Goal: Task Accomplishment & Management: Complete application form

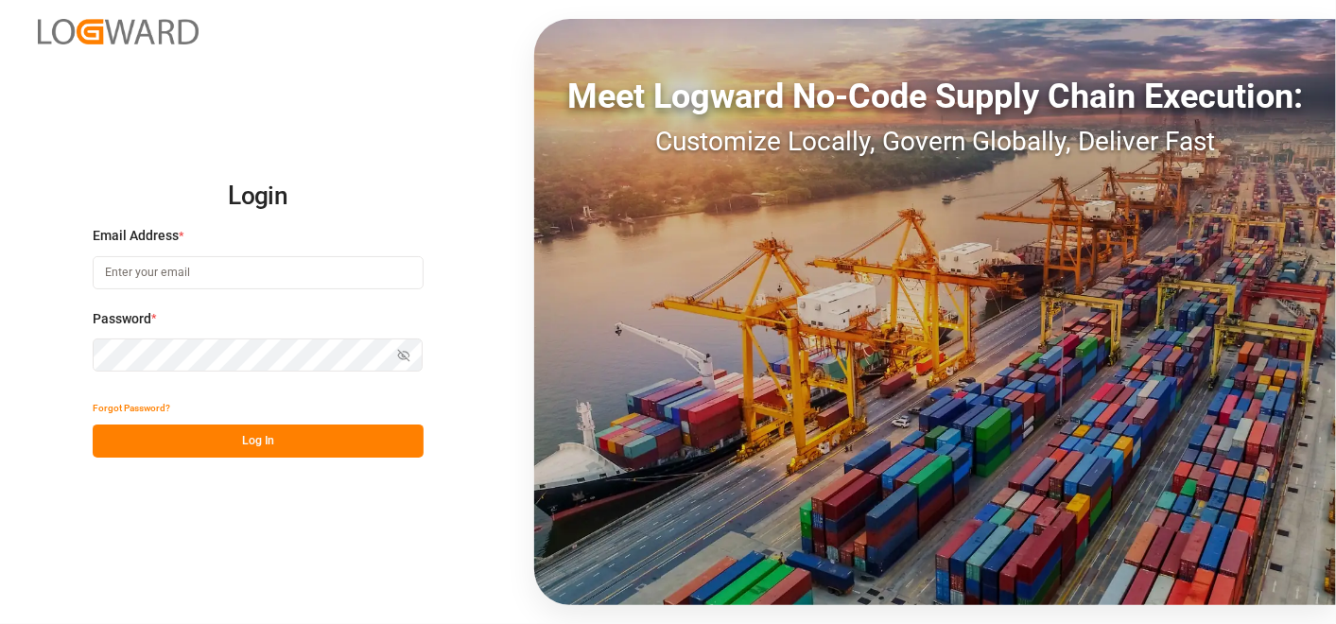
type input "[PERSON_NAME][EMAIL_ADDRESS][PERSON_NAME][DOMAIN_NAME]"
click at [248, 436] on button "Log In" at bounding box center [258, 441] width 331 height 33
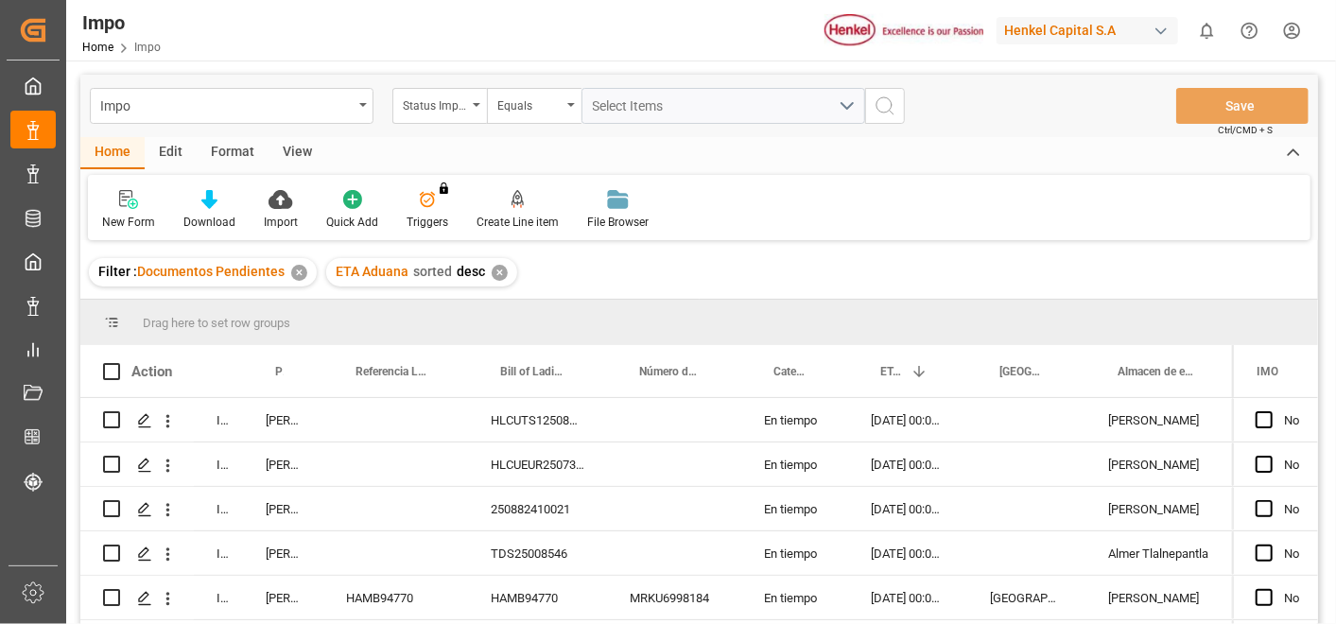
click at [302, 272] on div "✕" at bounding box center [299, 273] width 16 height 16
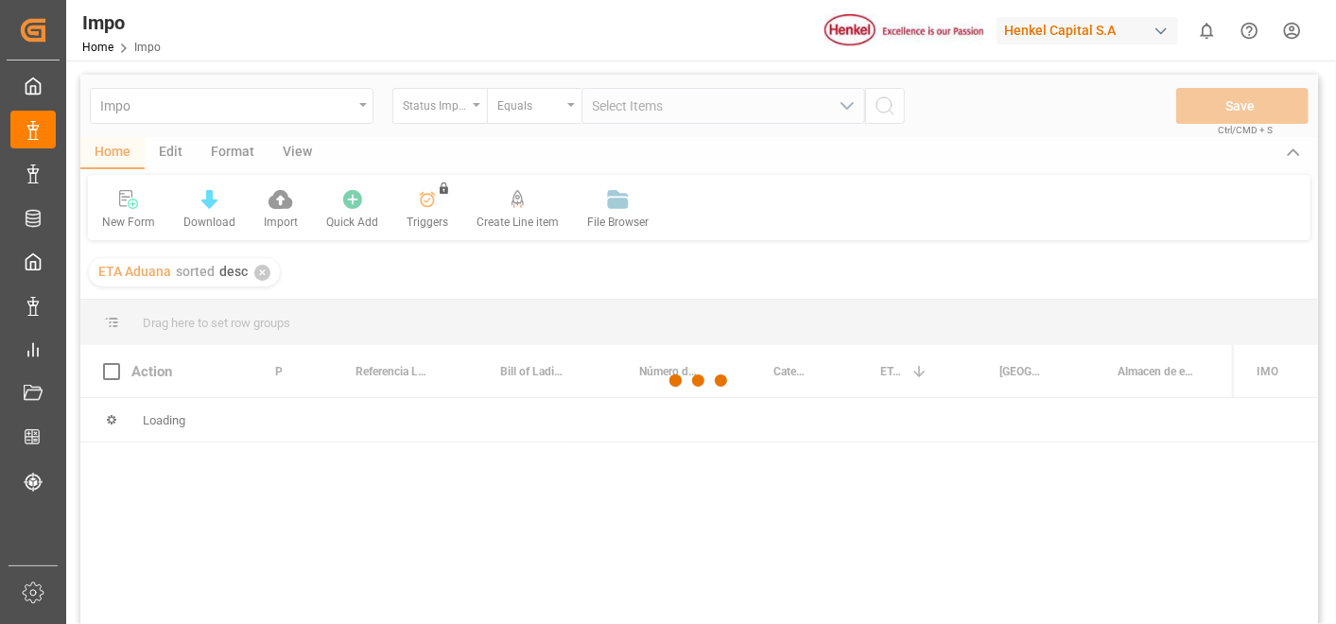
click at [540, 61] on header "Impo Home Impo [PERSON_NAME] Capital S.A 0 Notifications Only show unread All M…" at bounding box center [694, 30] width 1283 height 61
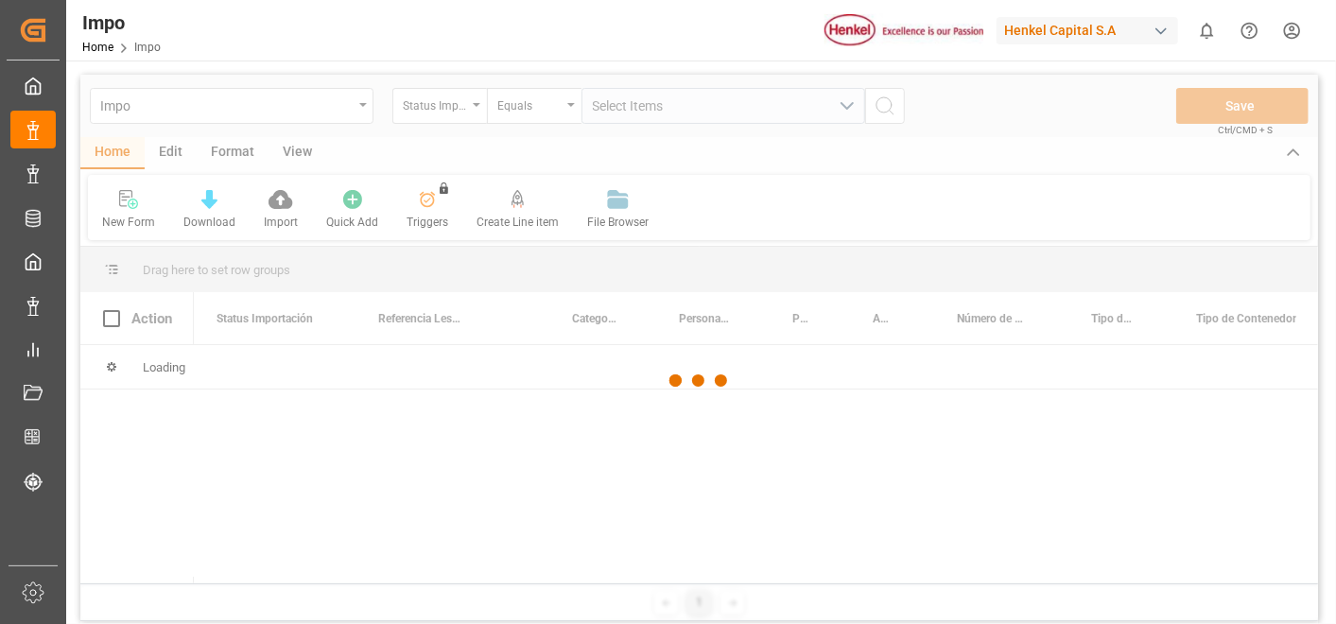
click at [494, 9] on div "Impo Home Impo [PERSON_NAME] Capital S.A 0 Notifications Only show unread All M…" at bounding box center [694, 30] width 1283 height 61
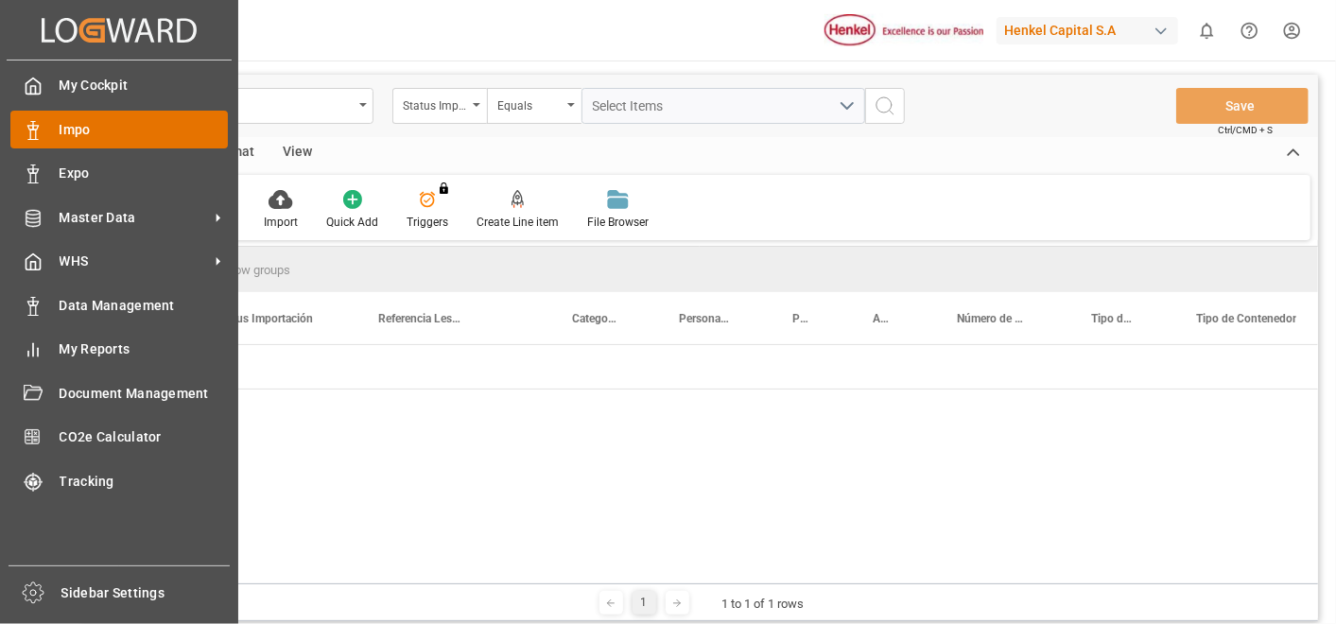
click at [26, 128] on icon at bounding box center [33, 130] width 19 height 19
click at [66, 125] on span "Impo" at bounding box center [144, 130] width 169 height 20
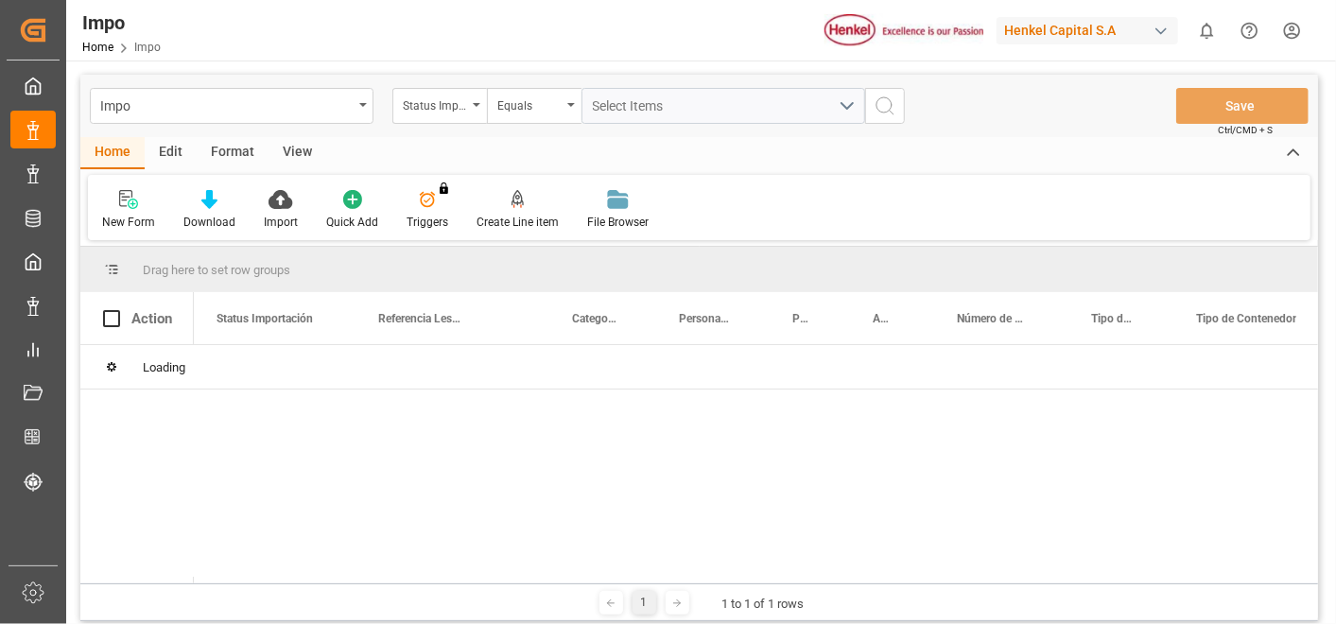
click at [738, 213] on div "New Form Download Import Quick Add Triggers You do not have permission for Trig…" at bounding box center [699, 207] width 1223 height 65
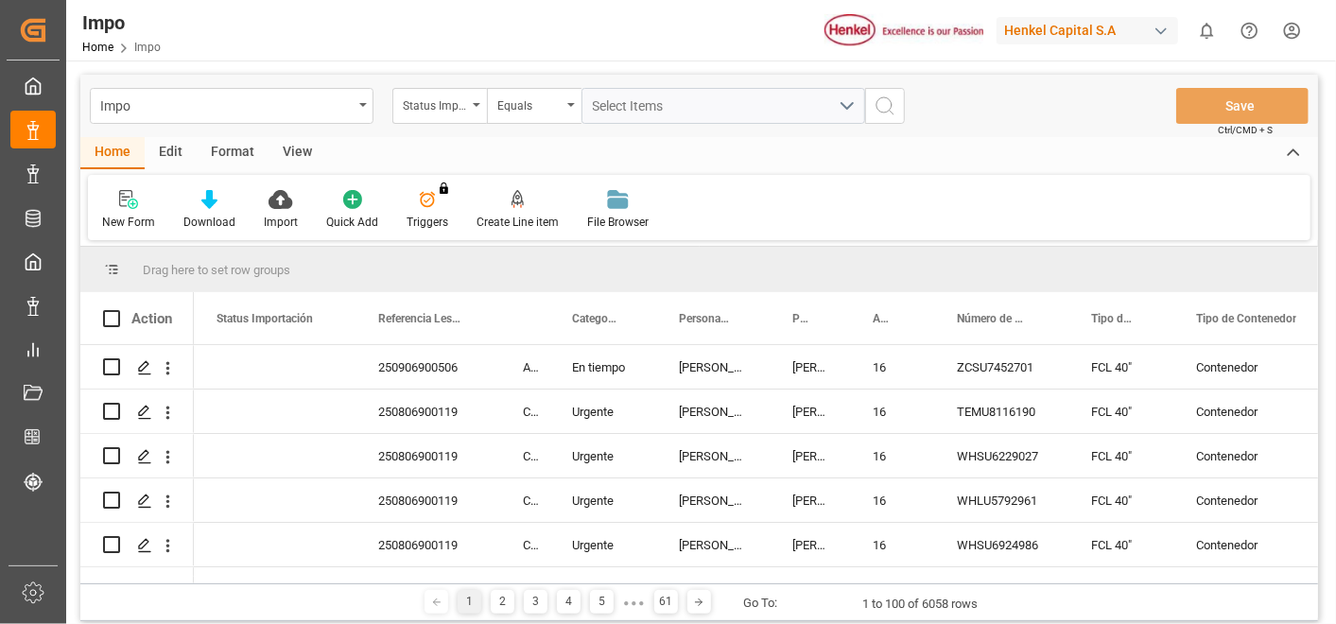
click at [1208, 198] on div "New Form Download Import Quick Add Triggers You do not have permission for Trig…" at bounding box center [699, 207] width 1223 height 65
click at [786, 213] on div "New Form Download Import Quick Add Triggers You do not have permission for Trig…" at bounding box center [699, 207] width 1223 height 65
click at [929, 206] on div "New Form Download Import Quick Add Triggers You do not have permission for Trig…" at bounding box center [699, 207] width 1223 height 65
click at [307, 150] on div "View" at bounding box center [298, 153] width 58 height 32
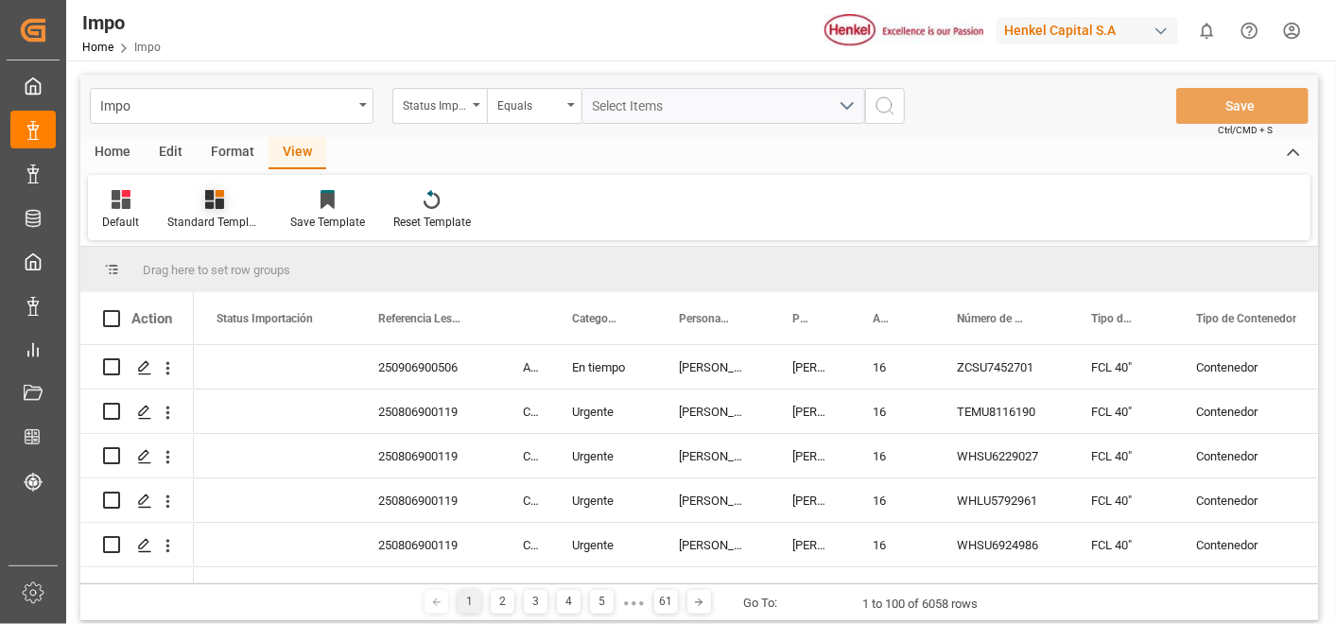
click at [209, 199] on icon at bounding box center [214, 199] width 19 height 19
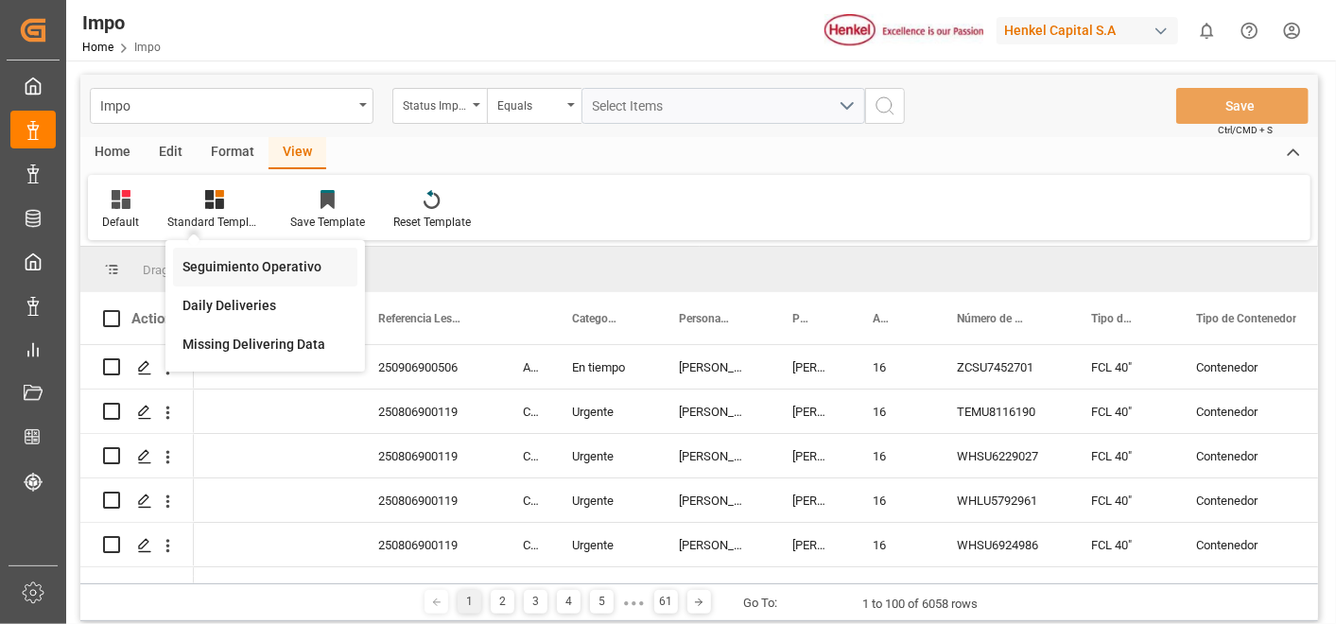
click at [256, 262] on div "Seguimiento Operativo" at bounding box center [264, 267] width 165 height 20
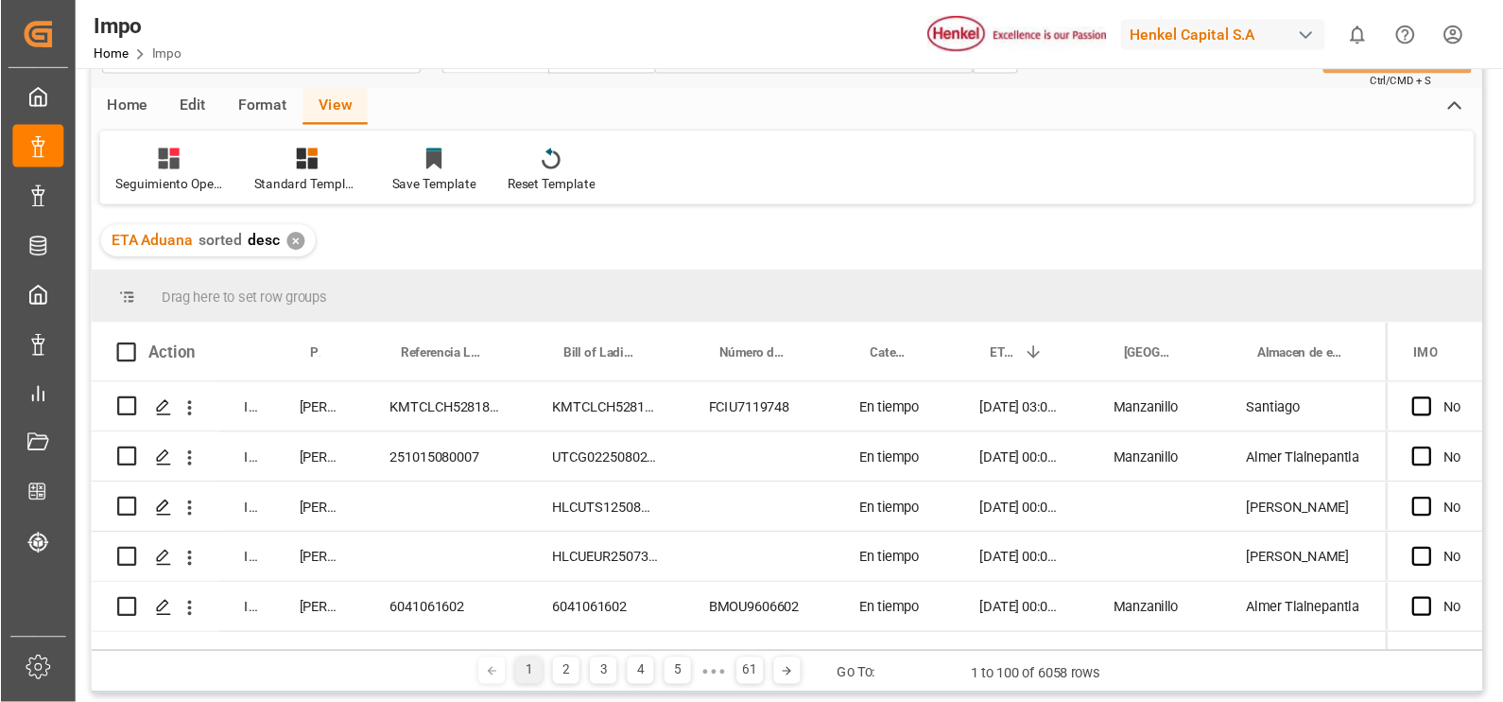
scroll to position [58, 0]
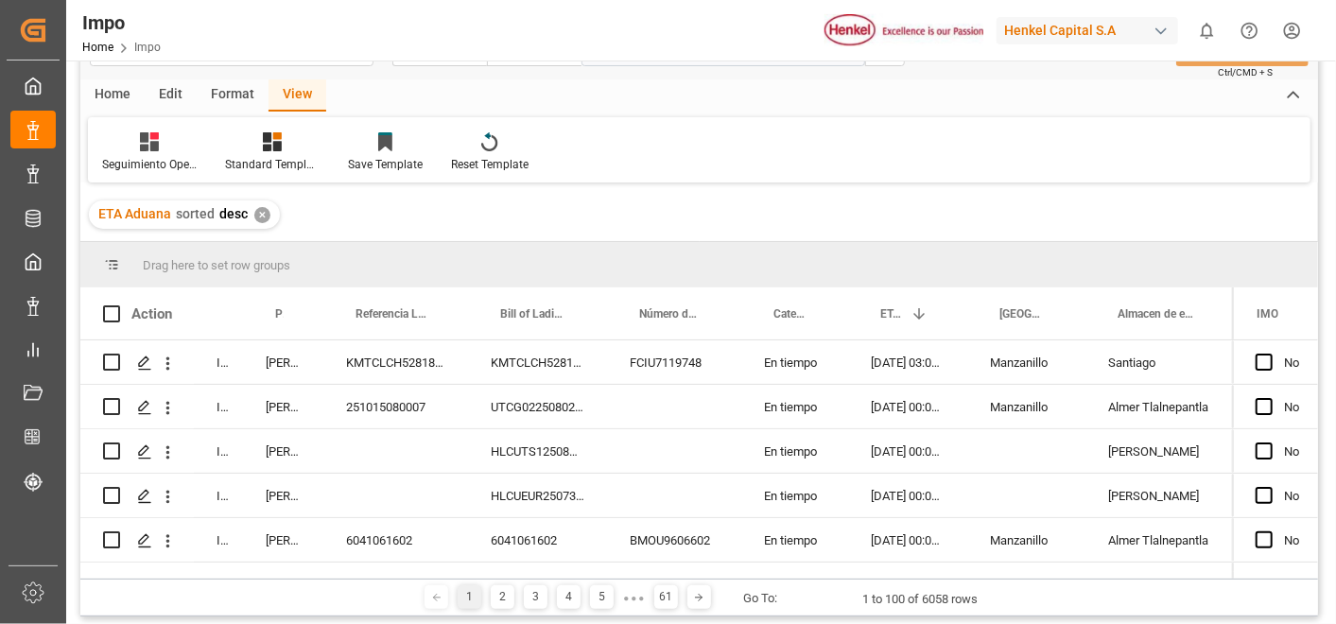
click at [754, 192] on div "ETA Aduana sorted desc ✕" at bounding box center [699, 214] width 1238 height 53
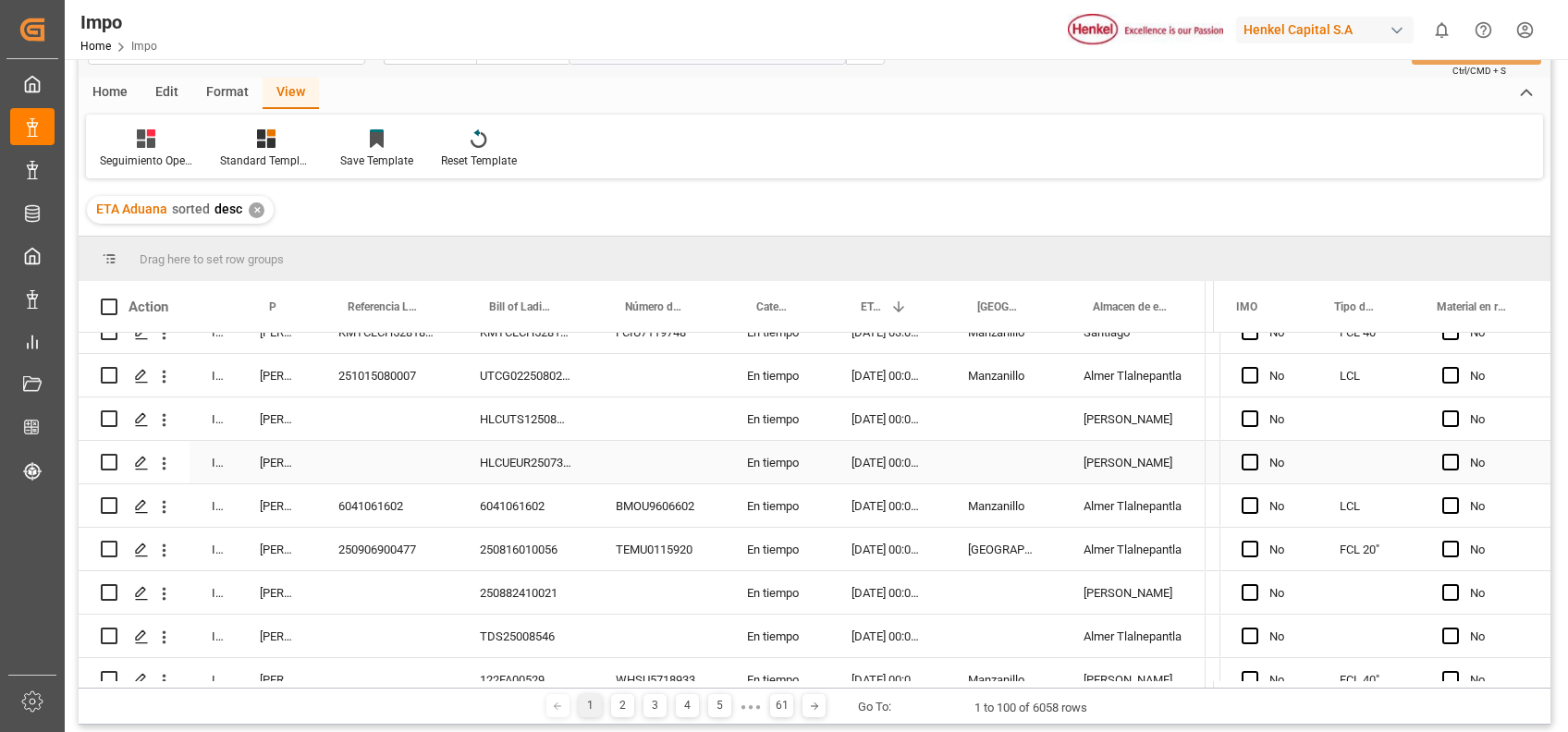
scroll to position [0, 0]
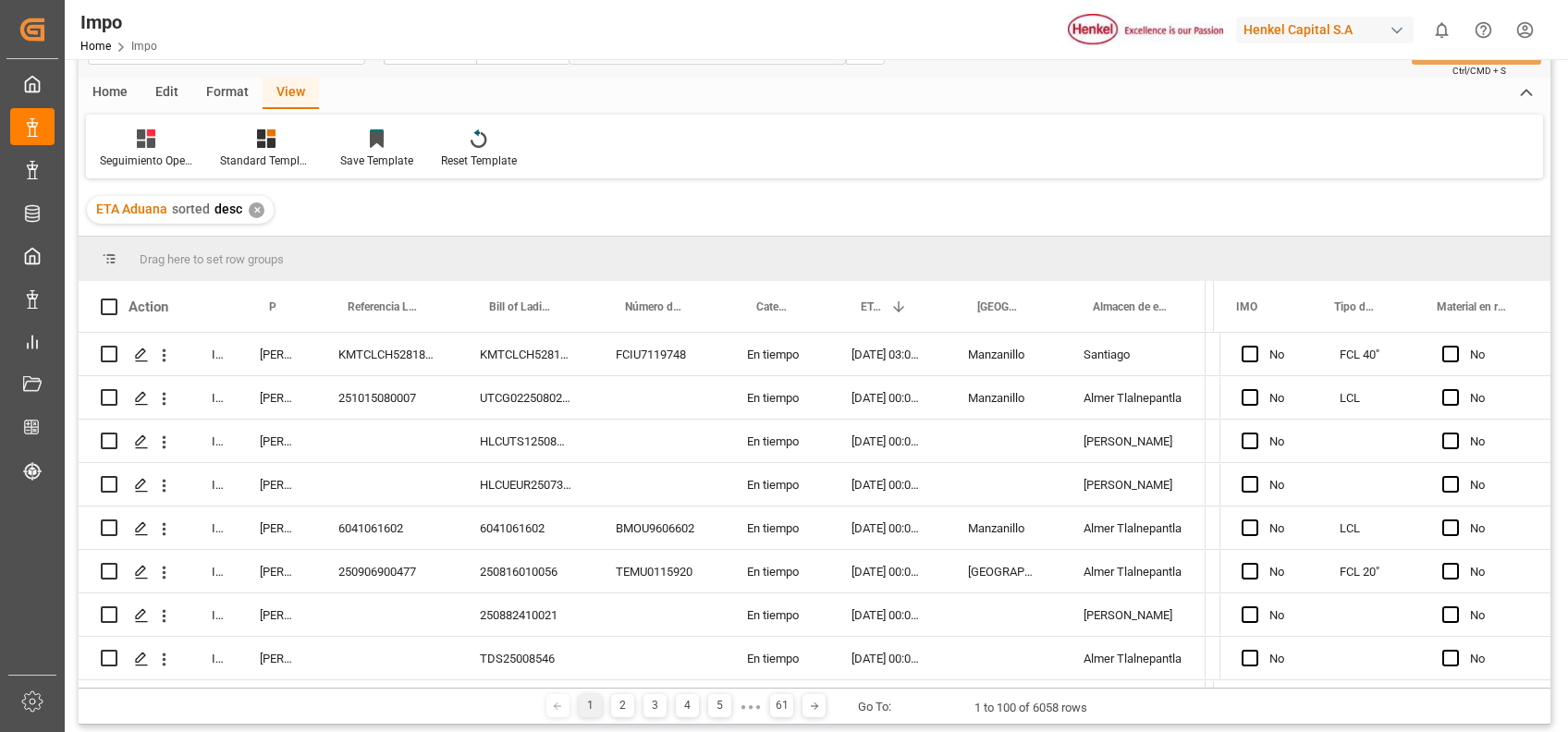
click at [767, 175] on div "Seguimiento Operativo Standard Templates Save Template Reset Template" at bounding box center [814, 146] width 1457 height 64
click at [289, 310] on span at bounding box center [285, 306] width 17 height 17
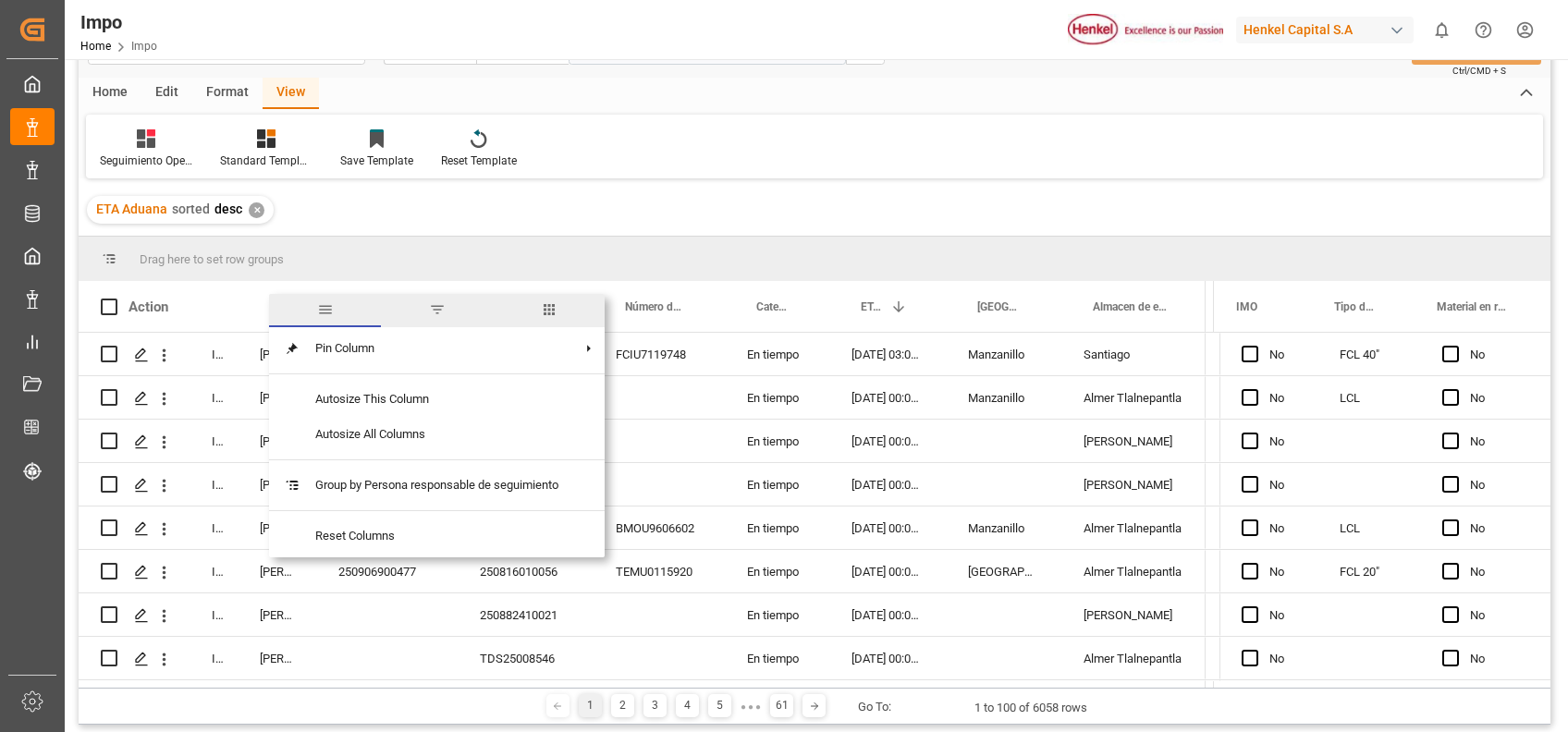
click at [455, 299] on span "filter" at bounding box center [437, 311] width 111 height 33
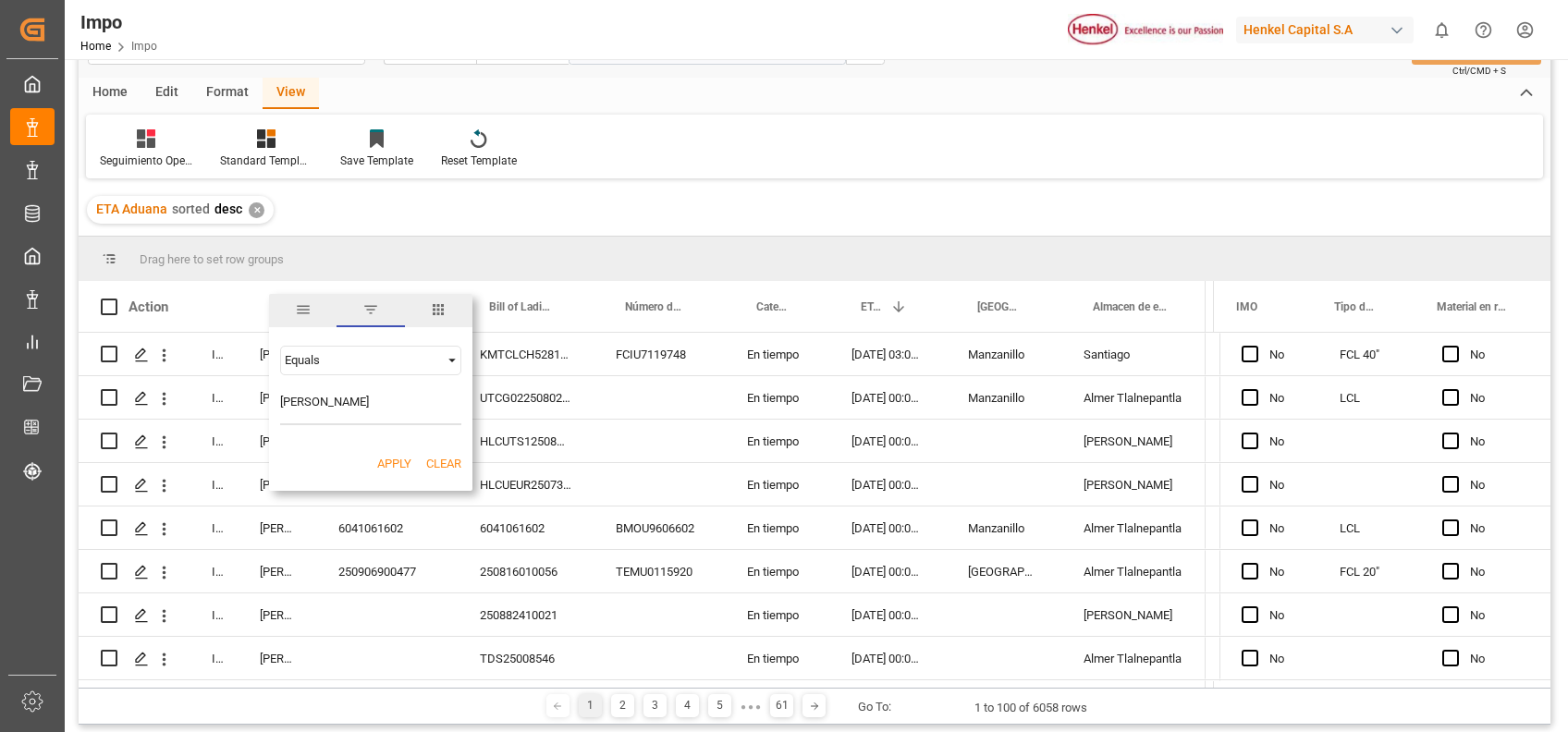
type input "[PERSON_NAME]"
click at [391, 464] on button "Apply" at bounding box center [394, 463] width 34 height 19
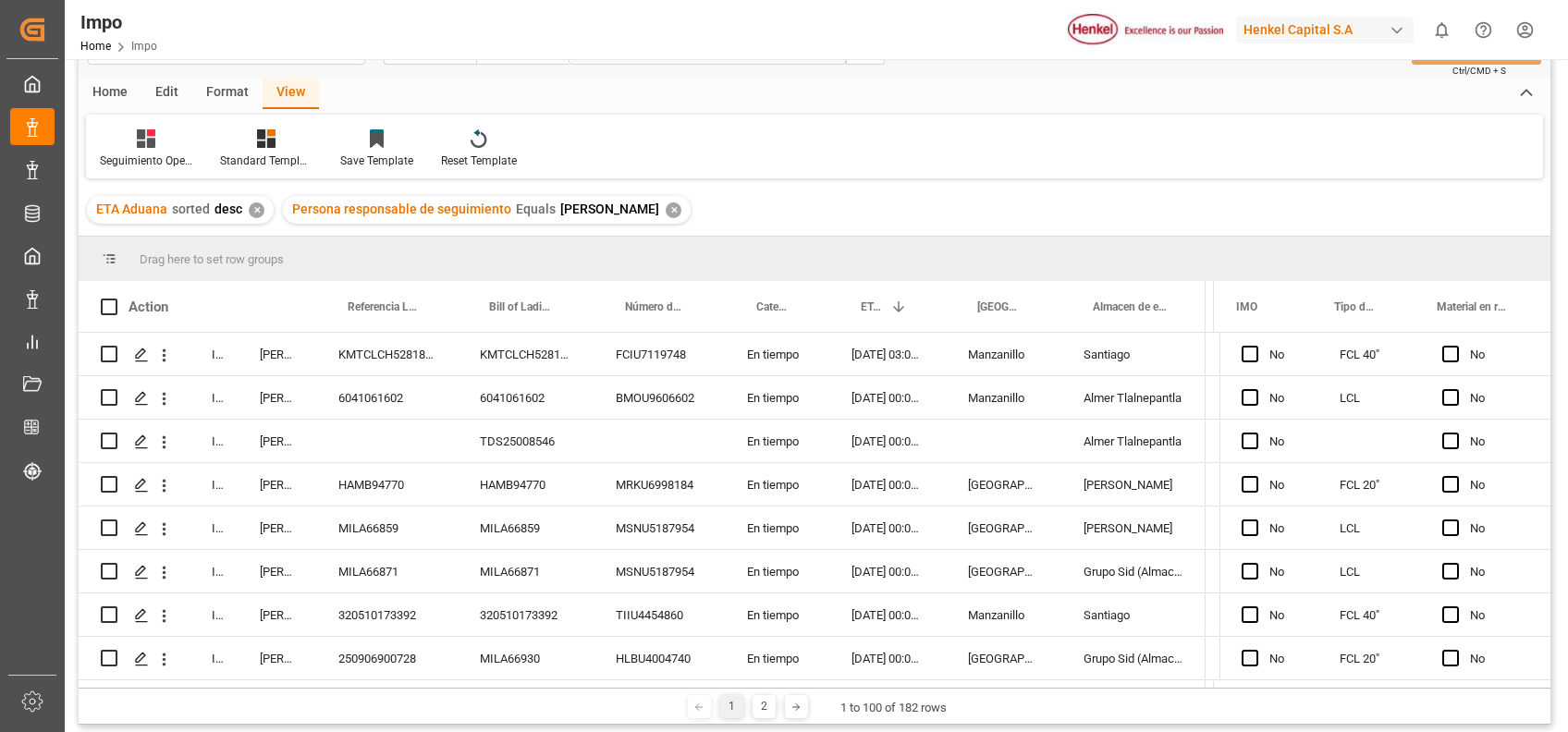
click at [781, 212] on div "ETA Aduana sorted desc ✕ Persona responsable de seguimiento Equals [PERSON_NAME…" at bounding box center [813, 209] width 1471 height 52
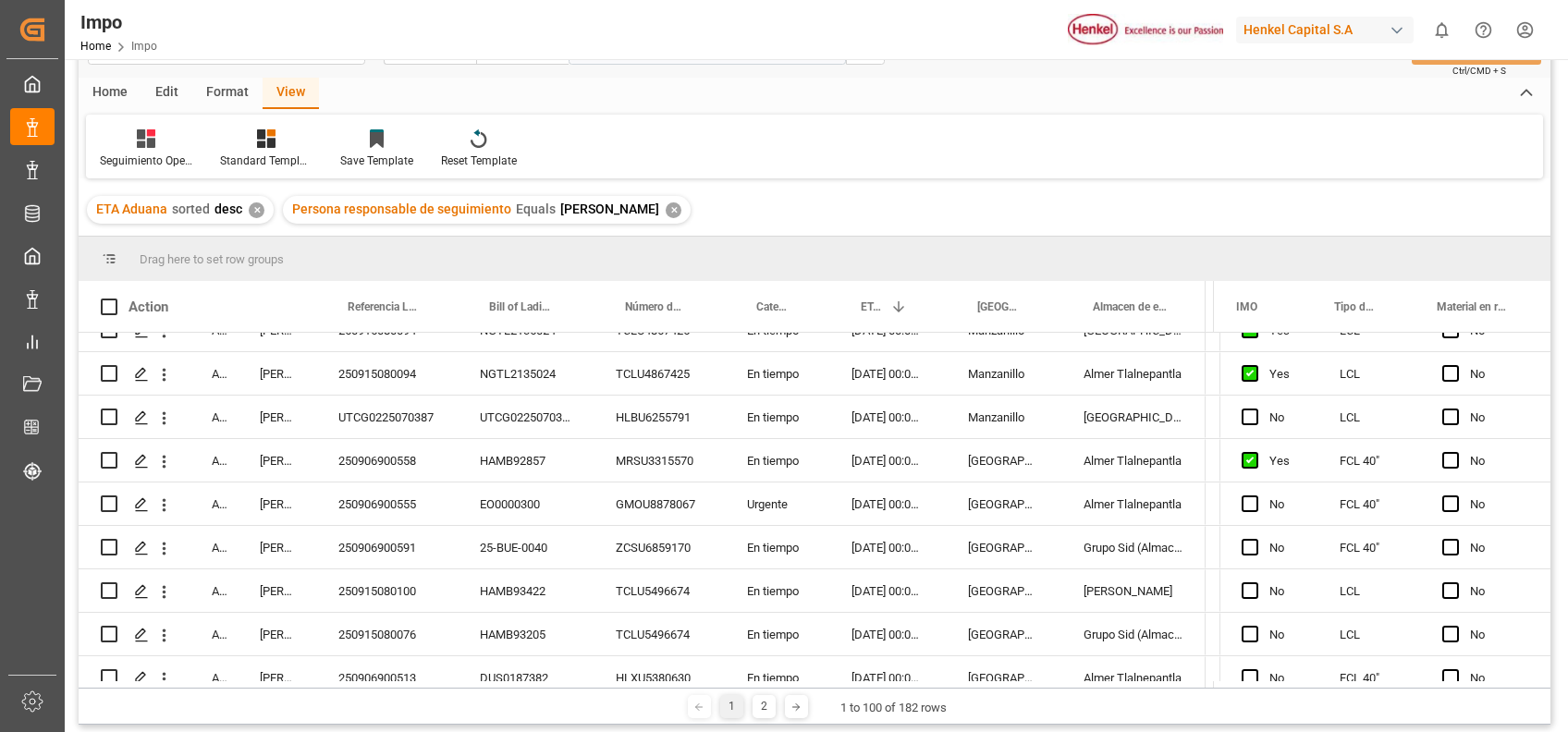
click at [694, 156] on div "Seguimiento Operativo Standard Templates Save Template Reset Template" at bounding box center [814, 146] width 1457 height 64
click at [165, 500] on icon "open menu" at bounding box center [164, 505] width 20 height 20
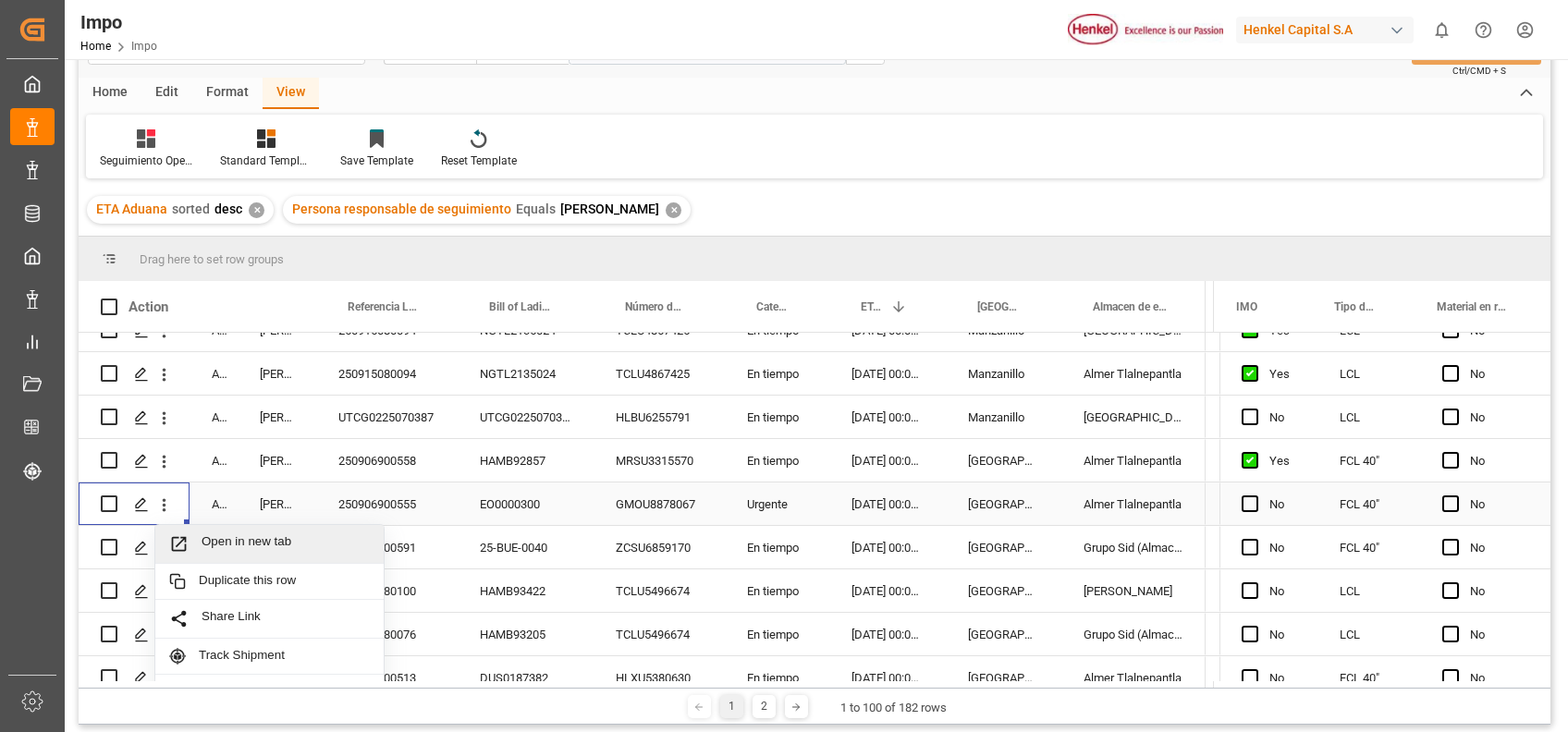
click at [224, 537] on span "Open in new tab" at bounding box center [285, 544] width 168 height 20
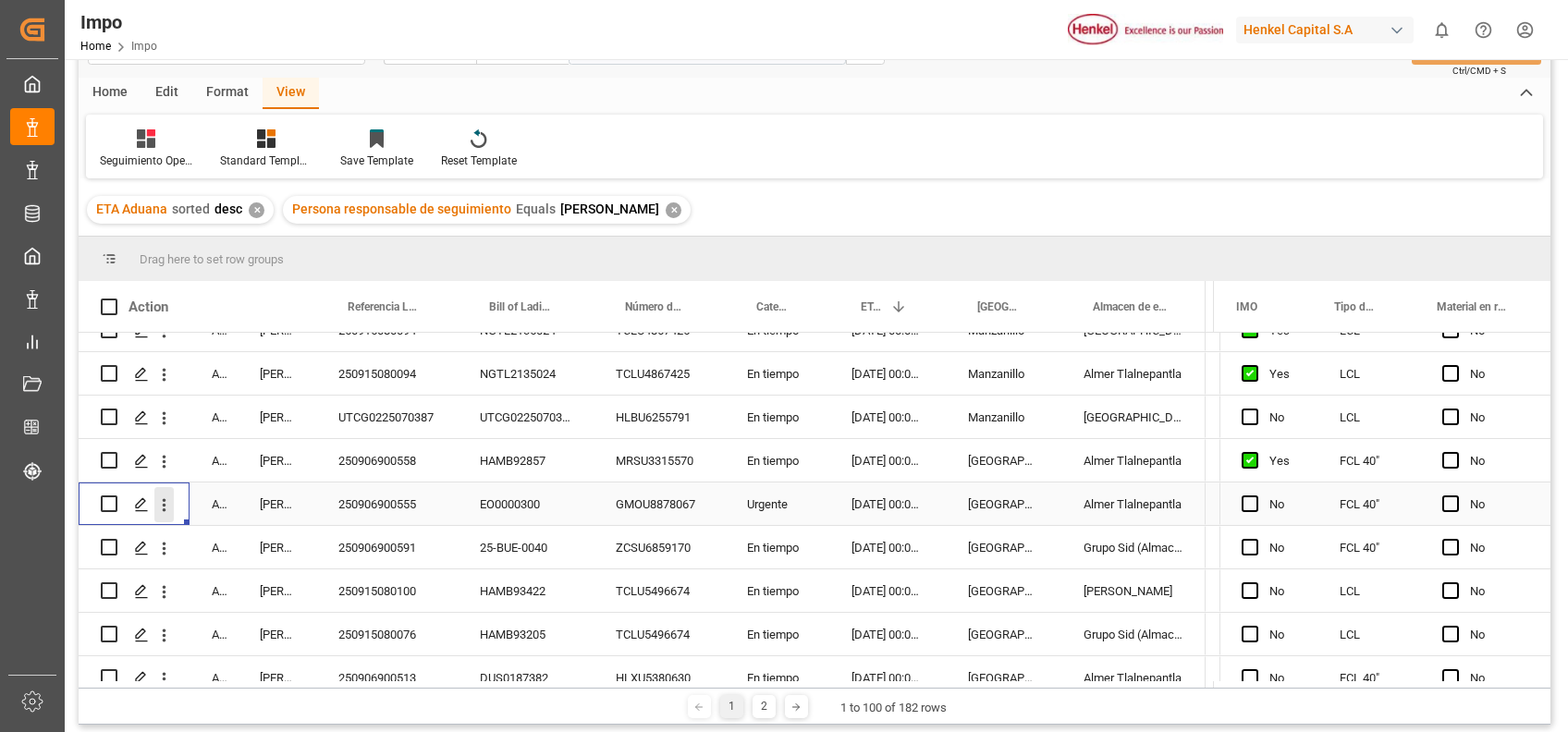
click at [167, 494] on button "open menu" at bounding box center [164, 504] width 20 height 35
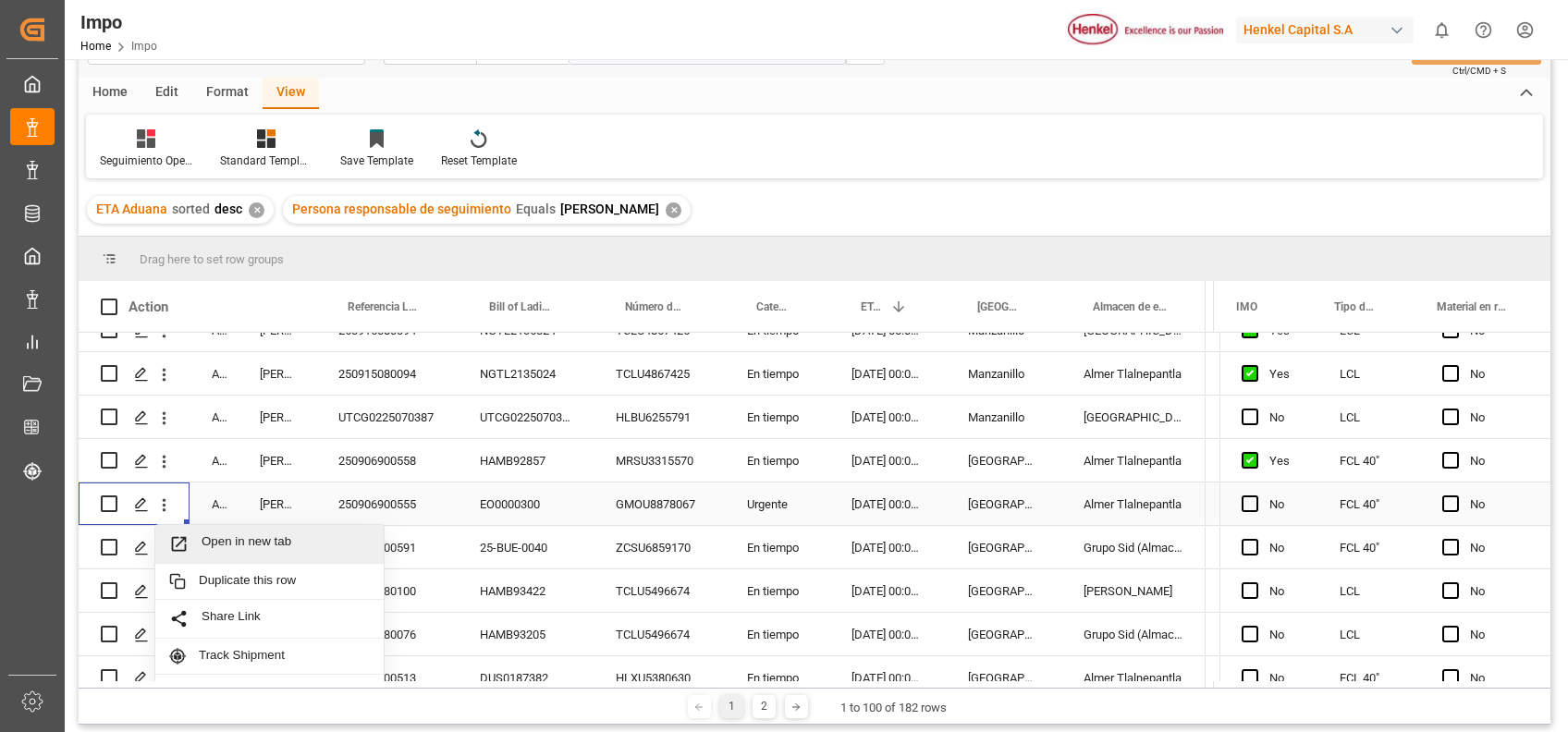
click at [230, 530] on div "Open in new tab" at bounding box center [270, 544] width 229 height 39
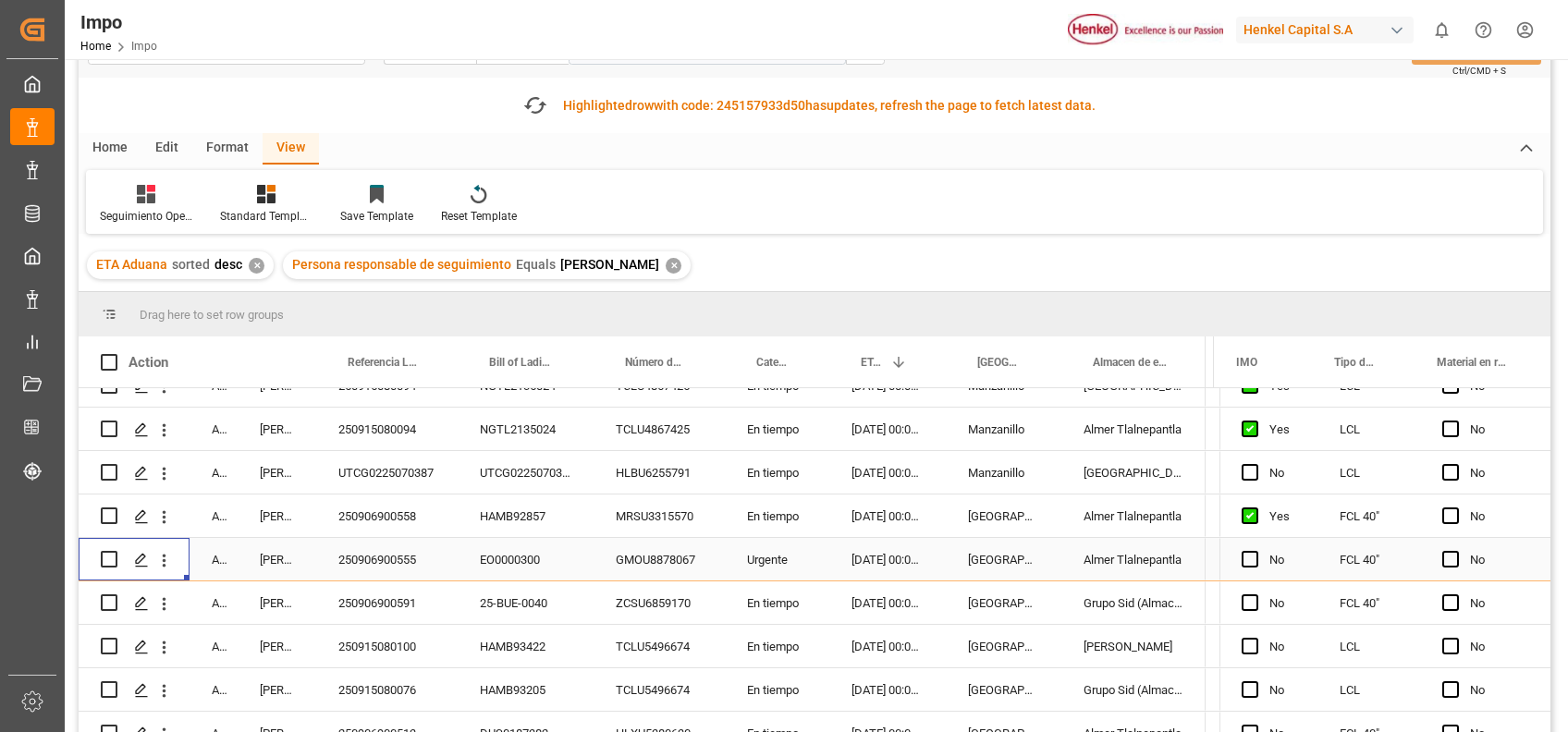
scroll to position [111, 0]
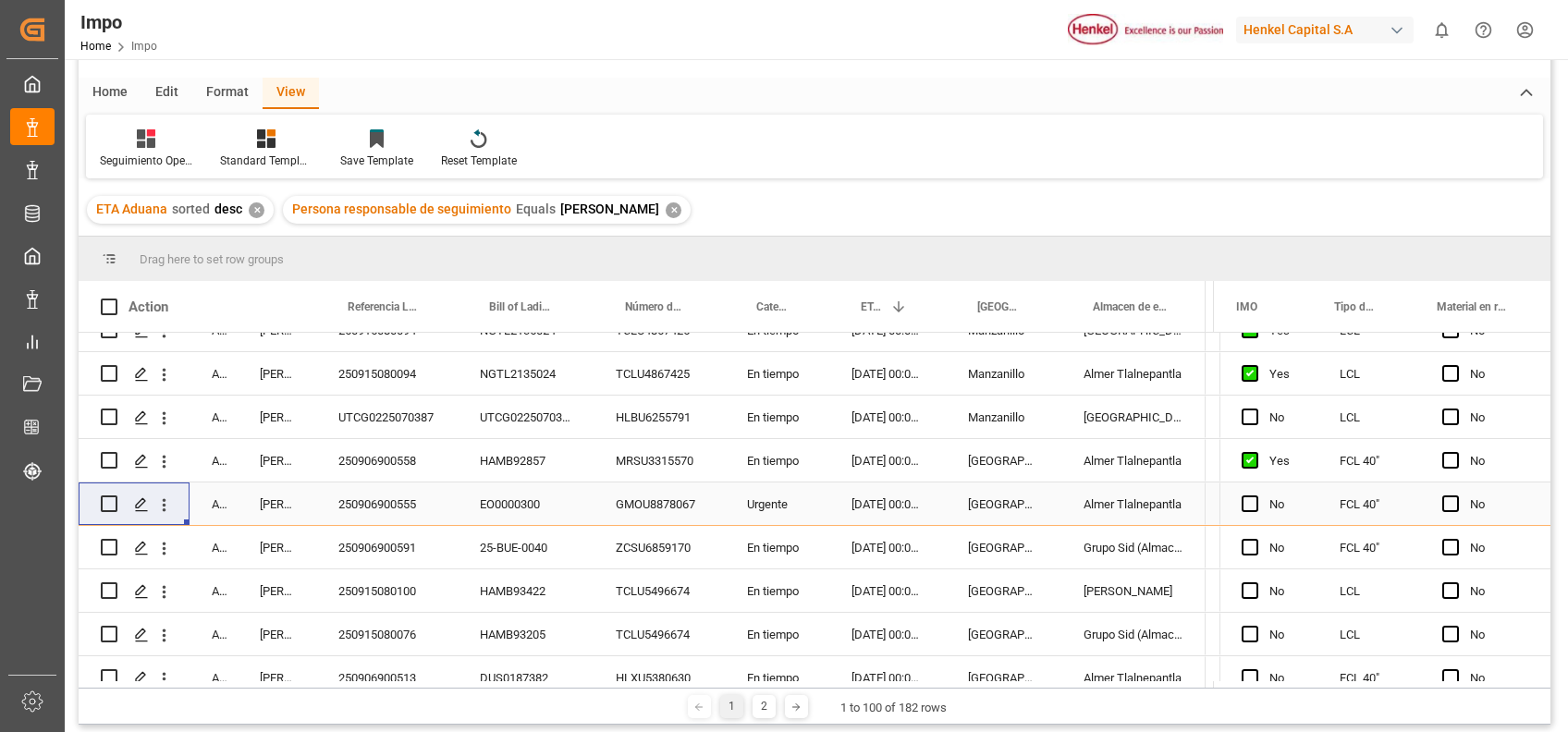
click at [774, 146] on div "Seguimiento Operativo Standard Templates Save Template Reset Template" at bounding box center [814, 146] width 1457 height 64
click at [237, 81] on div "Format" at bounding box center [228, 93] width 70 height 31
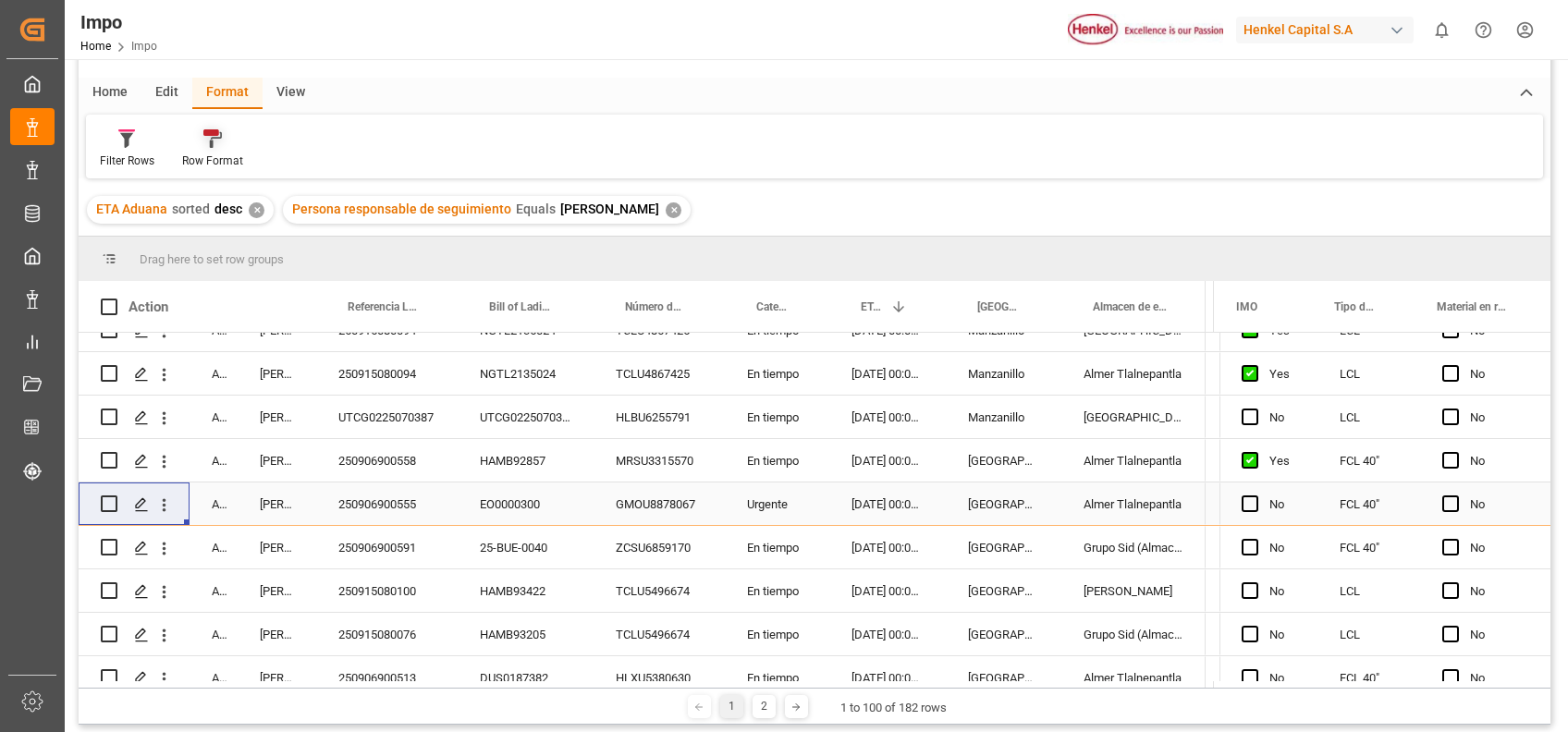
click at [209, 139] on icon at bounding box center [212, 138] width 19 height 19
click at [223, 240] on div "Urgentes" at bounding box center [221, 242] width 54 height 20
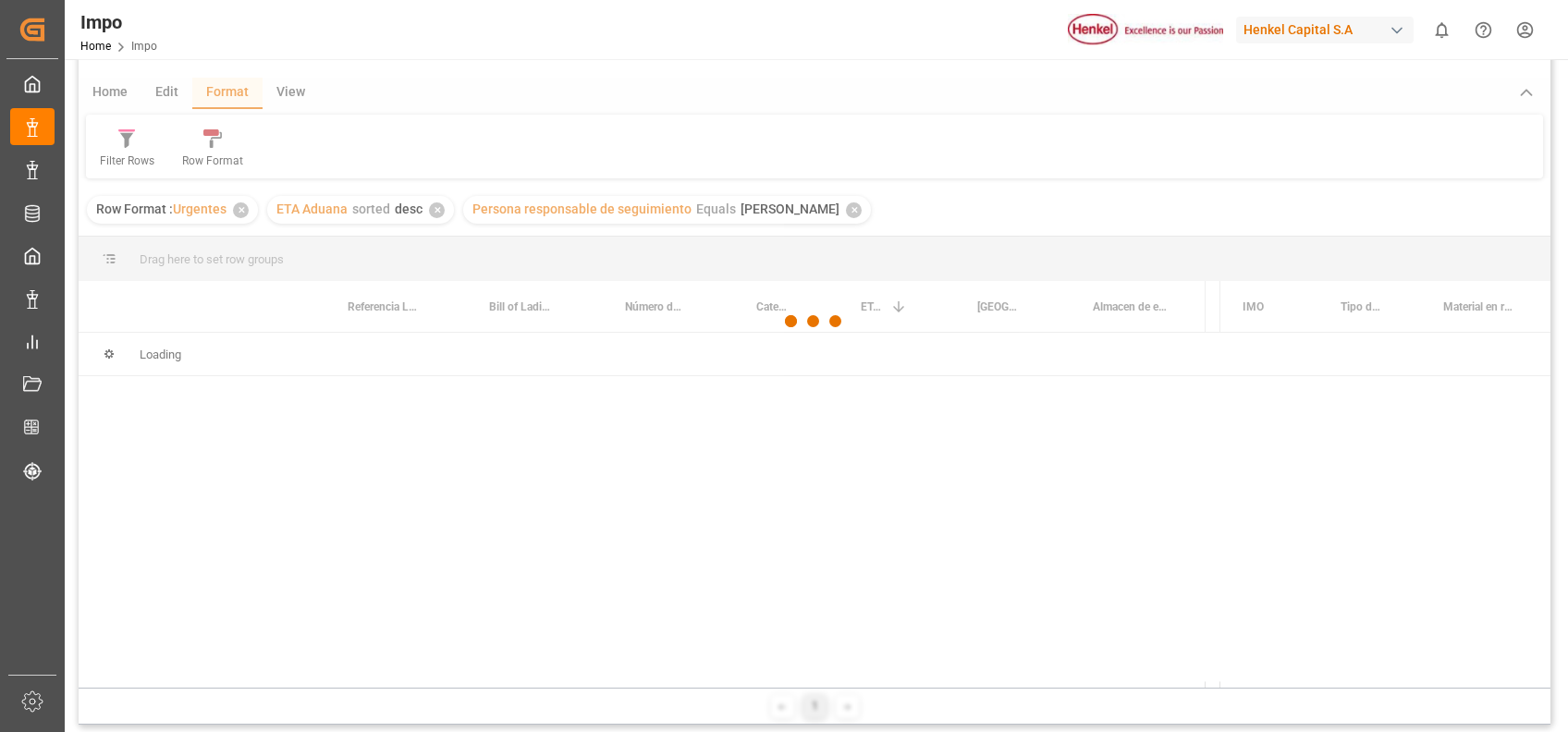
scroll to position [57, 0]
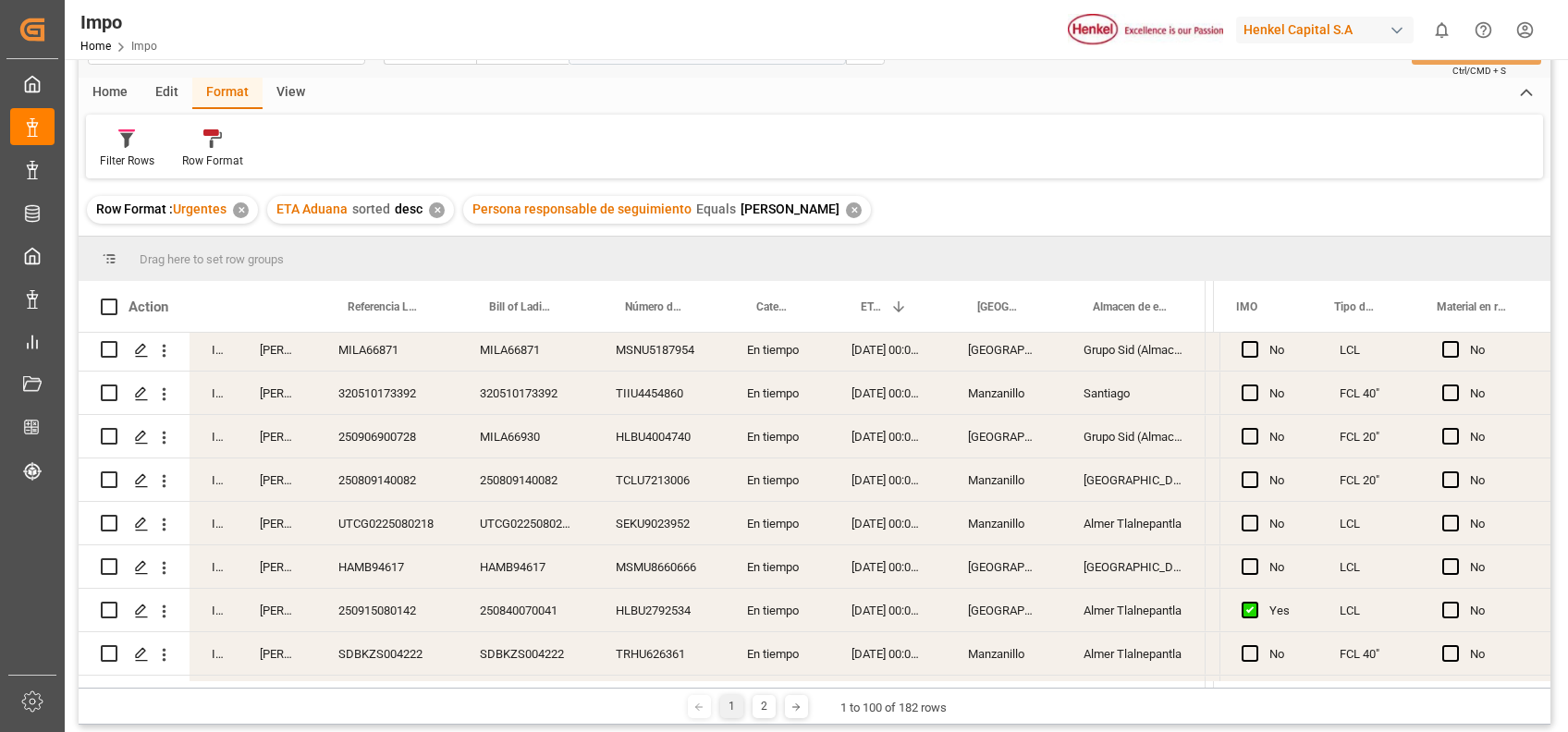
click at [917, 458] on div "[DATE] 00:00:00" at bounding box center [887, 479] width 116 height 42
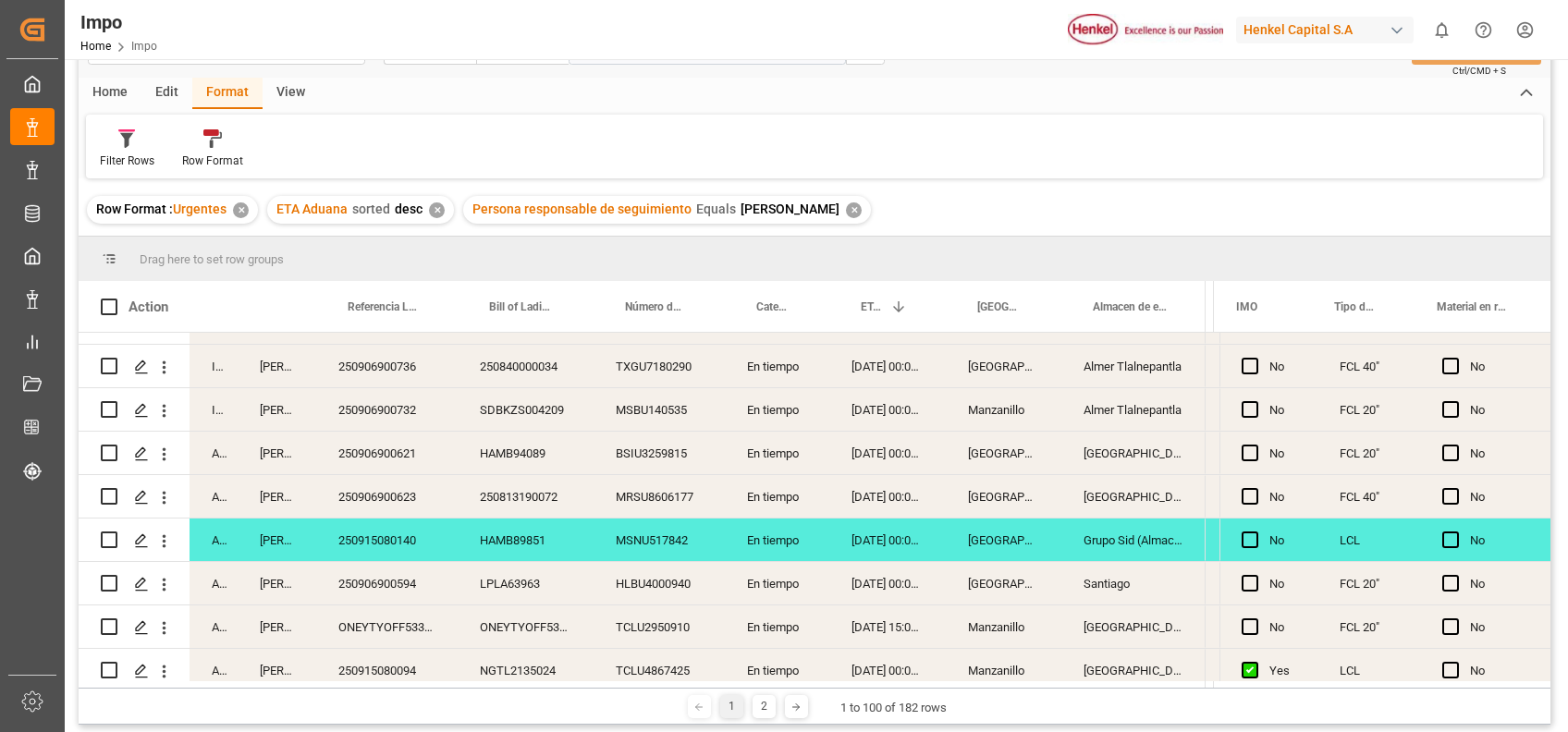
scroll to position [1204, 0]
click at [1038, 493] on div "[GEOGRAPHIC_DATA]" at bounding box center [1003, 495] width 115 height 42
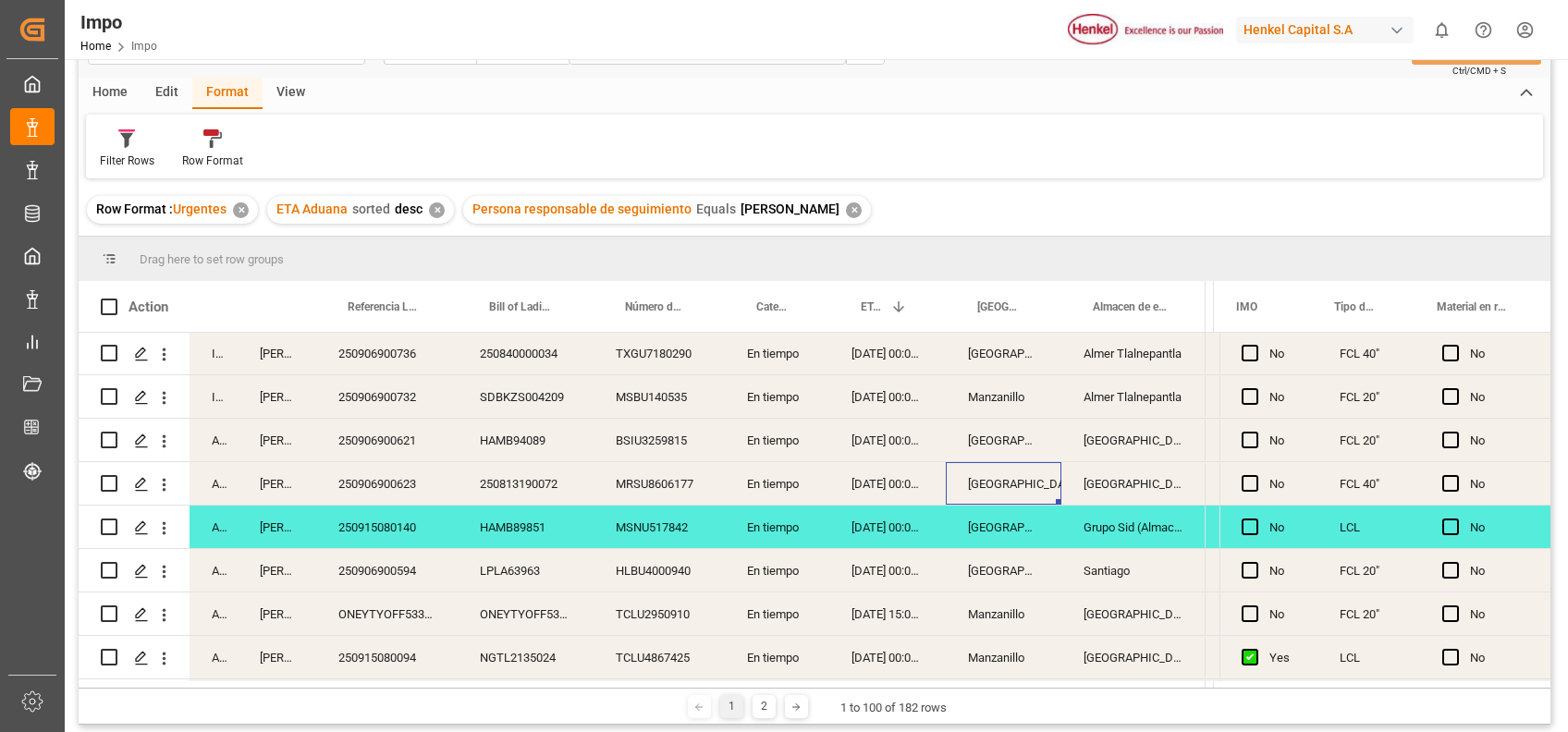
scroll to position [1219, 0]
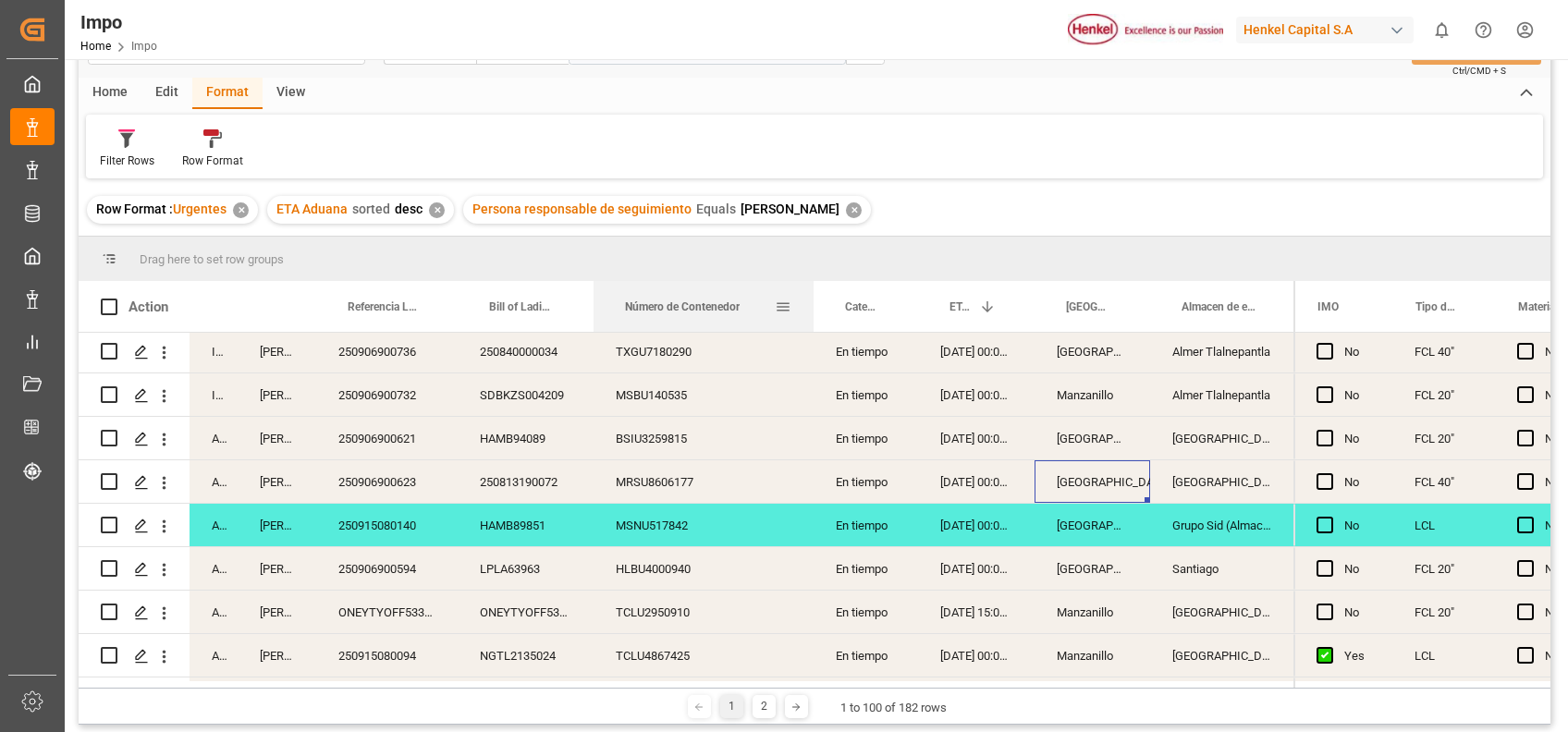
drag, startPoint x: 720, startPoint y: 303, endPoint x: 801, endPoint y: 330, distance: 85.4
click at [809, 330] on div at bounding box center [813, 306] width 8 height 51
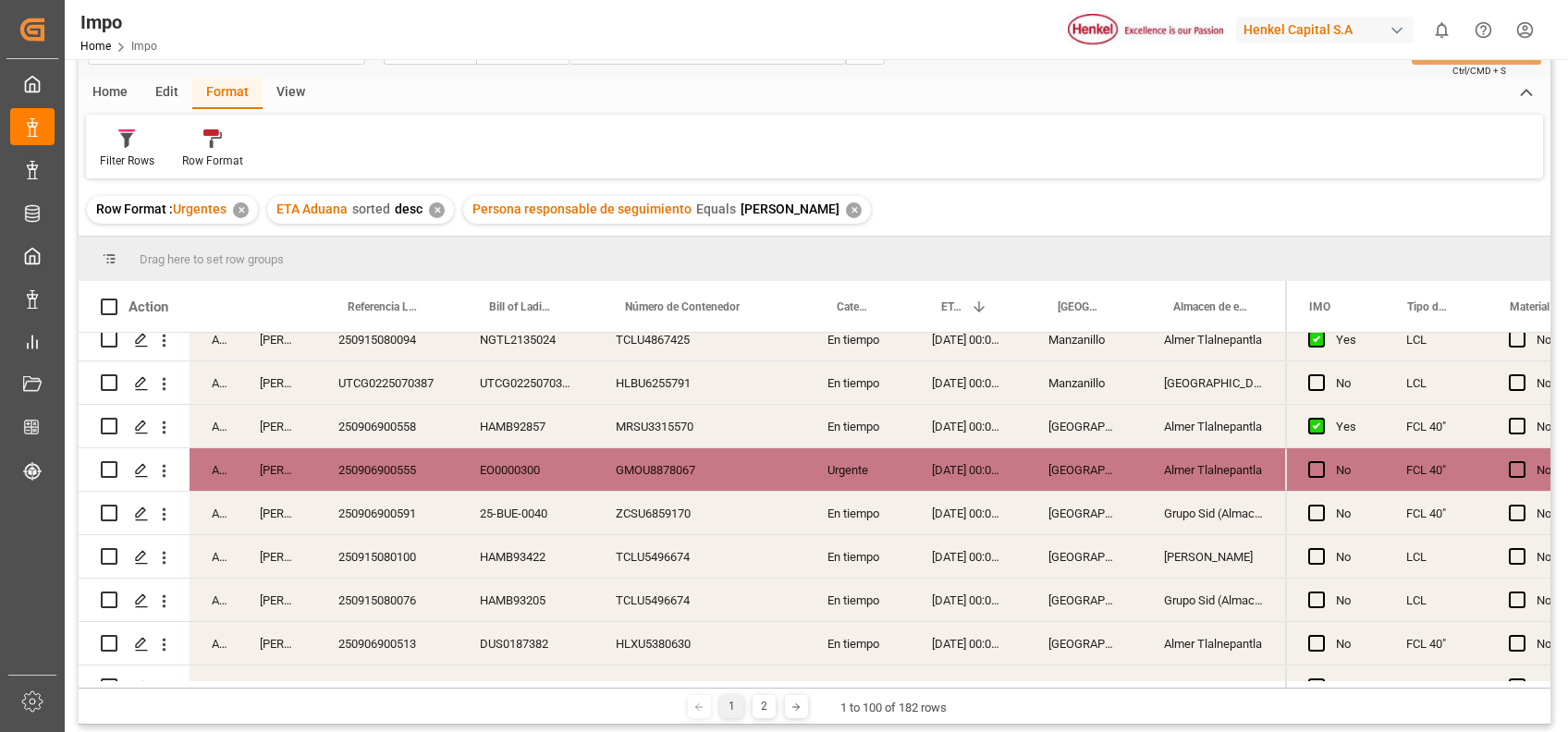
scroll to position [1575, 0]
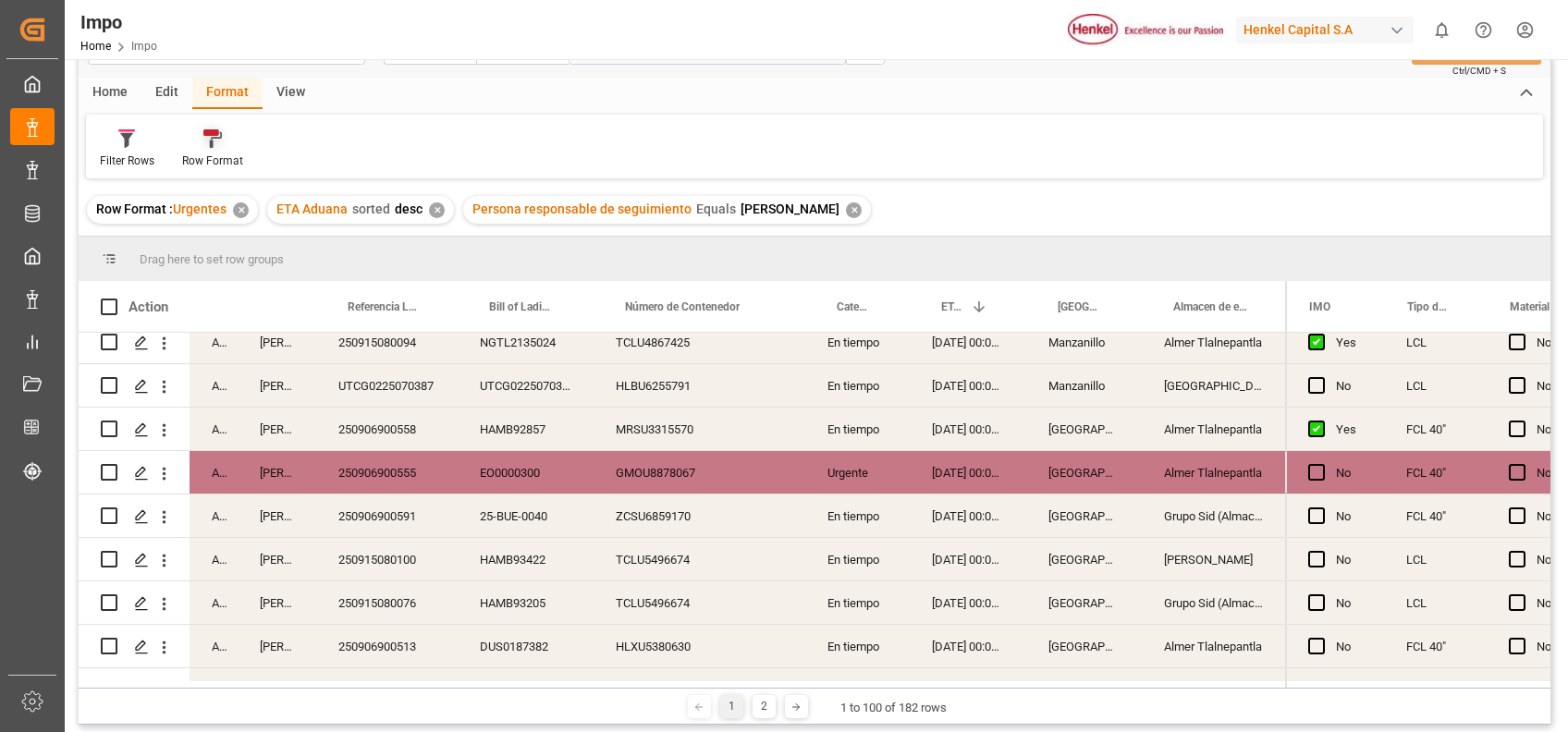
click at [222, 160] on div "Row Format" at bounding box center [212, 160] width 61 height 17
click at [229, 198] on div "Estatus" at bounding box center [216, 205] width 44 height 20
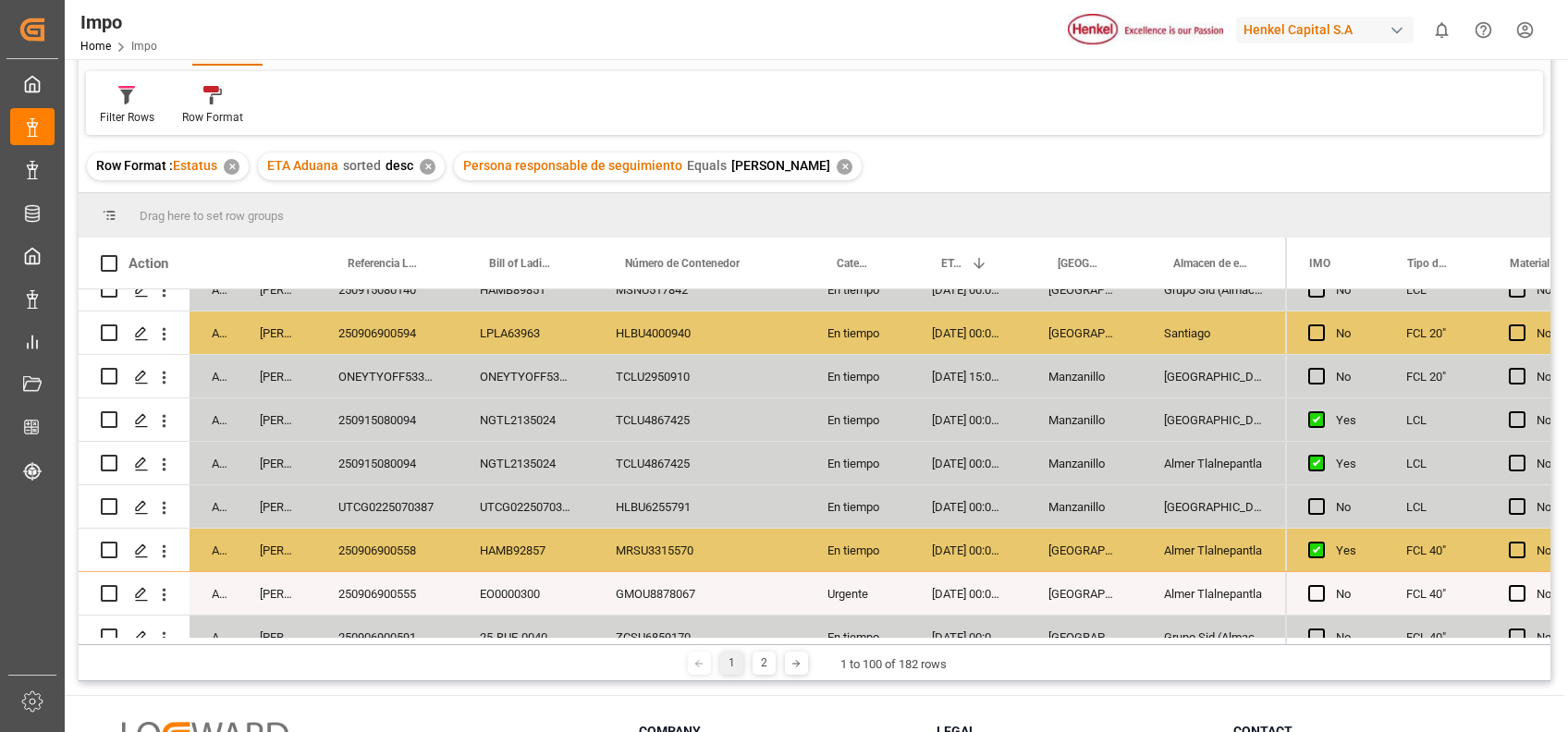
scroll to position [210, 0]
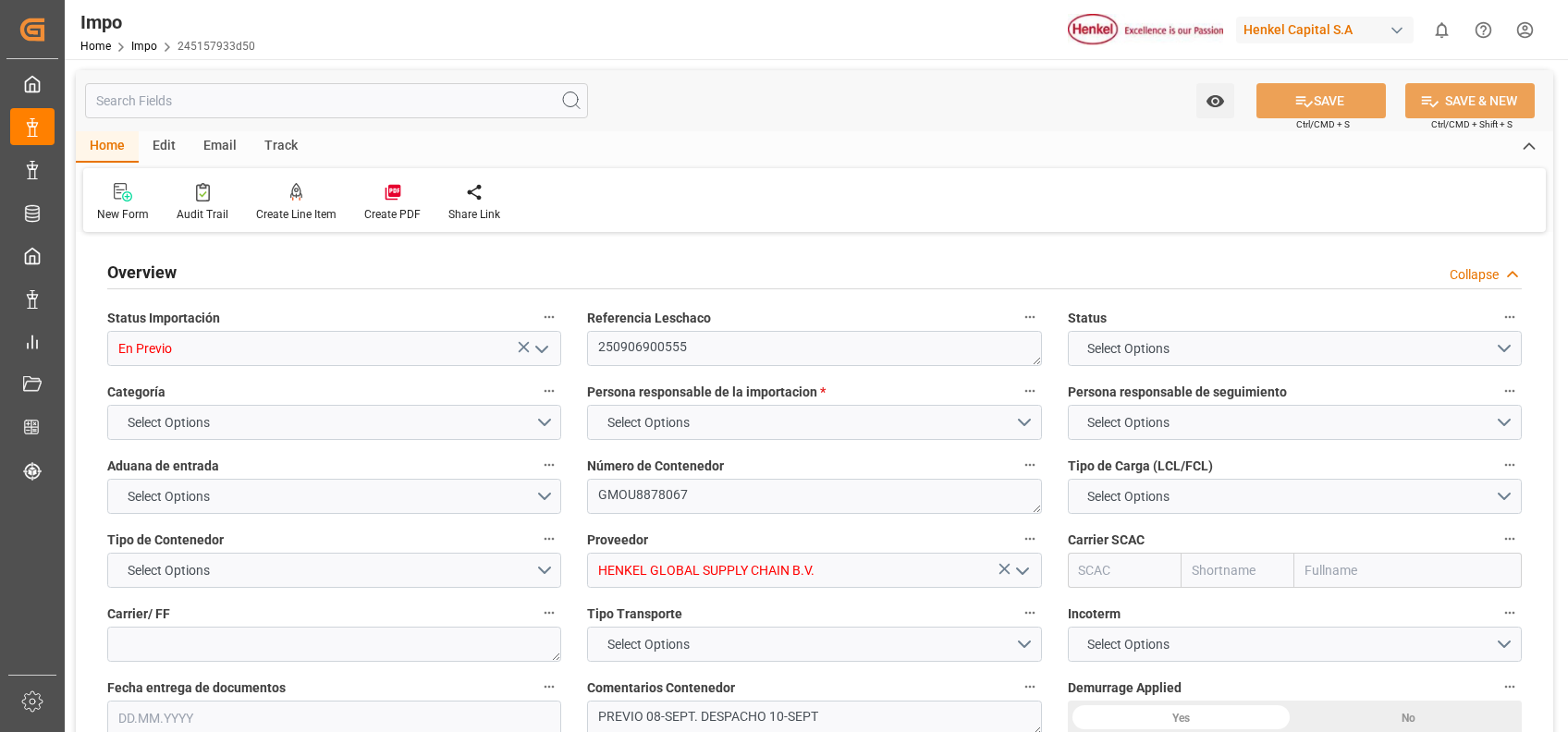
type input "20"
type input "15"
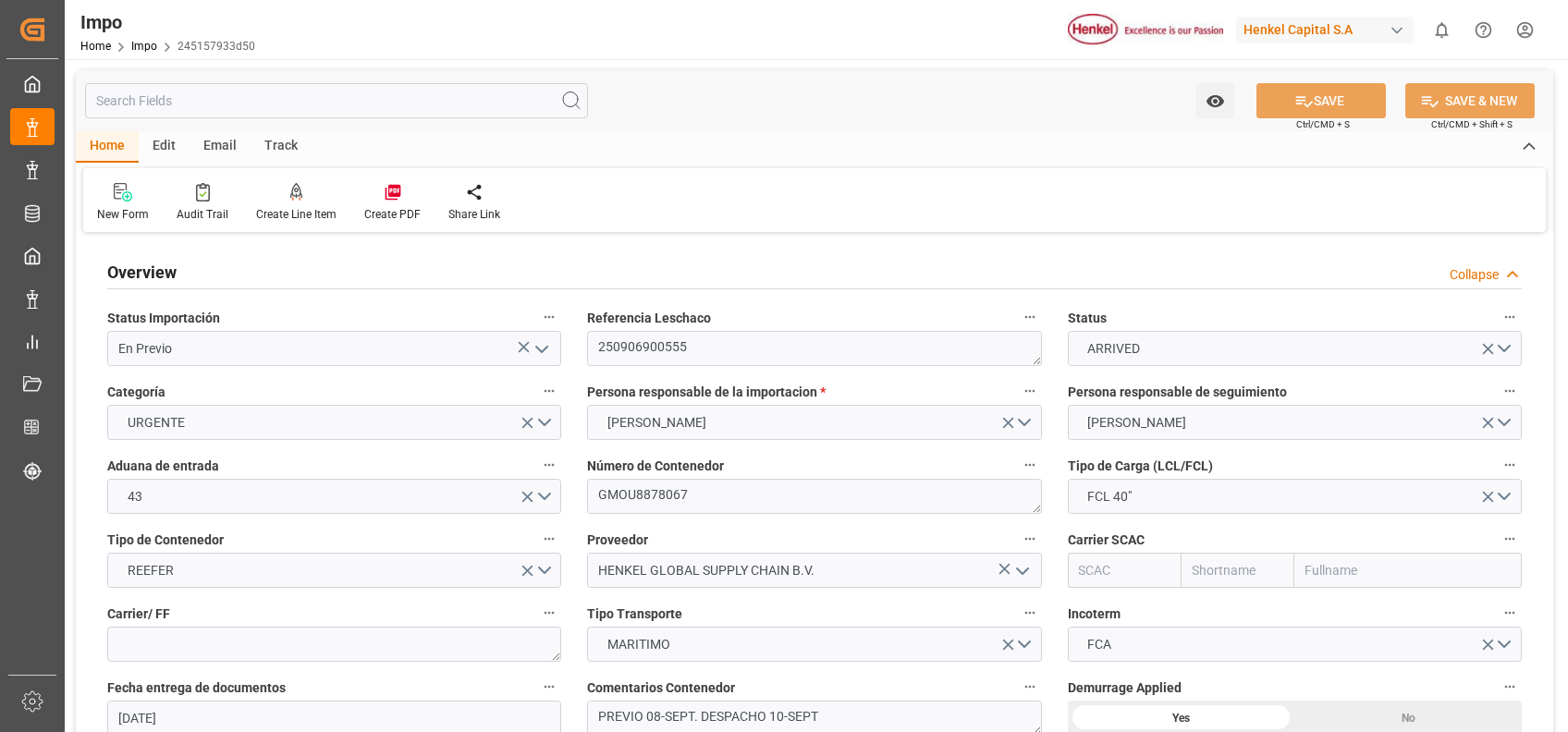
type input "[DATE]"
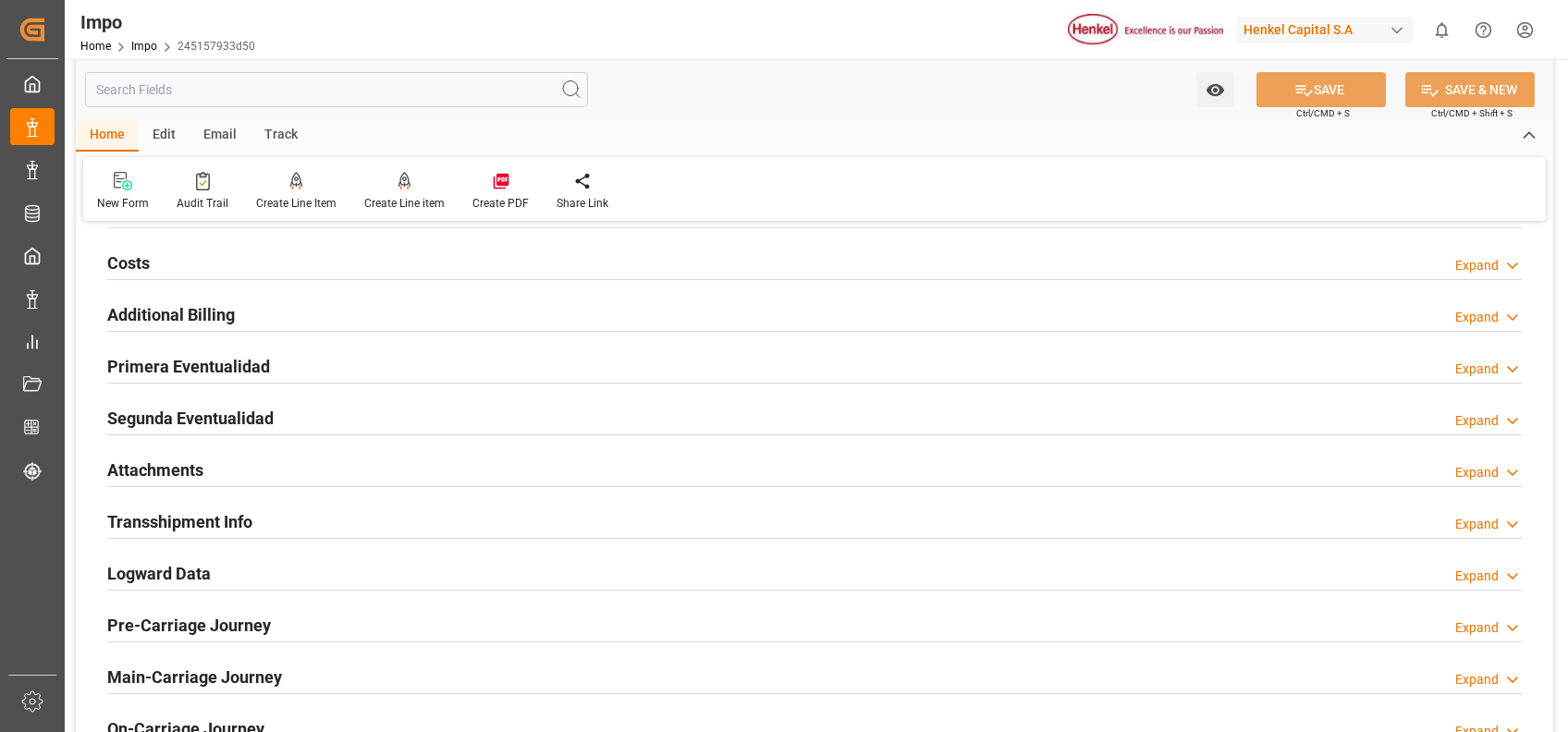
scroll to position [1674, 0]
click at [207, 377] on h2 "Primera Eventualidad" at bounding box center [189, 367] width 162 height 25
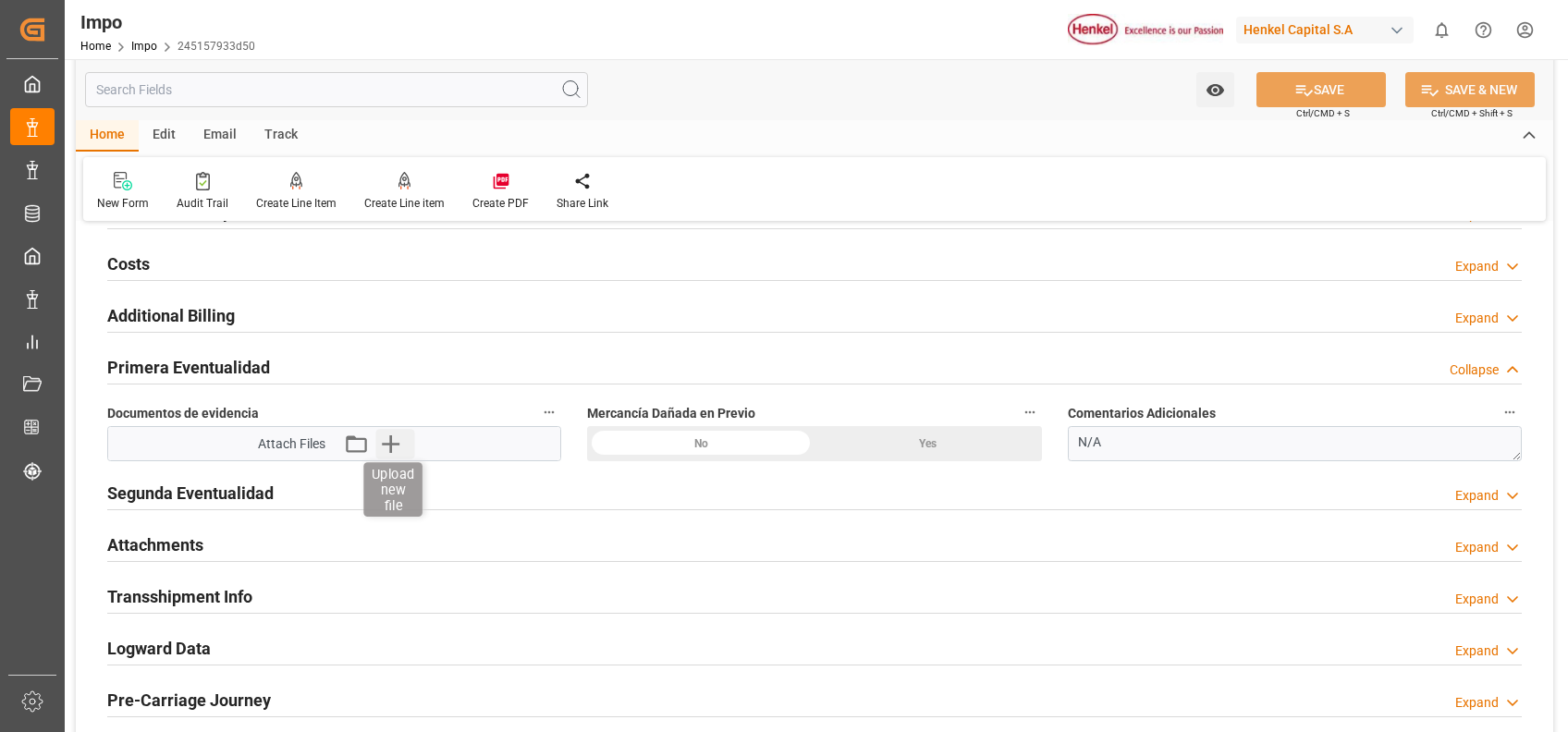
click at [393, 436] on icon "button" at bounding box center [390, 444] width 29 height 29
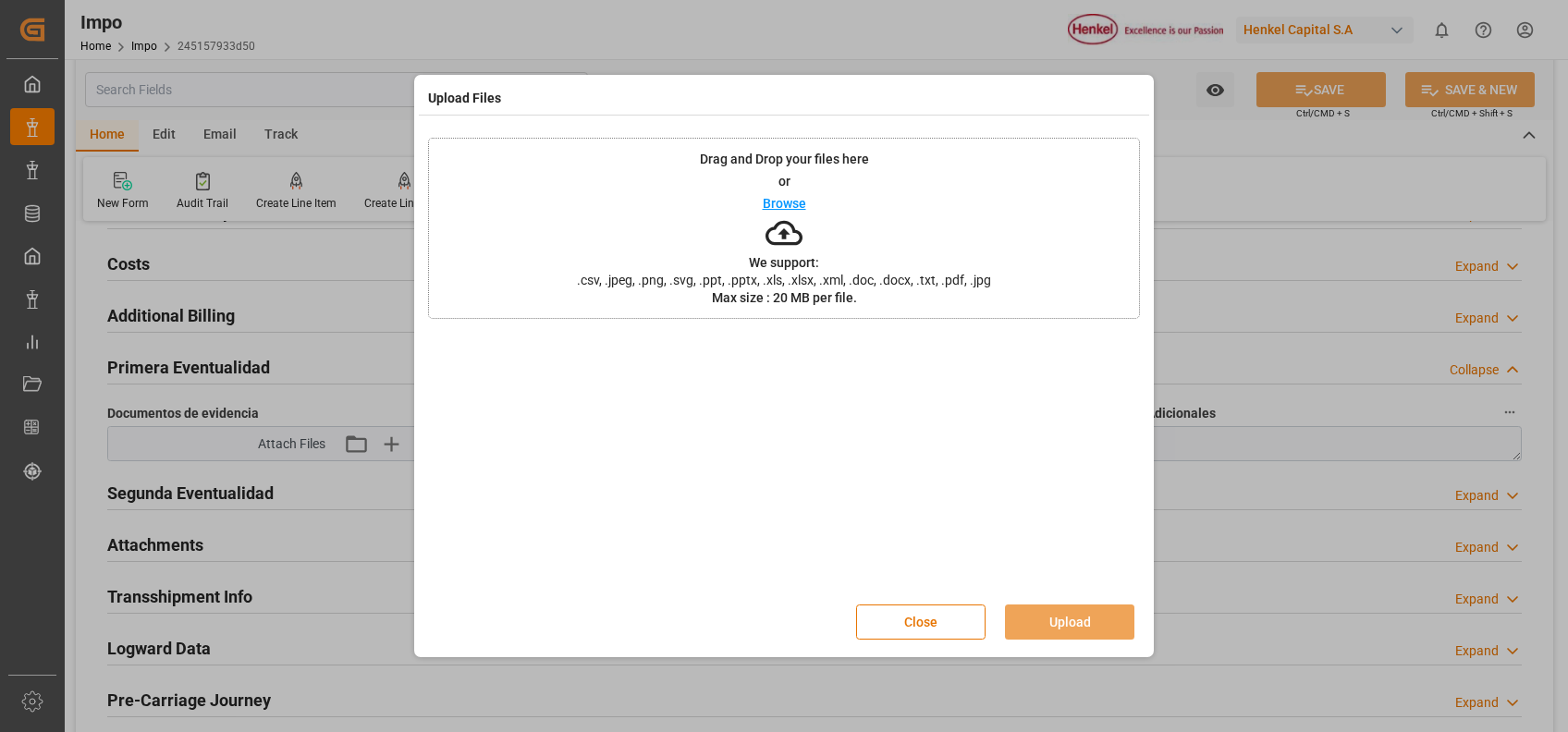
click at [764, 274] on span ".csv, .jpeg, .png, .svg, .ppt, .pptx, .xls, .xlsx, .xml, .doc, .docx, .txt, .pd…" at bounding box center [784, 280] width 438 height 13
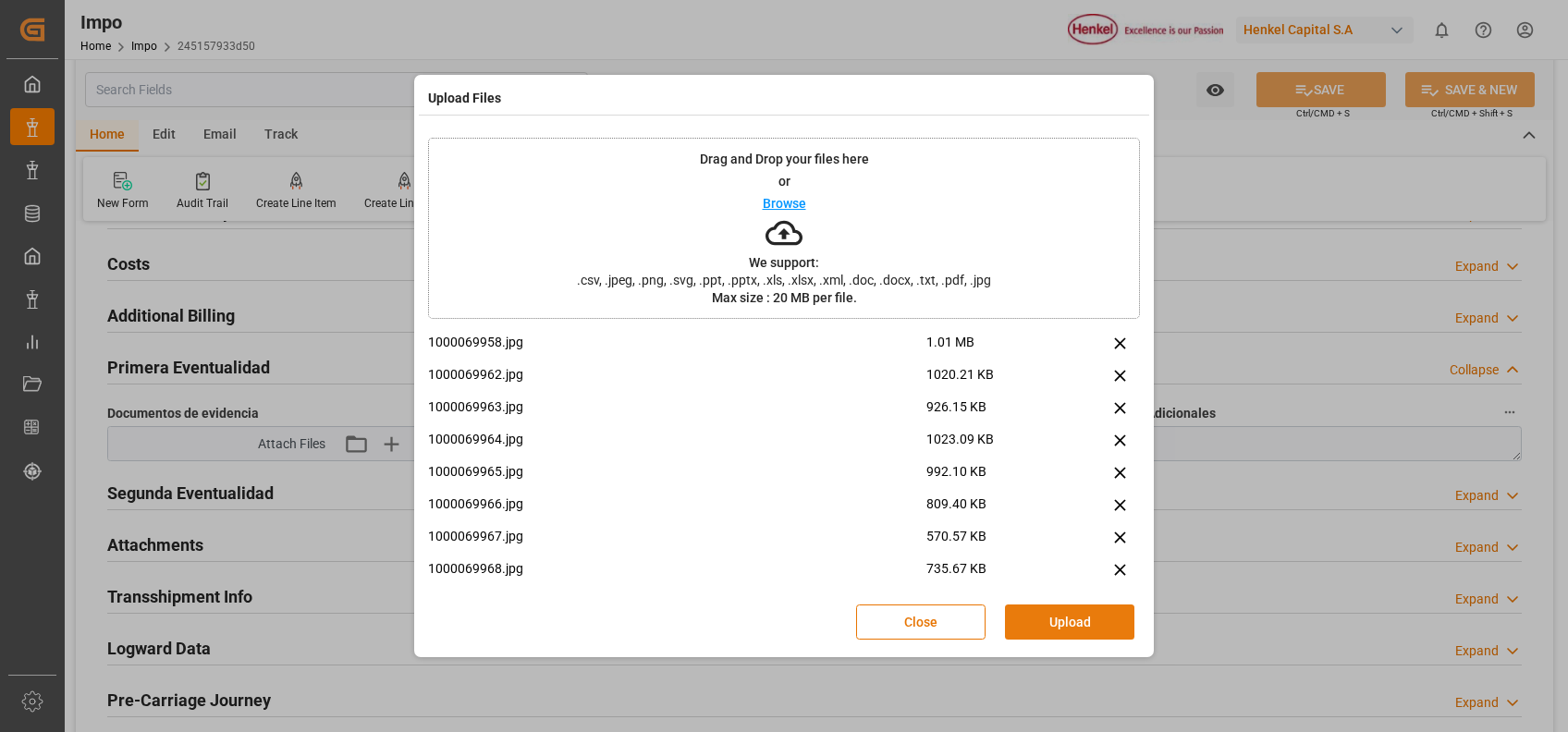
click at [1071, 613] on button "Upload" at bounding box center [1069, 622] width 129 height 35
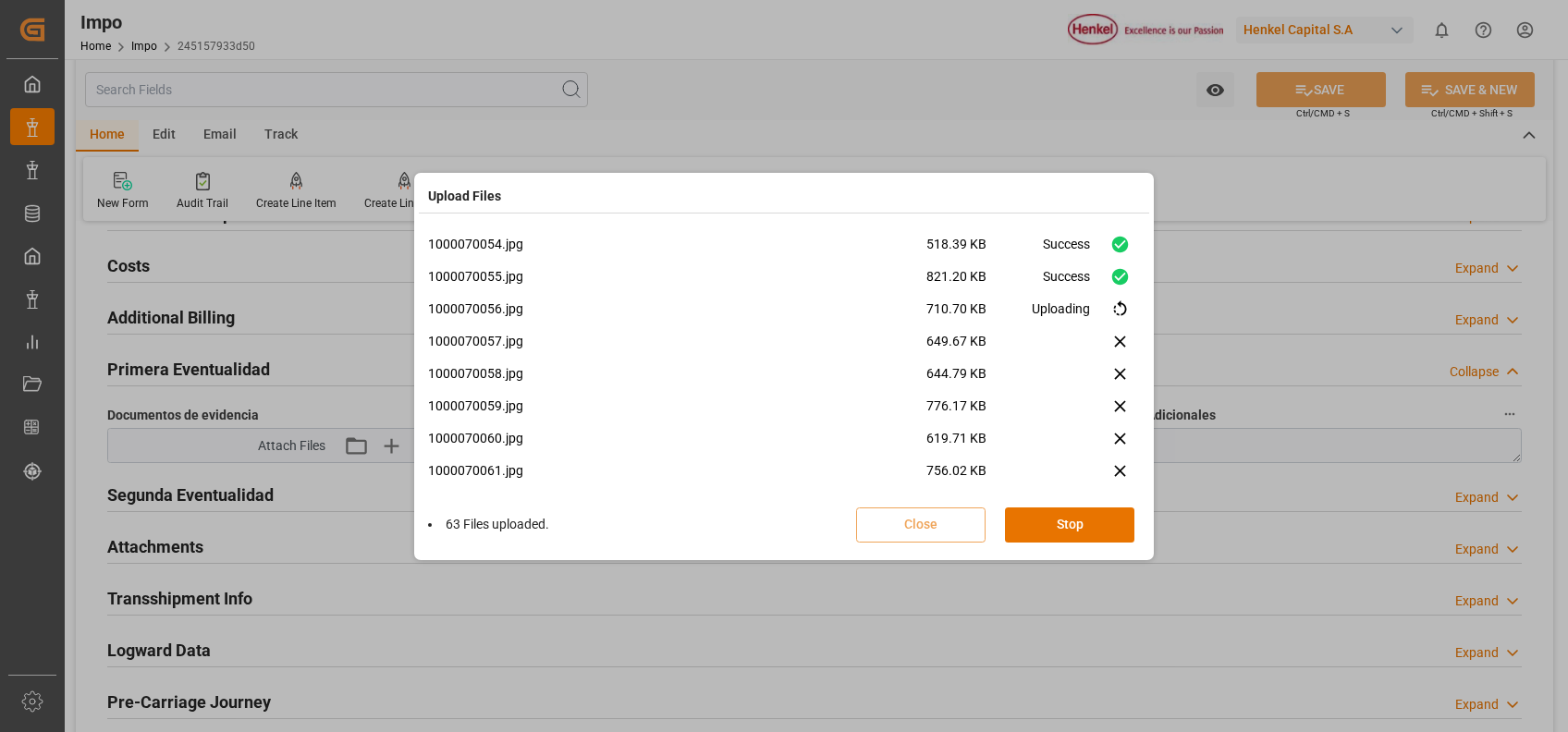
scroll to position [1973, 0]
click at [1113, 310] on icon at bounding box center [1120, 310] width 20 height 20
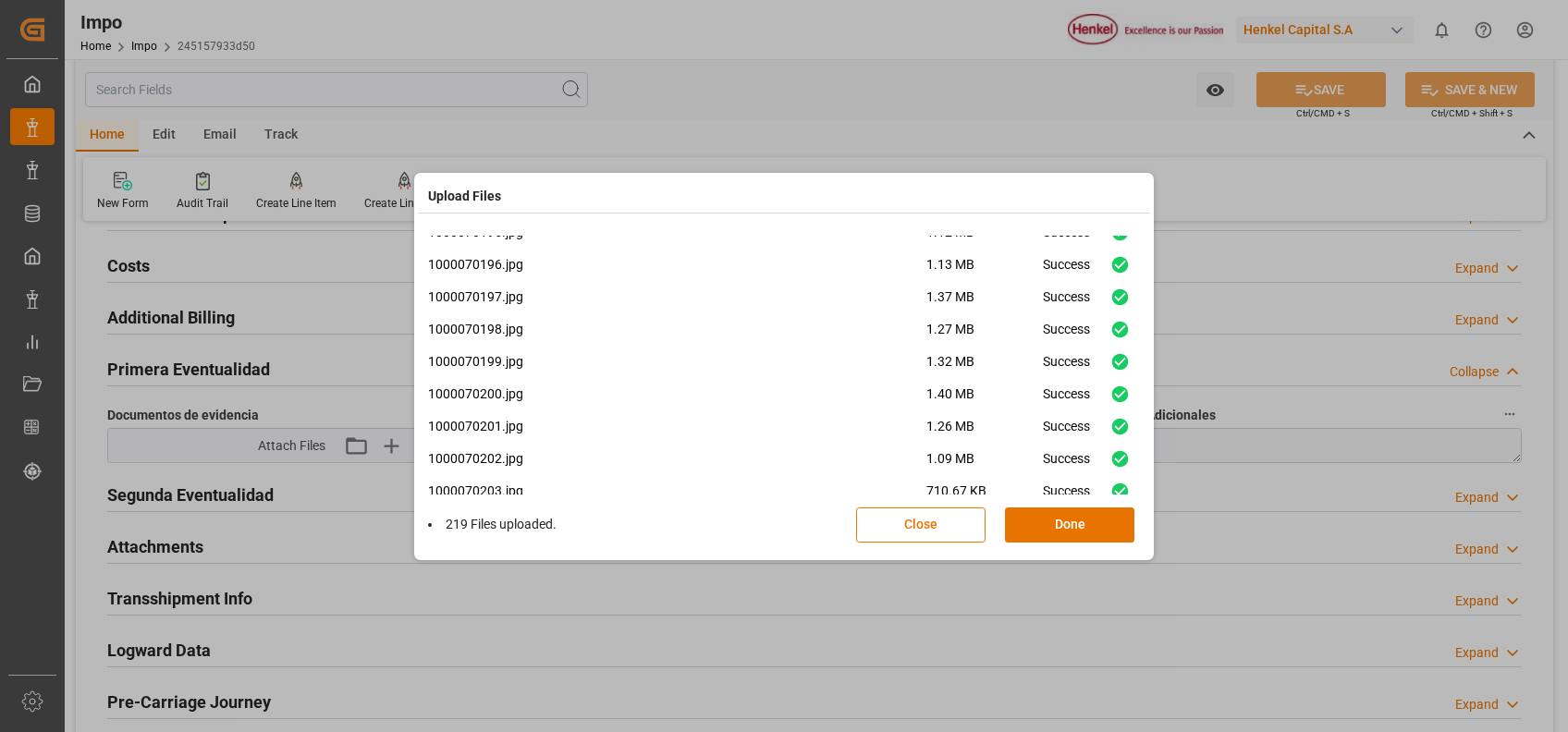
scroll to position [5281, 0]
click at [1074, 619] on div "Upload Files 1000069958.jpg 1.01 MB Success 1000069962.jpg 1020.21 KB Success 1…" at bounding box center [784, 366] width 1568 height 732
click at [1036, 518] on button "Done" at bounding box center [1069, 525] width 129 height 35
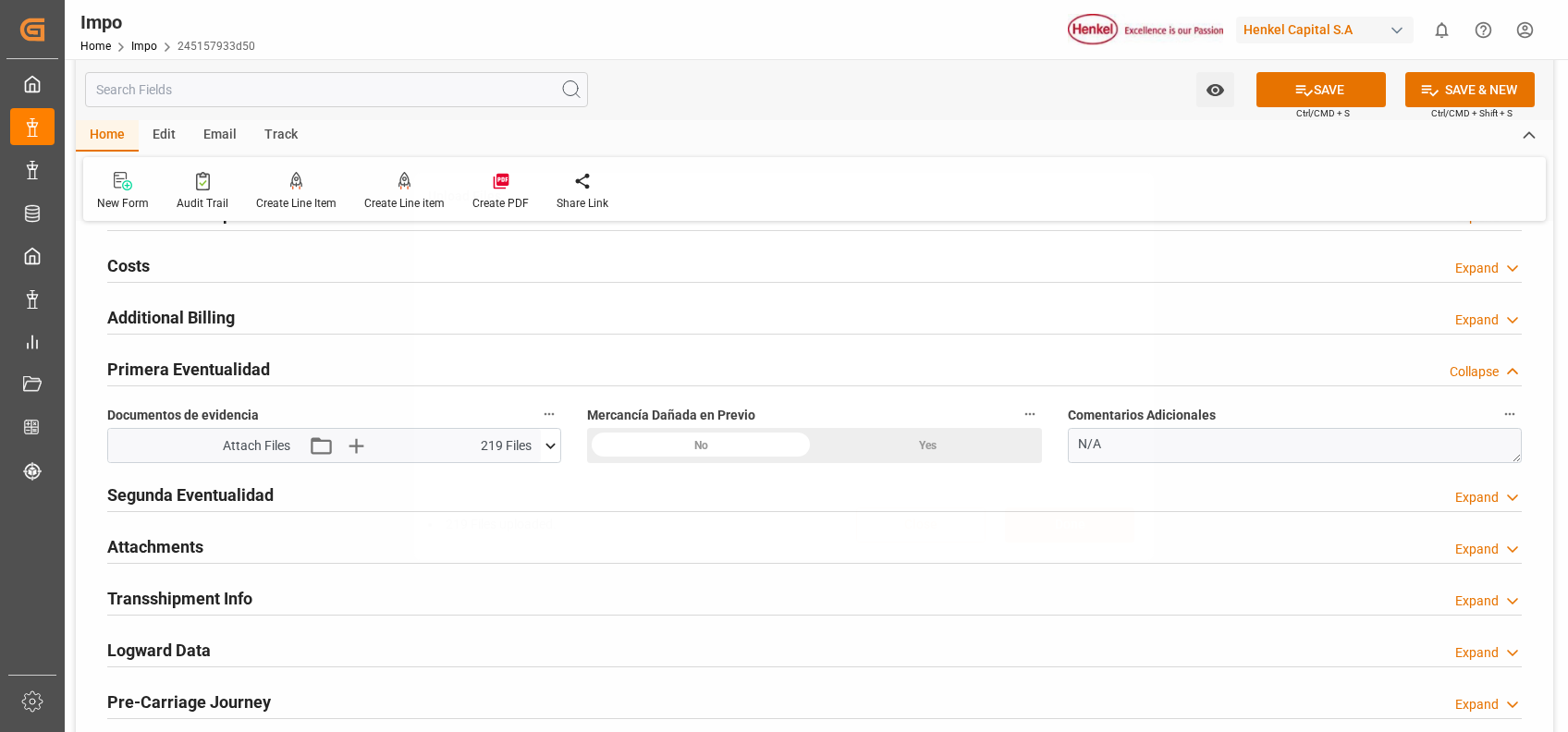
scroll to position [0, 0]
click at [1300, 94] on icon at bounding box center [1304, 90] width 20 height 20
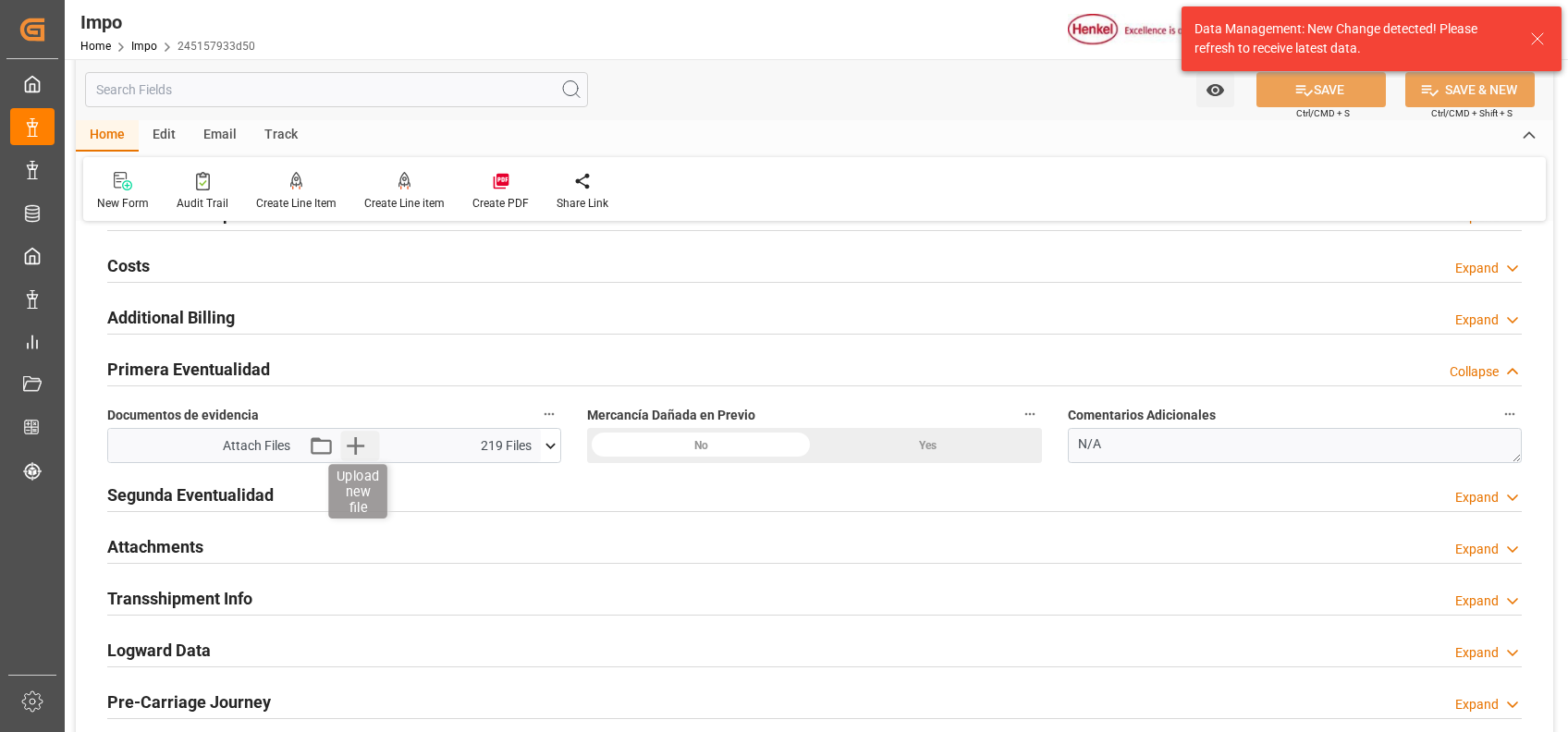
click at [348, 445] on icon "button" at bounding box center [355, 446] width 29 height 29
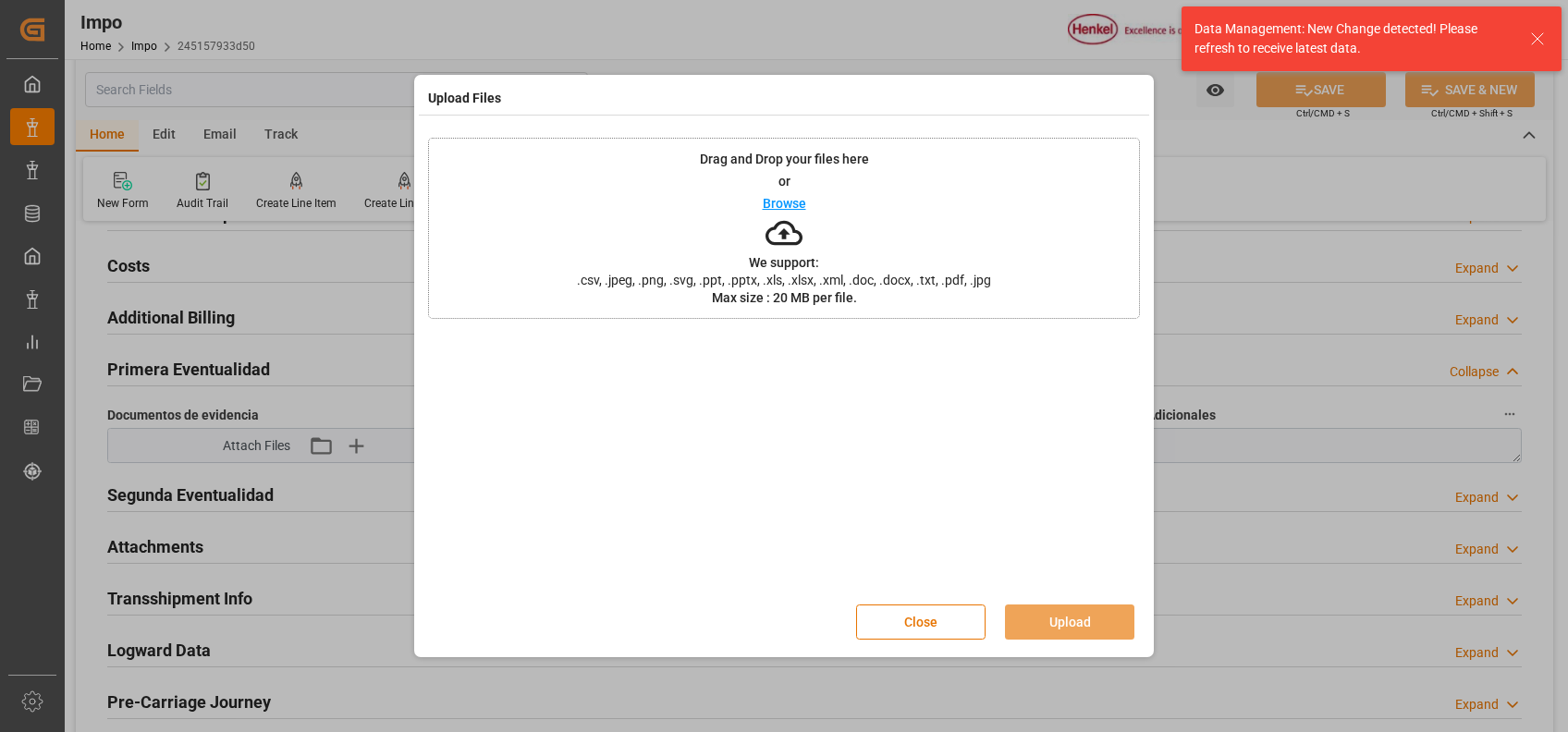
click at [774, 242] on icon at bounding box center [784, 233] width 37 height 25
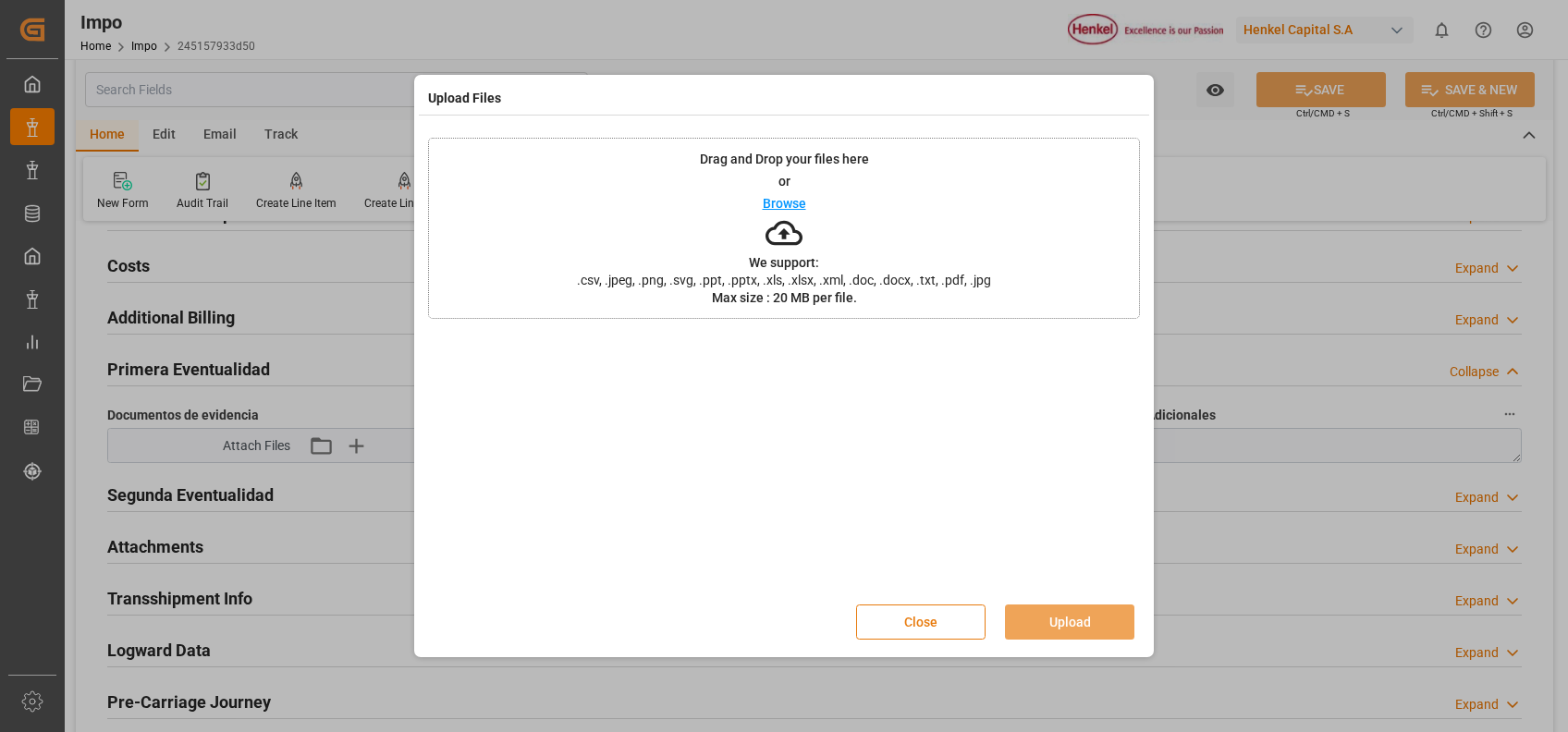
click at [917, 607] on button "Close" at bounding box center [921, 622] width 129 height 35
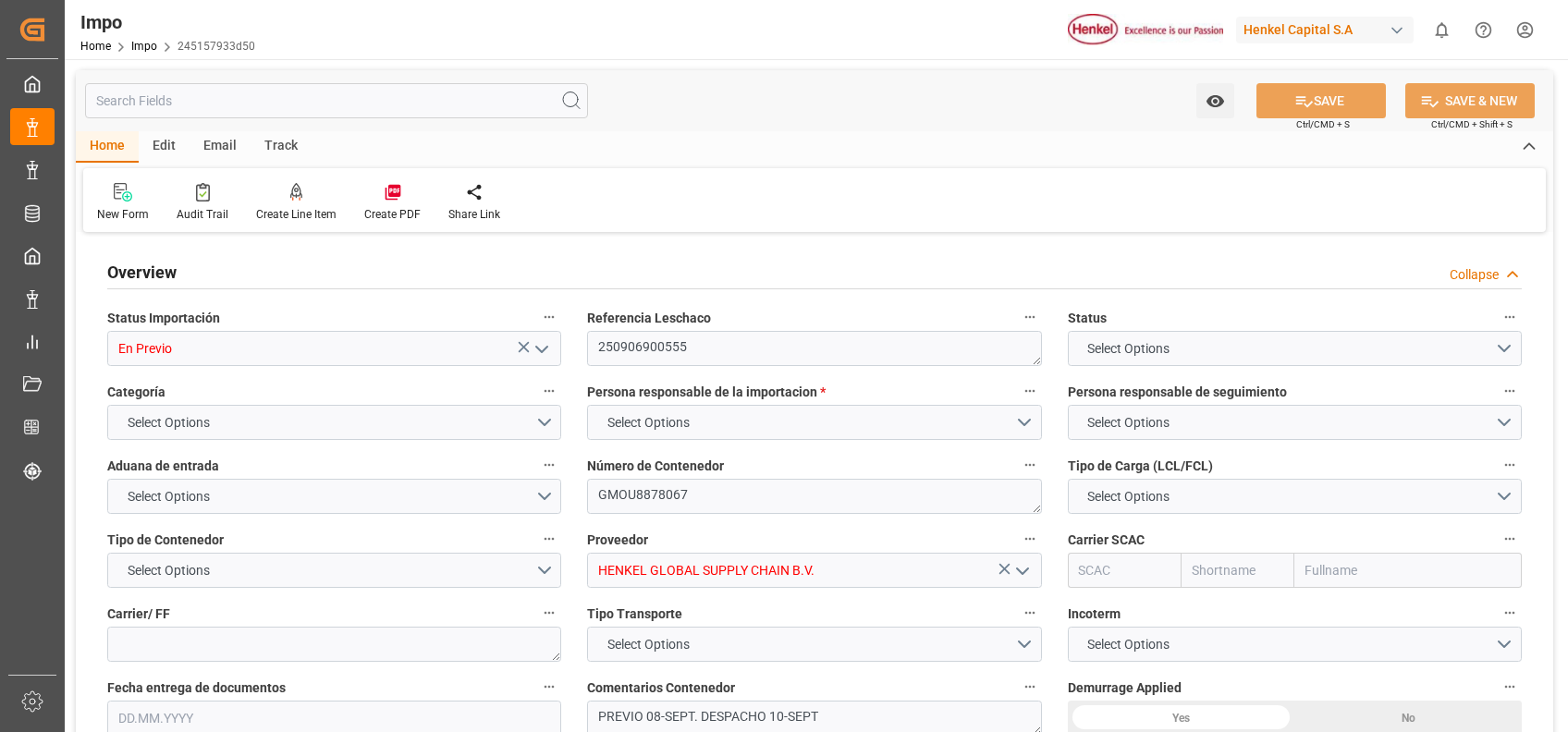
type input "20"
type input "15"
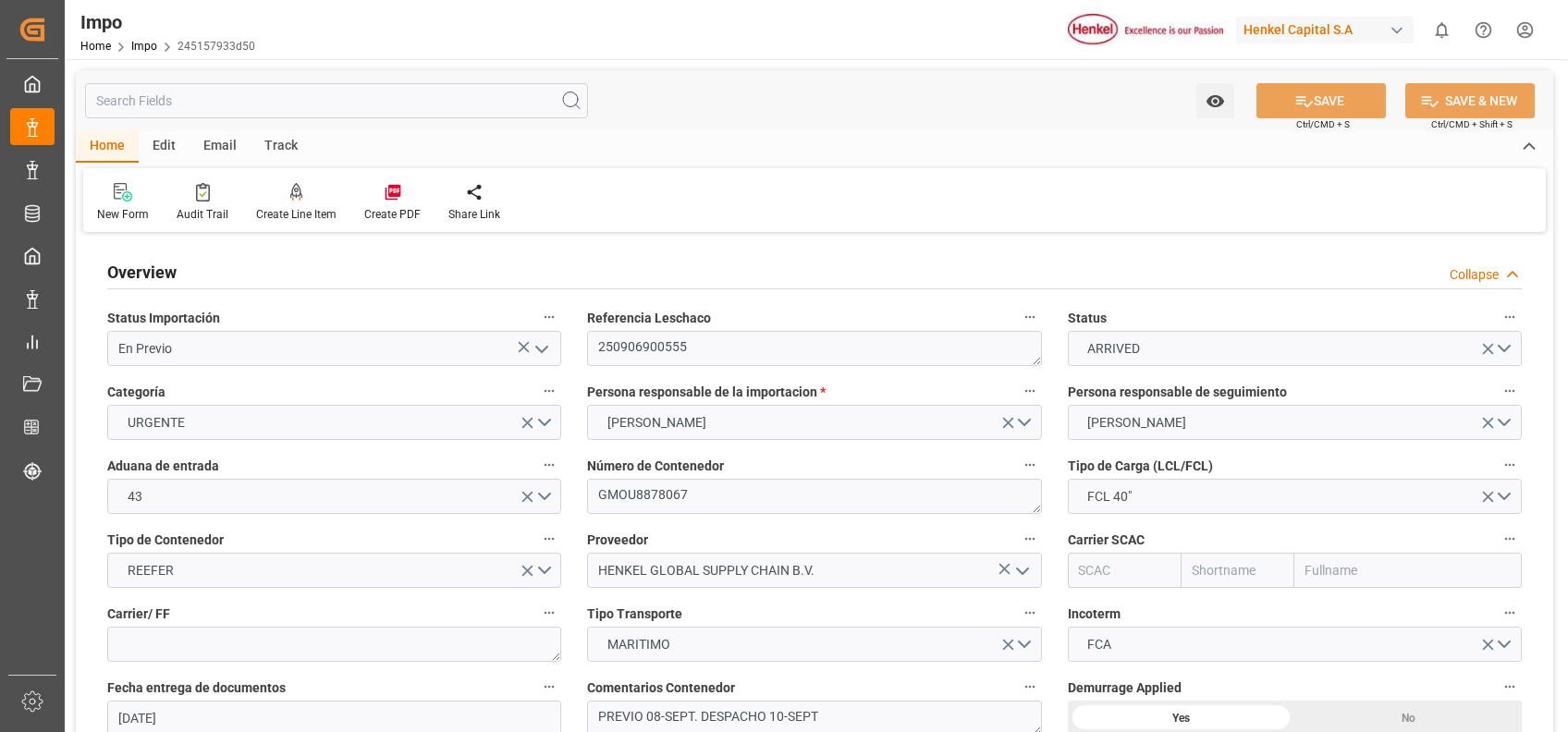
type input "26.08.2025"
click at [542, 355] on icon "open menu" at bounding box center [542, 349] width 22 height 22
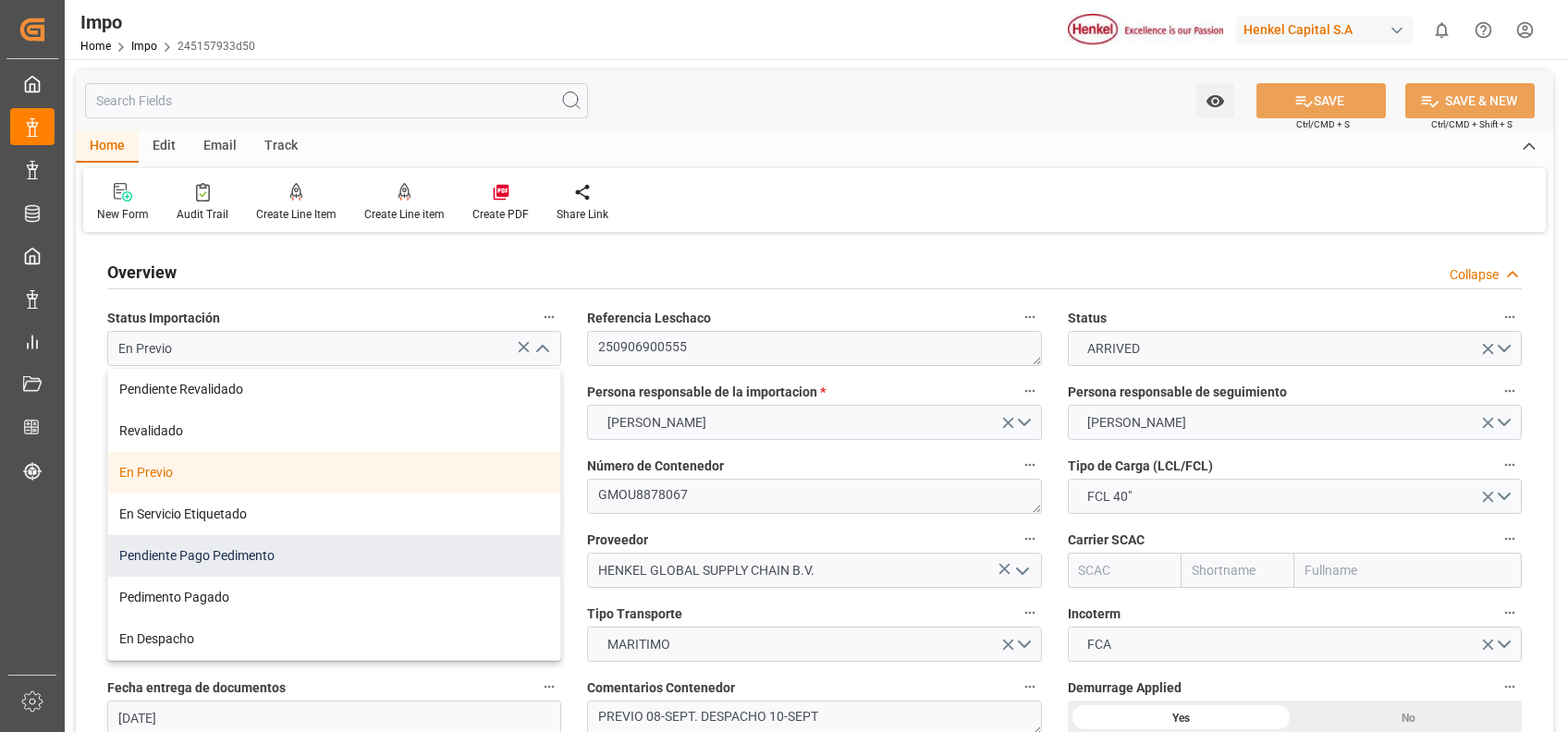
click at [274, 540] on div "Pendiente Pago Pedimento" at bounding box center [334, 555] width 452 height 42
type input "Pendiente Pago Pedimento"
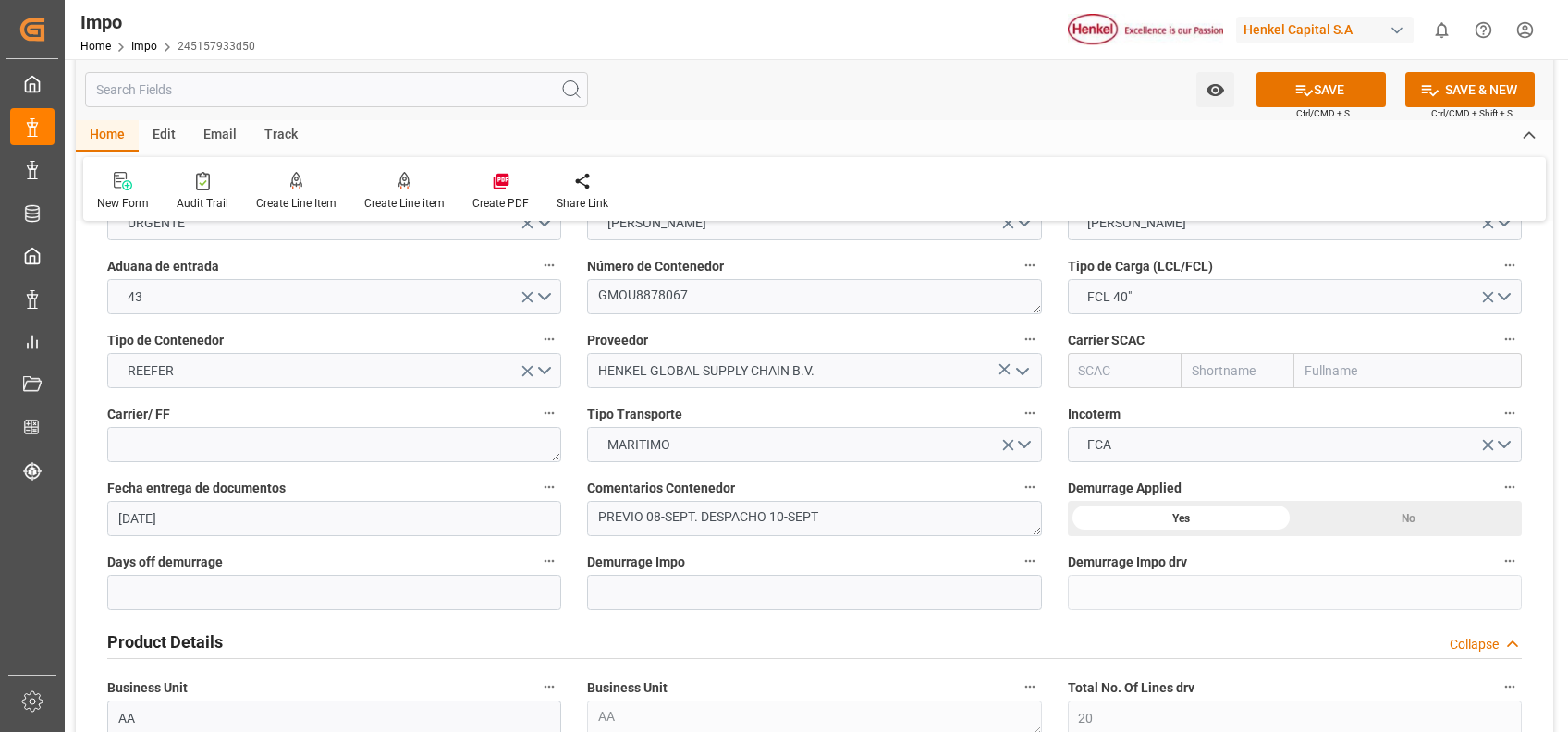
scroll to position [213, 0]
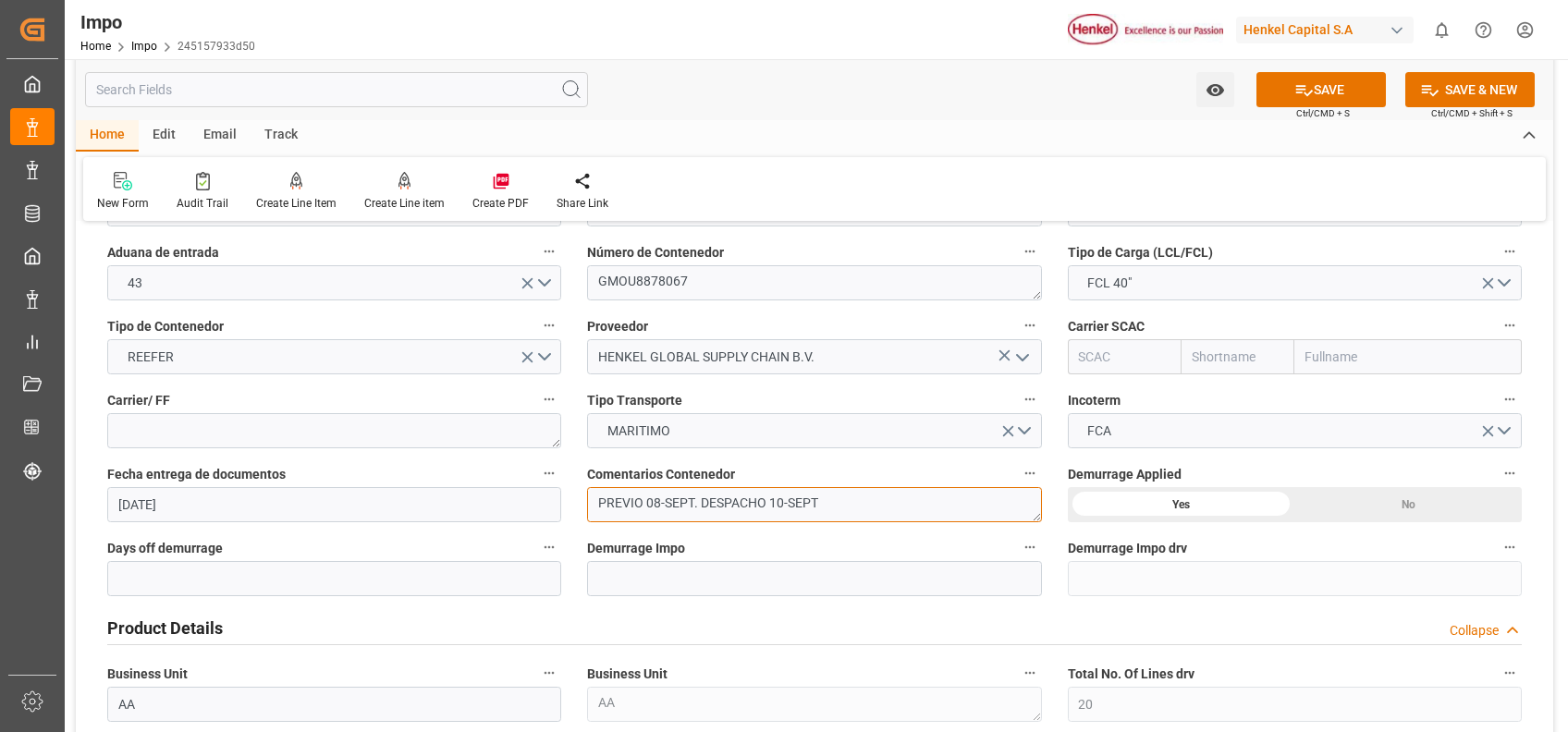
click at [833, 497] on textarea "PREVIO 08-SEPT. DESPACHO 10-SEPT" at bounding box center [813, 504] width 454 height 35
drag, startPoint x: 702, startPoint y: 506, endPoint x: 507, endPoint y: 507, distance: 195.0
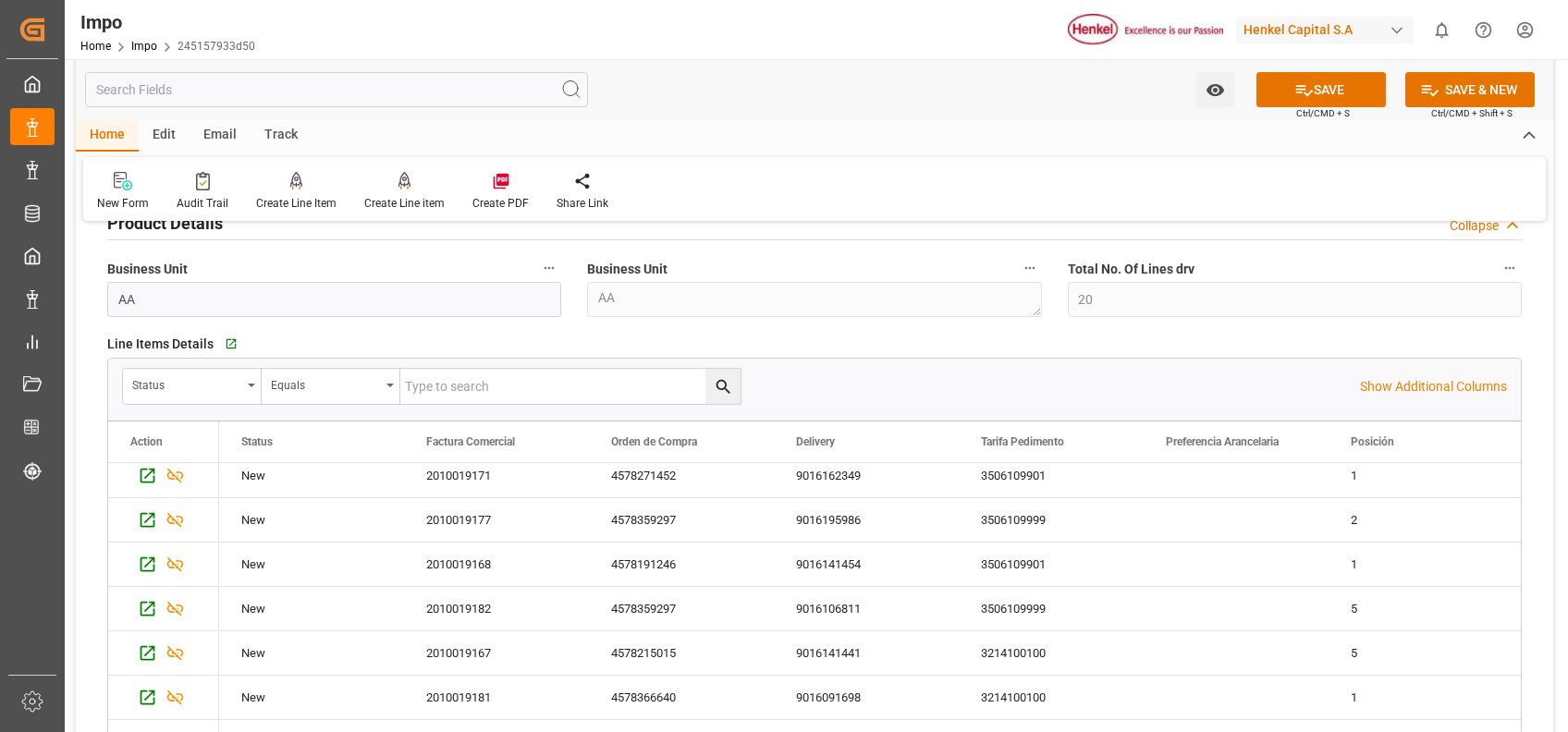
scroll to position [543, 0]
type textarea "DESPACHO 10-SEPT"
click at [719, 193] on div "New Form Audit Trail Create Line Item Create Line item Create PDF Share Link" at bounding box center [814, 189] width 1462 height 64
click at [772, 253] on div "Business Unit AA" at bounding box center [813, 286] width 480 height 74
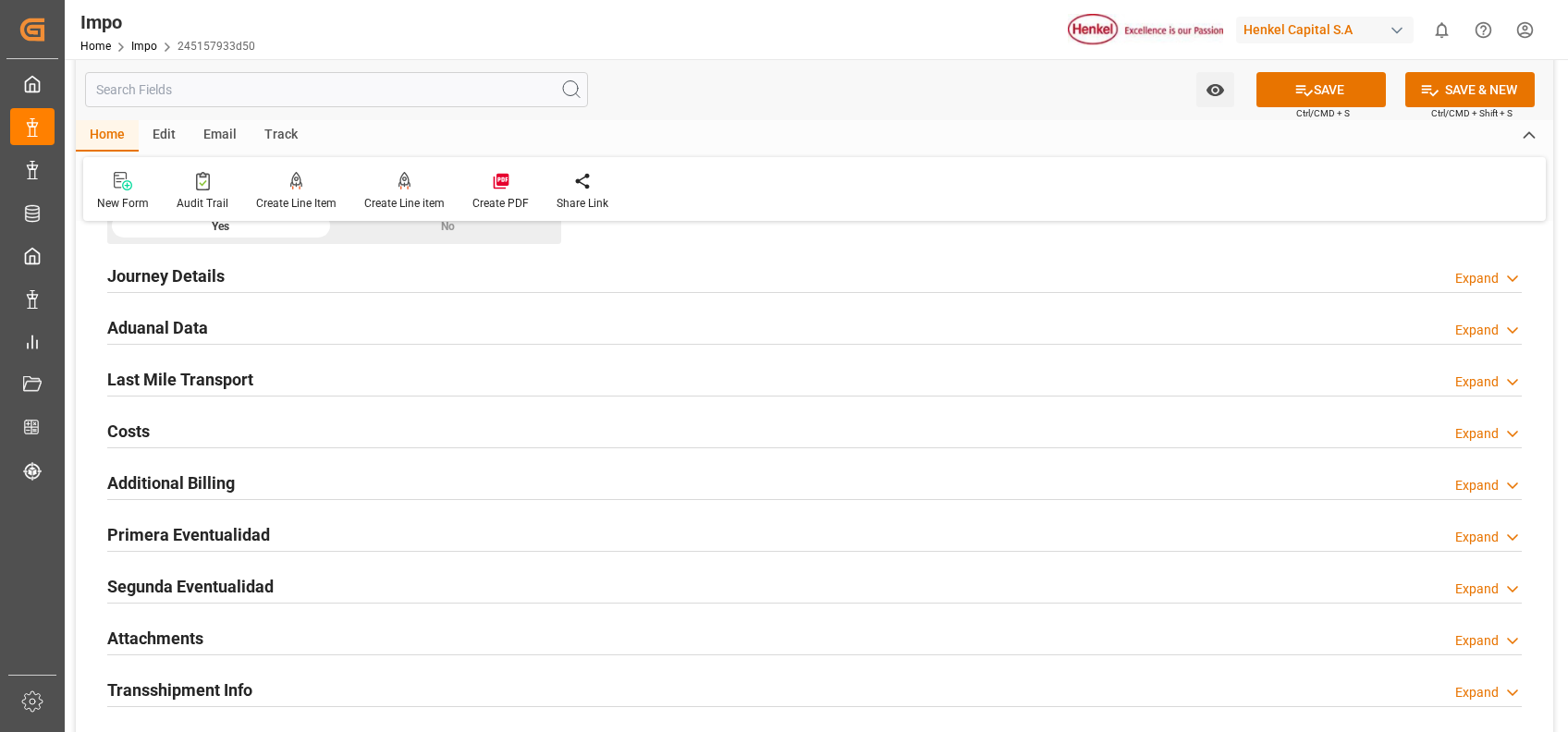
scroll to position [1504, 0]
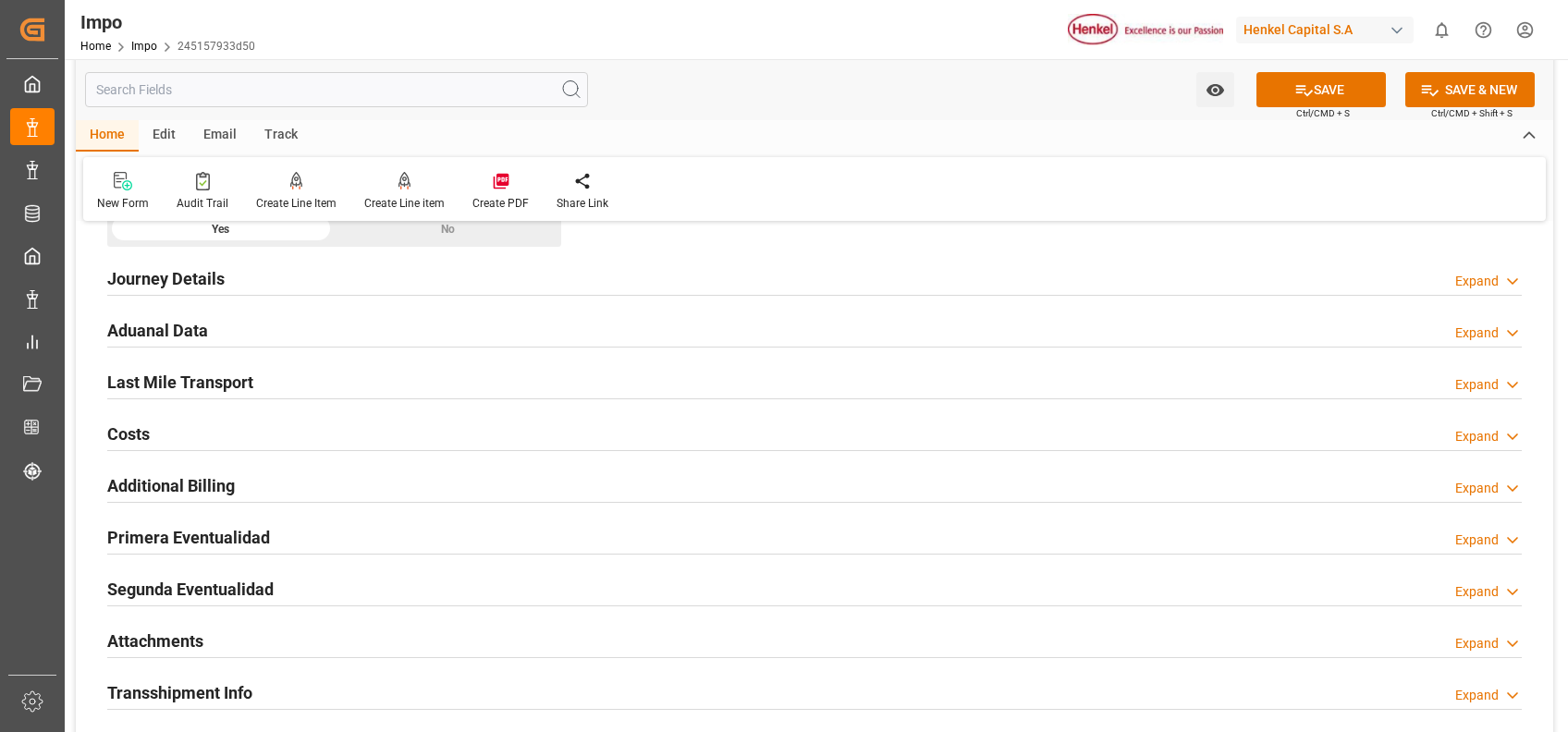
click at [150, 326] on h2 "Aduanal Data" at bounding box center [157, 330] width 101 height 25
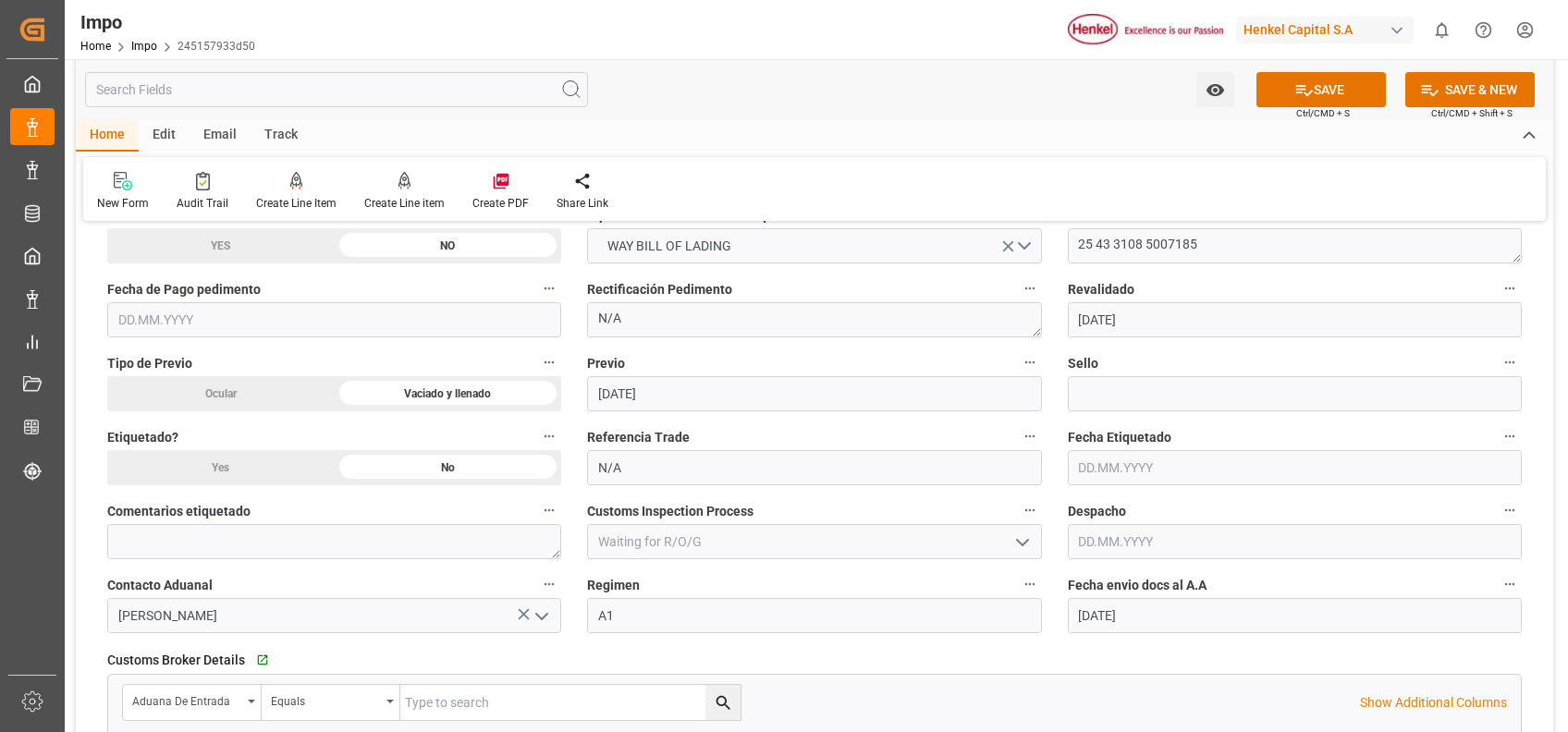
scroll to position [1668, 0]
click at [1197, 540] on input "text" at bounding box center [1294, 538] width 454 height 35
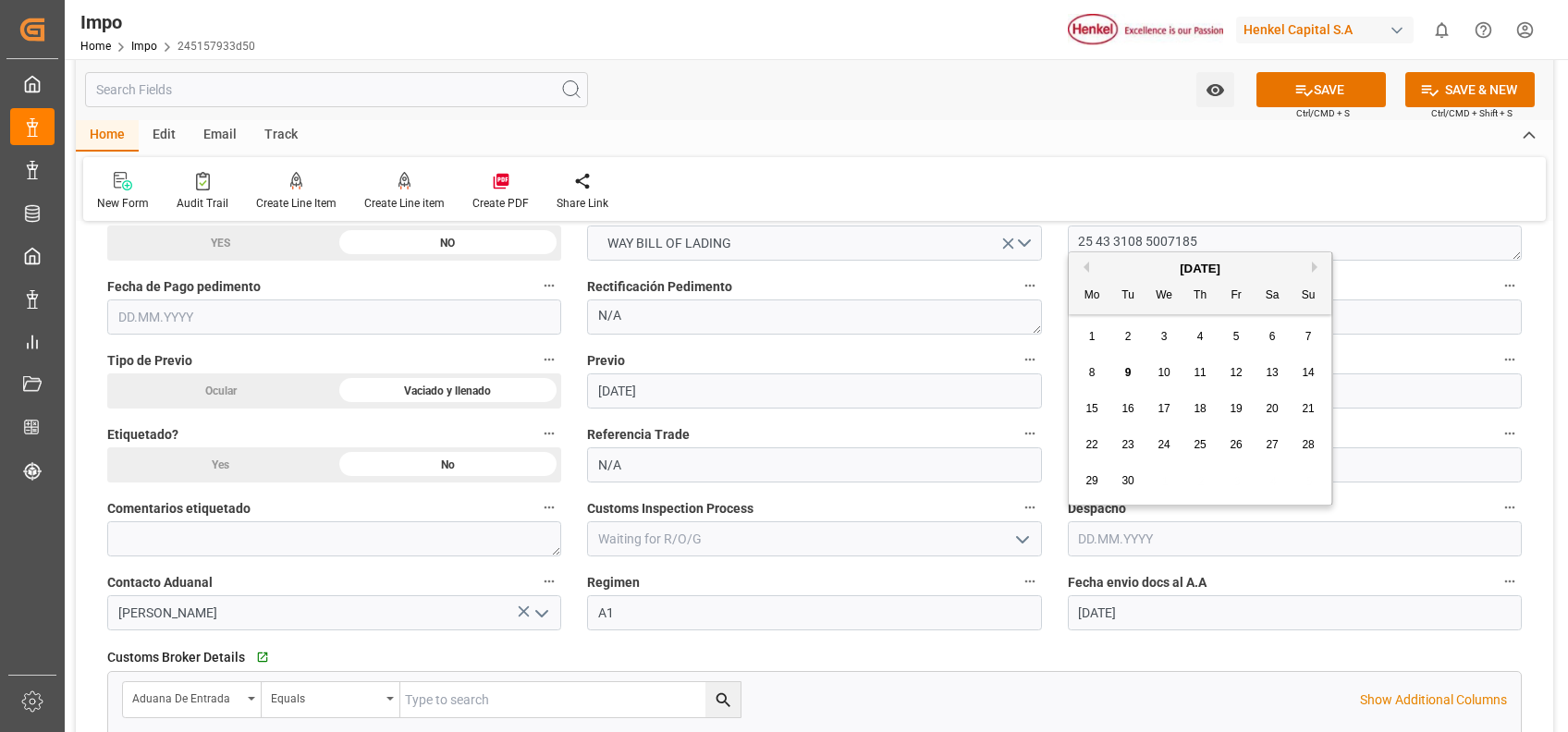
click at [1163, 361] on div "8 9 10 11 12 13 14" at bounding box center [1200, 372] width 252 height 36
click at [1161, 369] on span "10" at bounding box center [1163, 371] width 12 height 13
type input "10.09.2025"
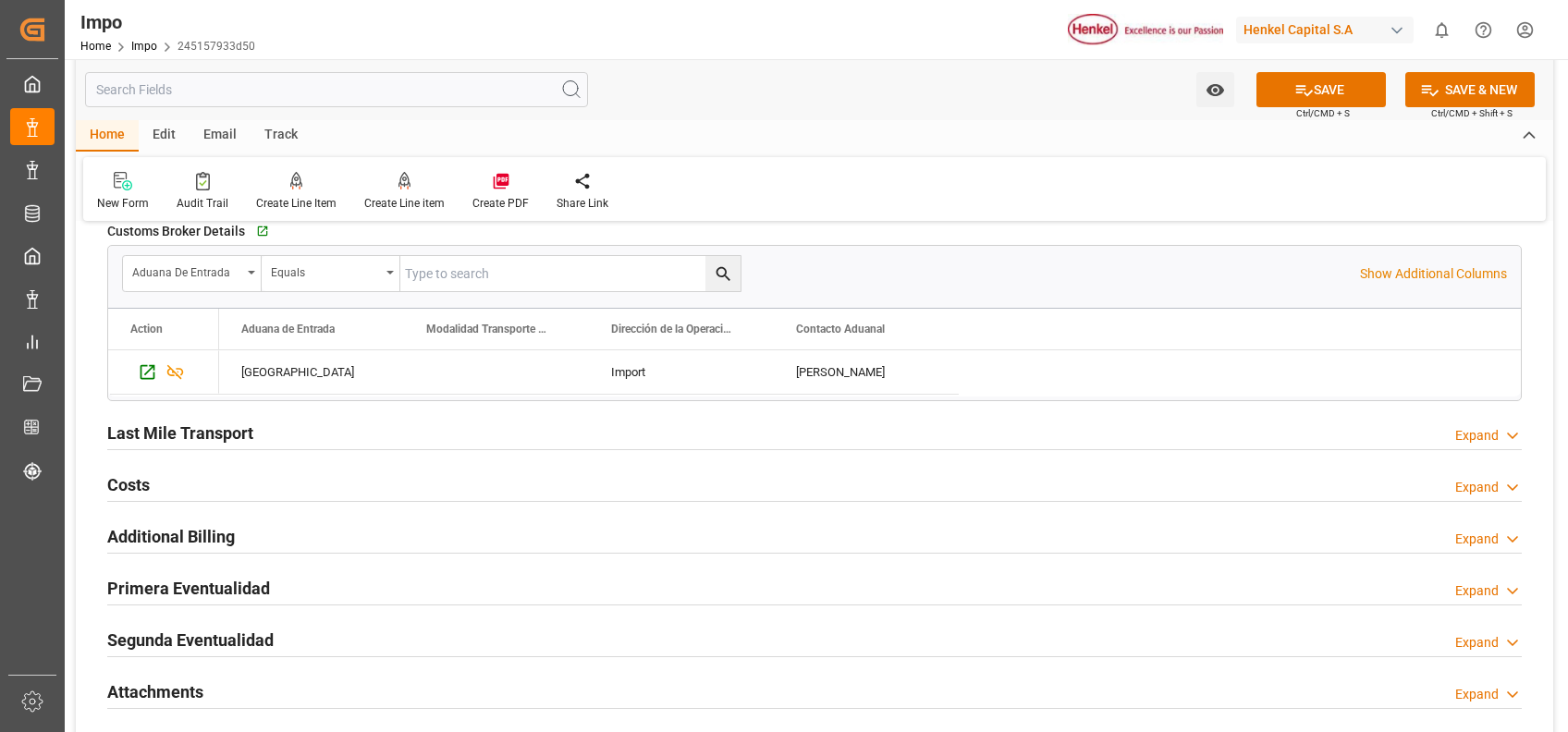
scroll to position [2096, 0]
click at [171, 435] on h2 "Last Mile Transport" at bounding box center [180, 431] width 146 height 25
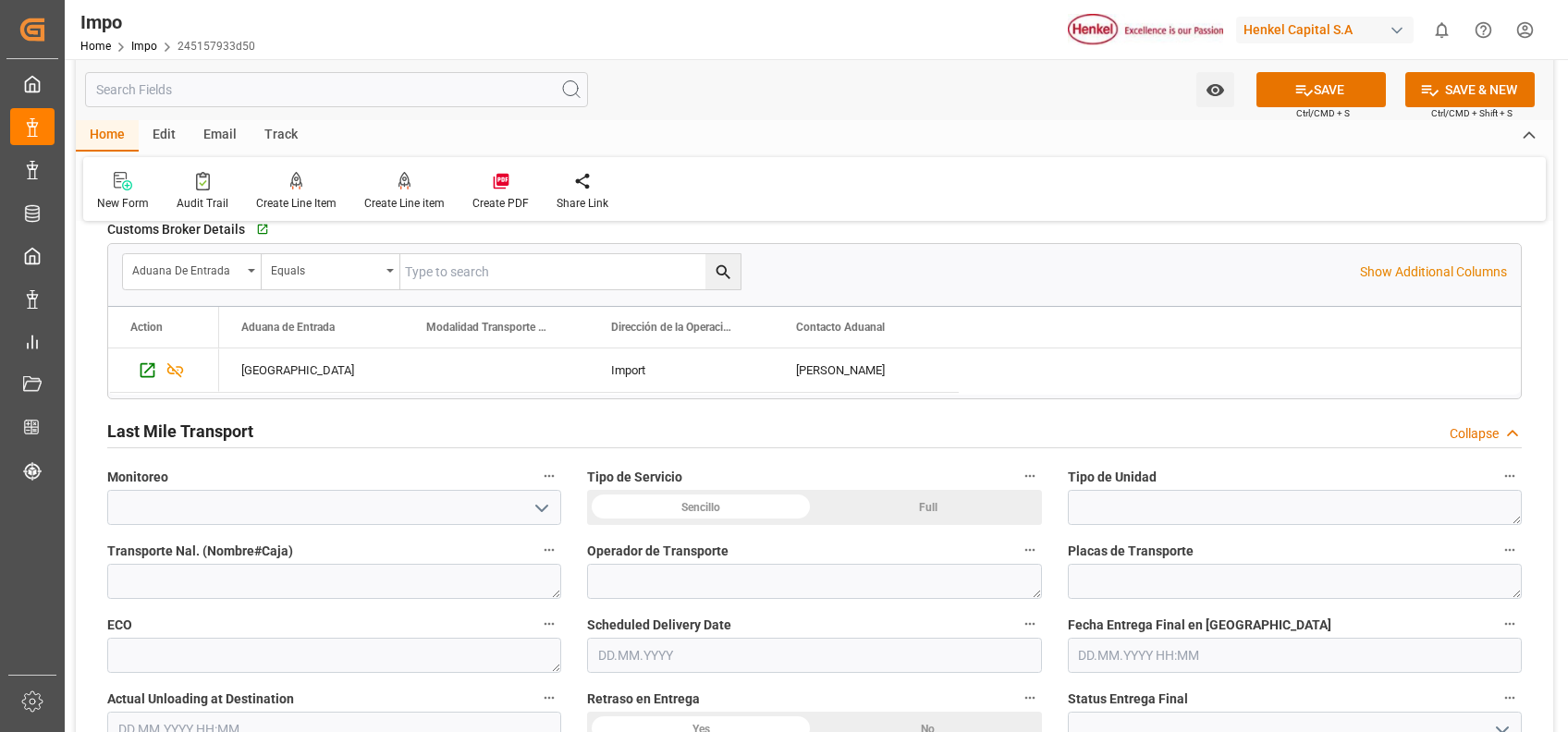
click at [703, 503] on div "Sencillo" at bounding box center [700, 507] width 228 height 35
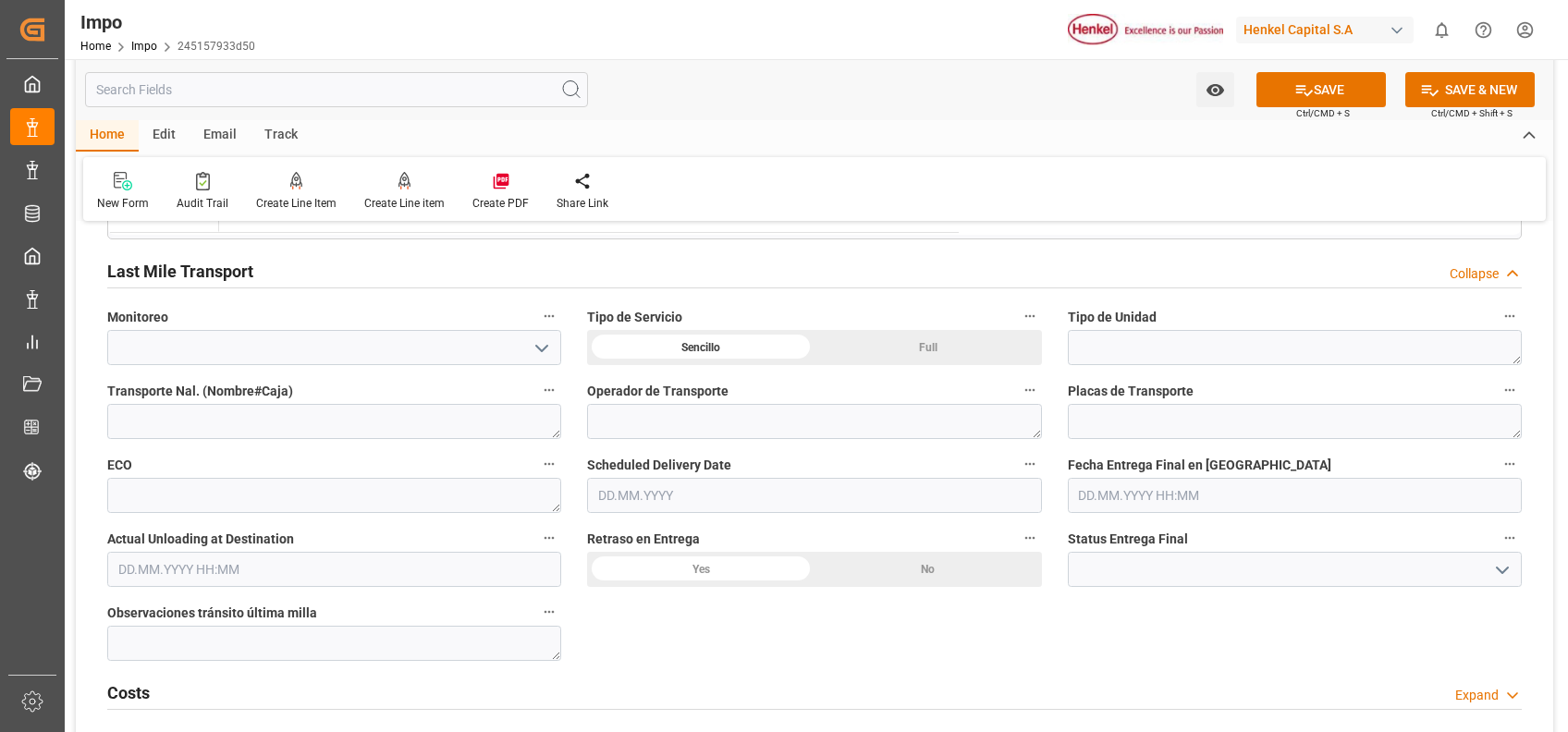
scroll to position [2261, 0]
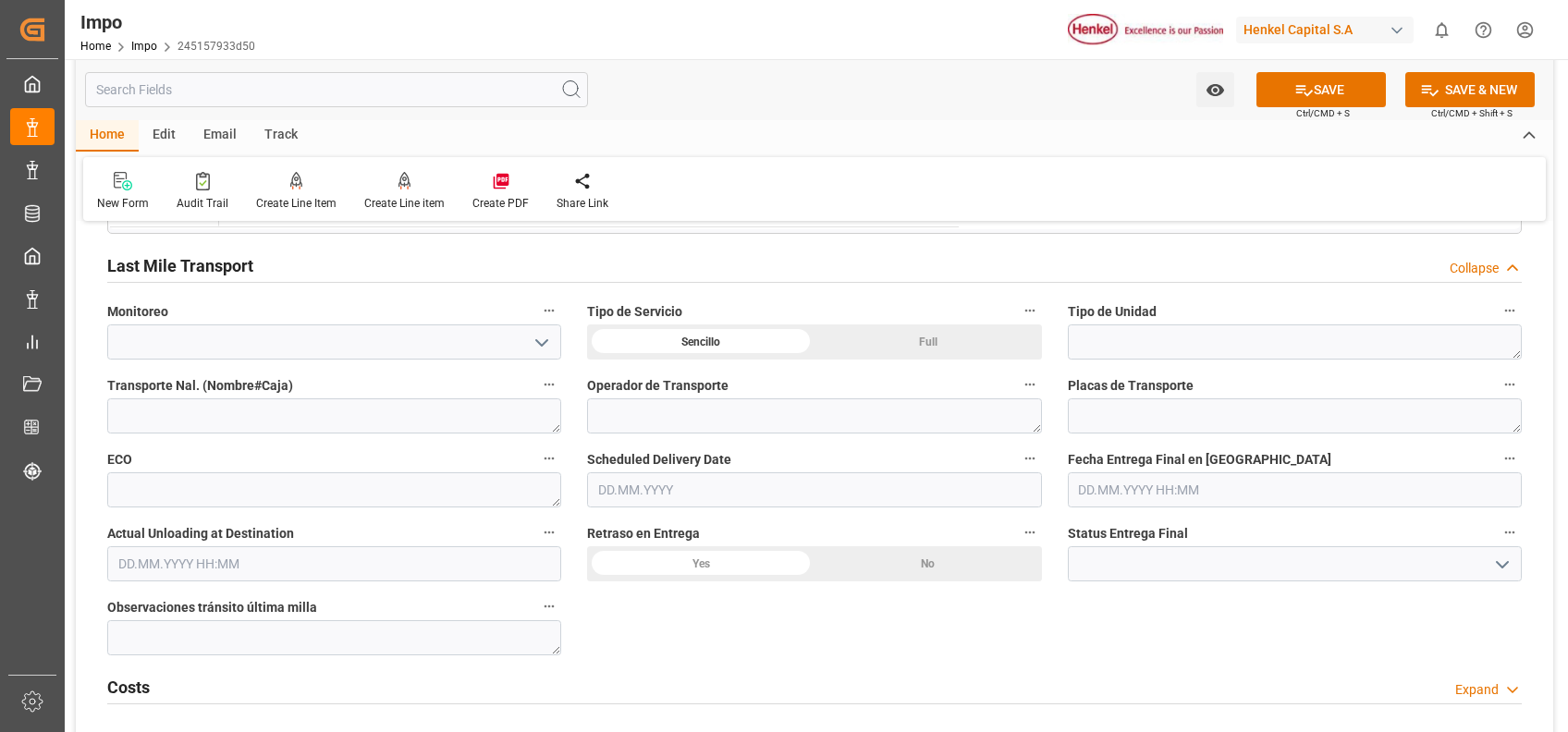
click at [686, 500] on input "text" at bounding box center [813, 490] width 454 height 35
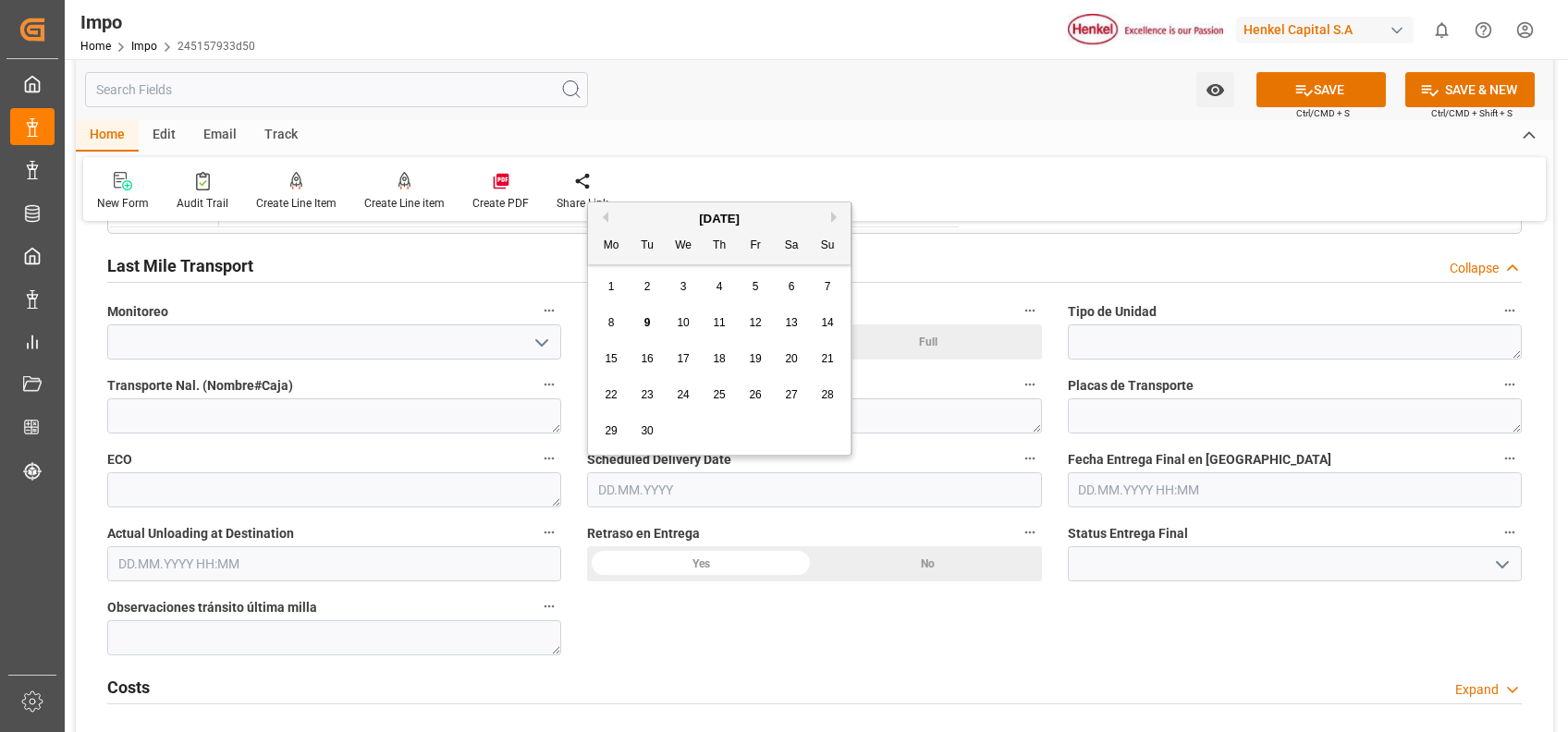
click at [721, 318] on span "11" at bounding box center [719, 322] width 12 height 13
type input "11.09.2025"
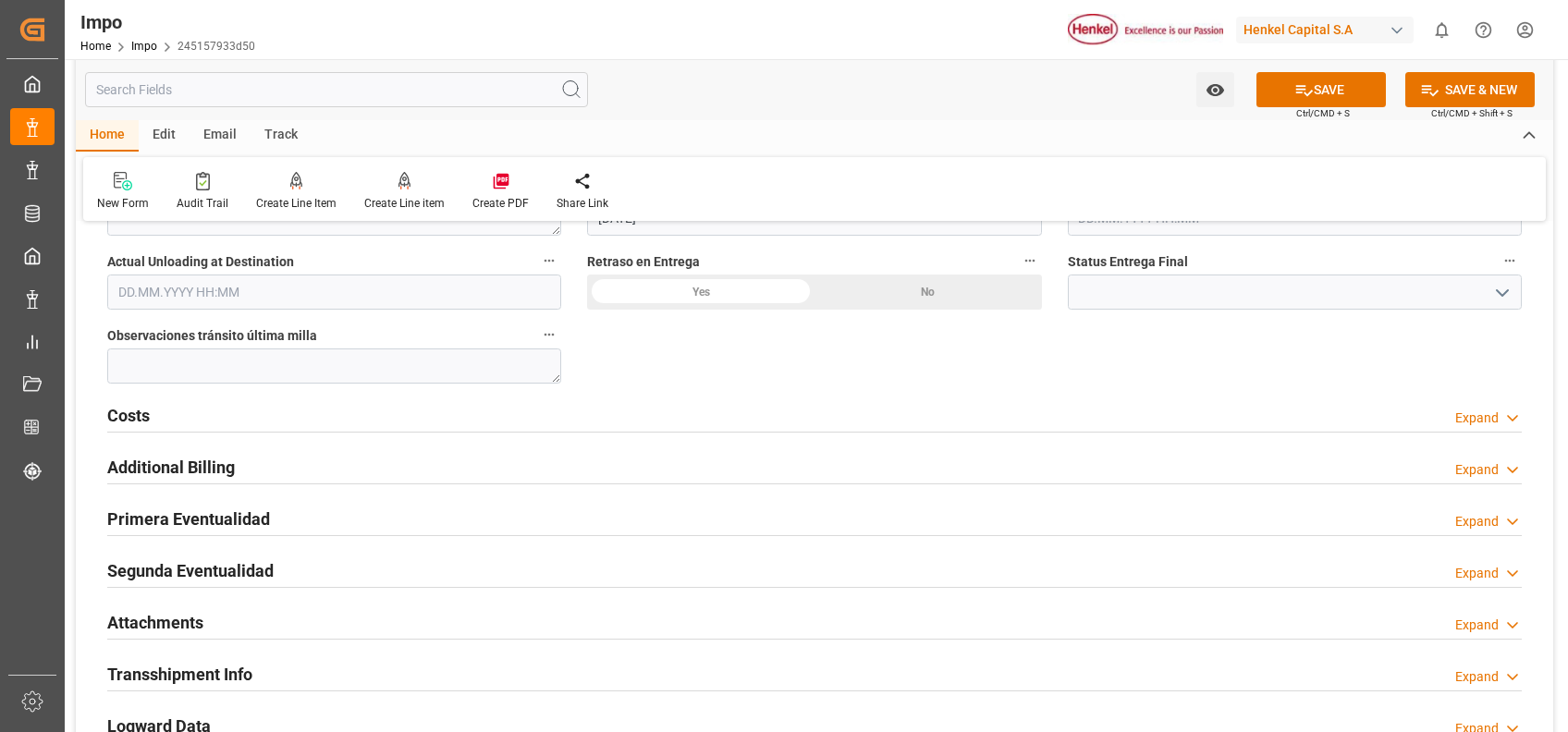
scroll to position [2535, 0]
click at [1402, 153] on div "Home Edit Email Track New Form Audit Trail Create Line Item Create Line item Cr…" at bounding box center [814, 170] width 1477 height 101
click at [1341, 80] on button "SAVE" at bounding box center [1321, 90] width 129 height 35
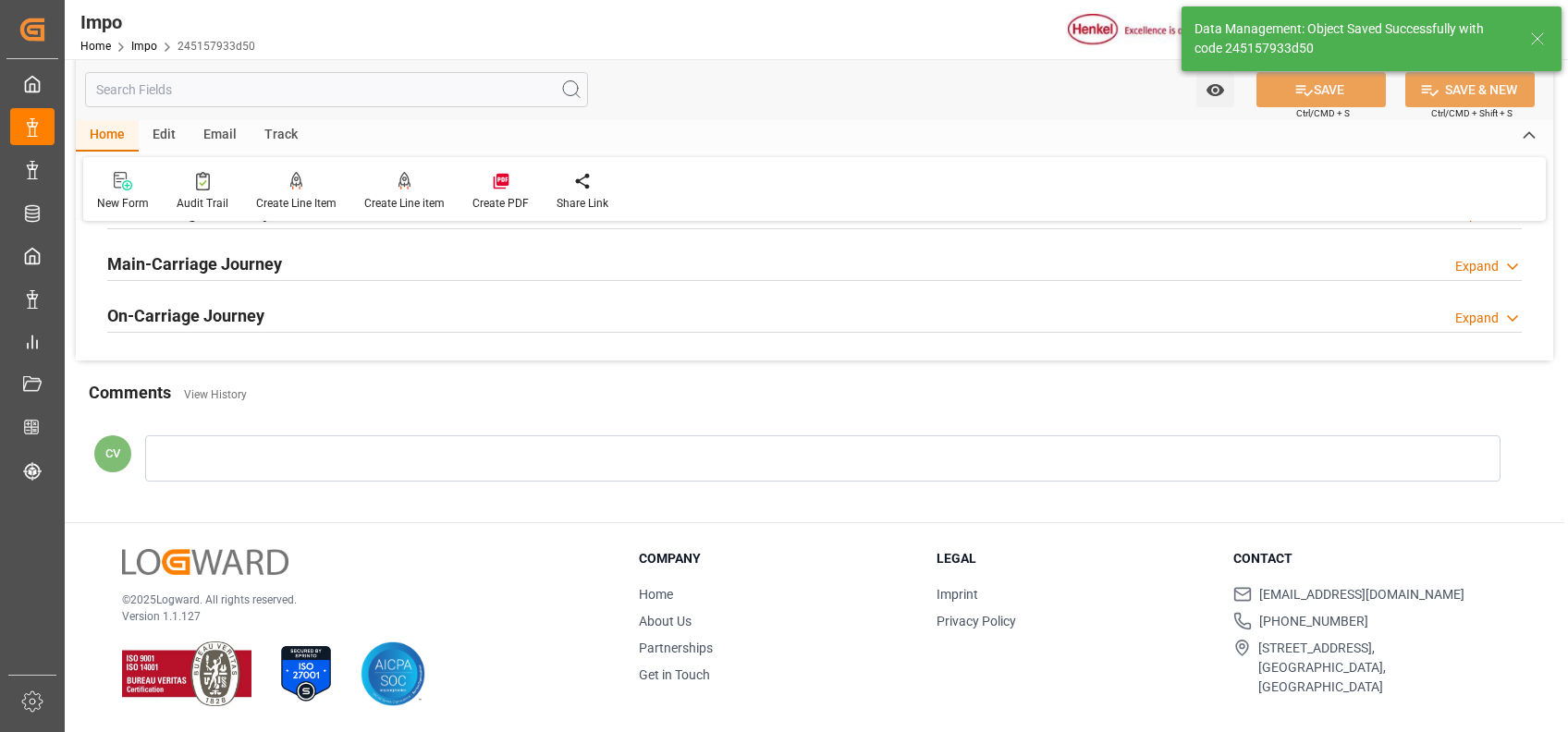
scroll to position [1524, 0]
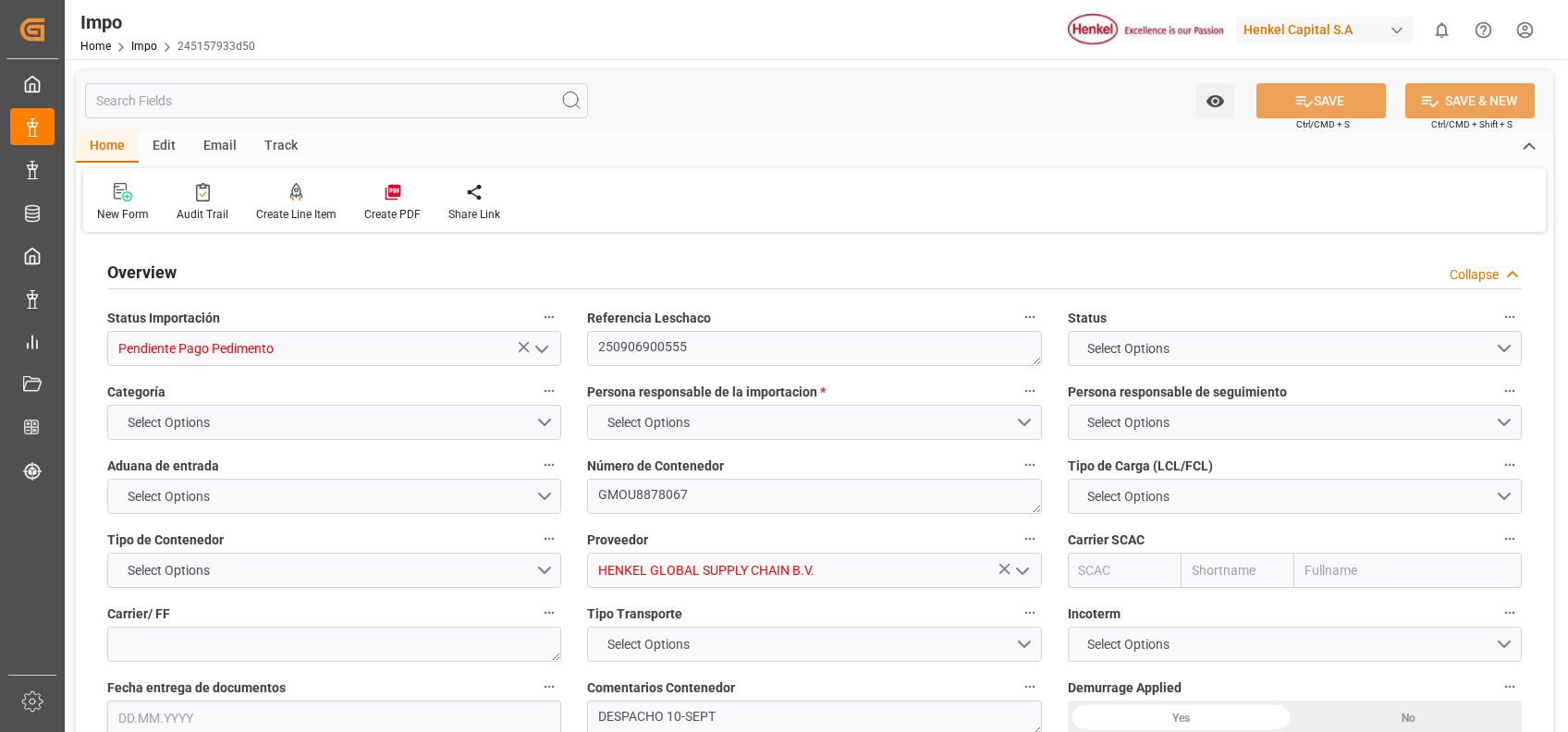
type input "20"
type input "15"
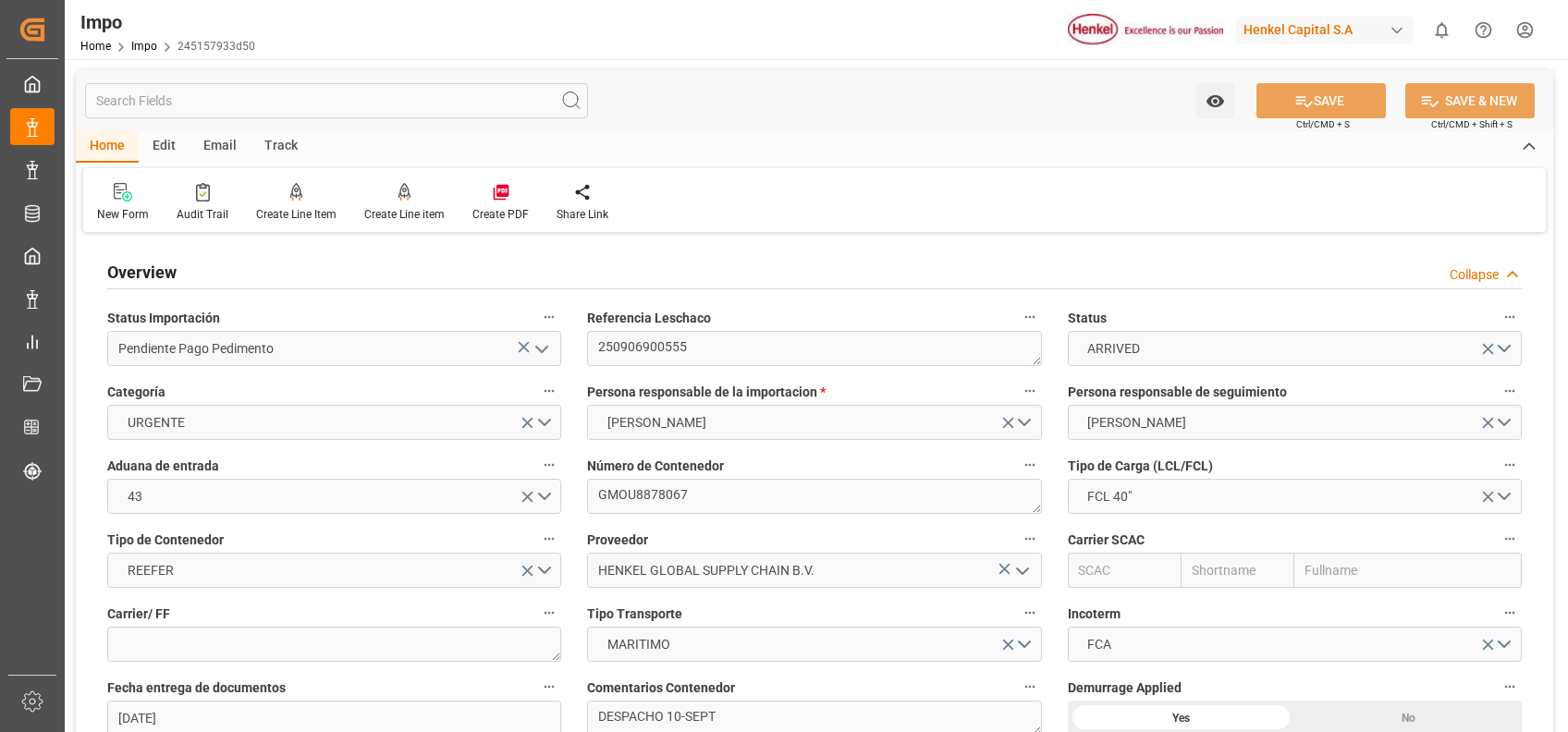
type input "26.08.2025"
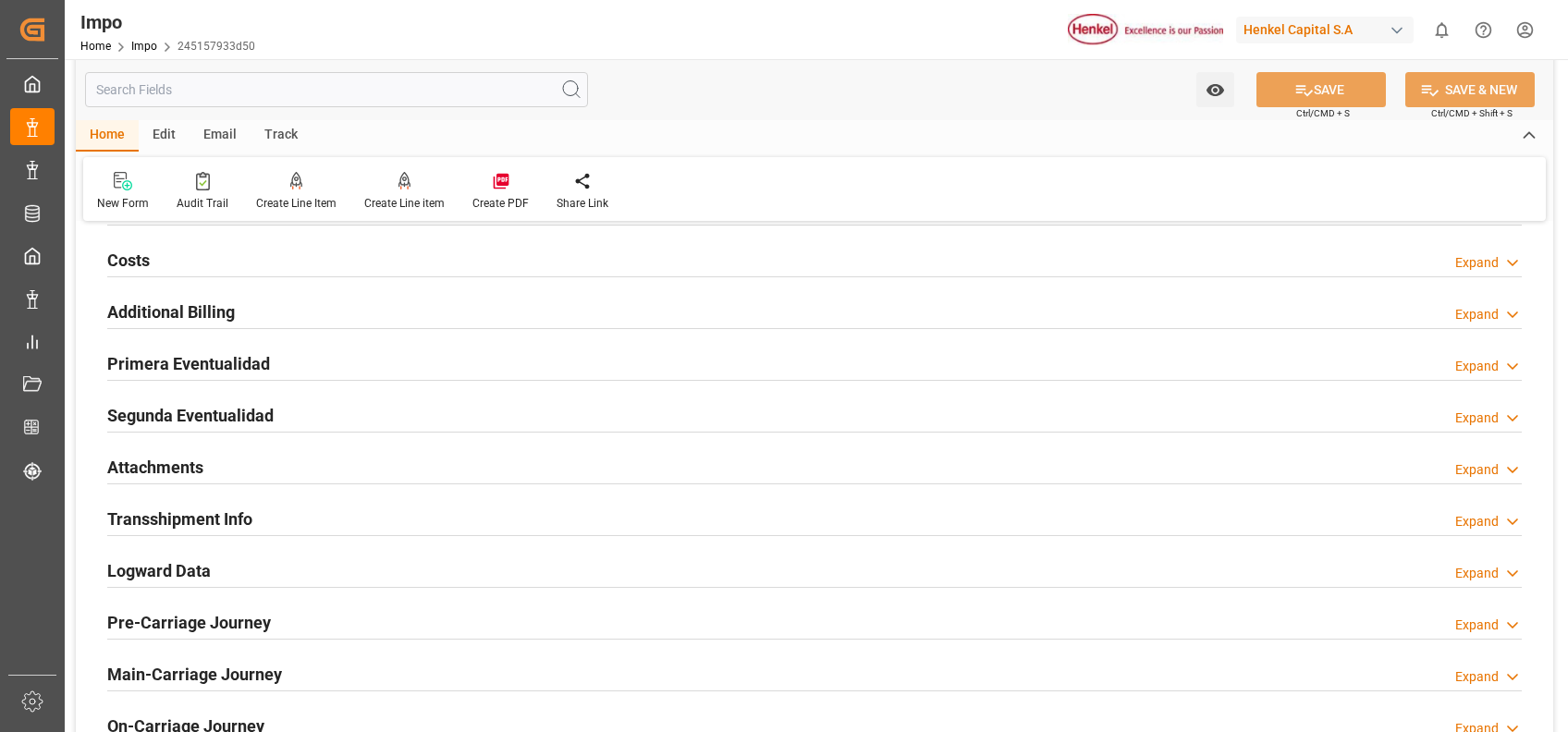
scroll to position [1677, 0]
click at [214, 381] on div at bounding box center [814, 381] width 1415 height 1
click at [193, 370] on h2 "Primera Eventualidad" at bounding box center [189, 365] width 162 height 25
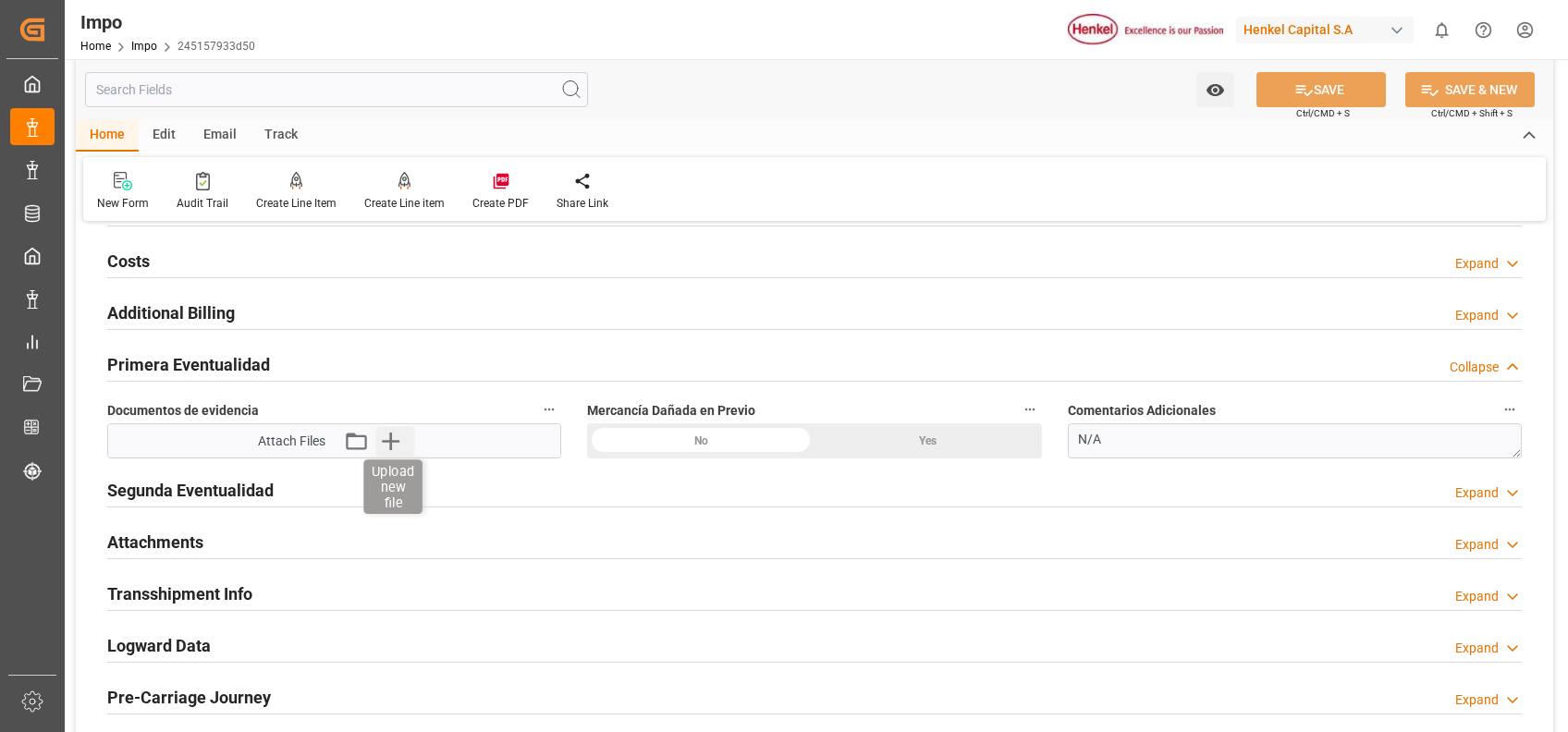
click at [382, 439] on icon "button" at bounding box center [391, 442] width 18 height 18
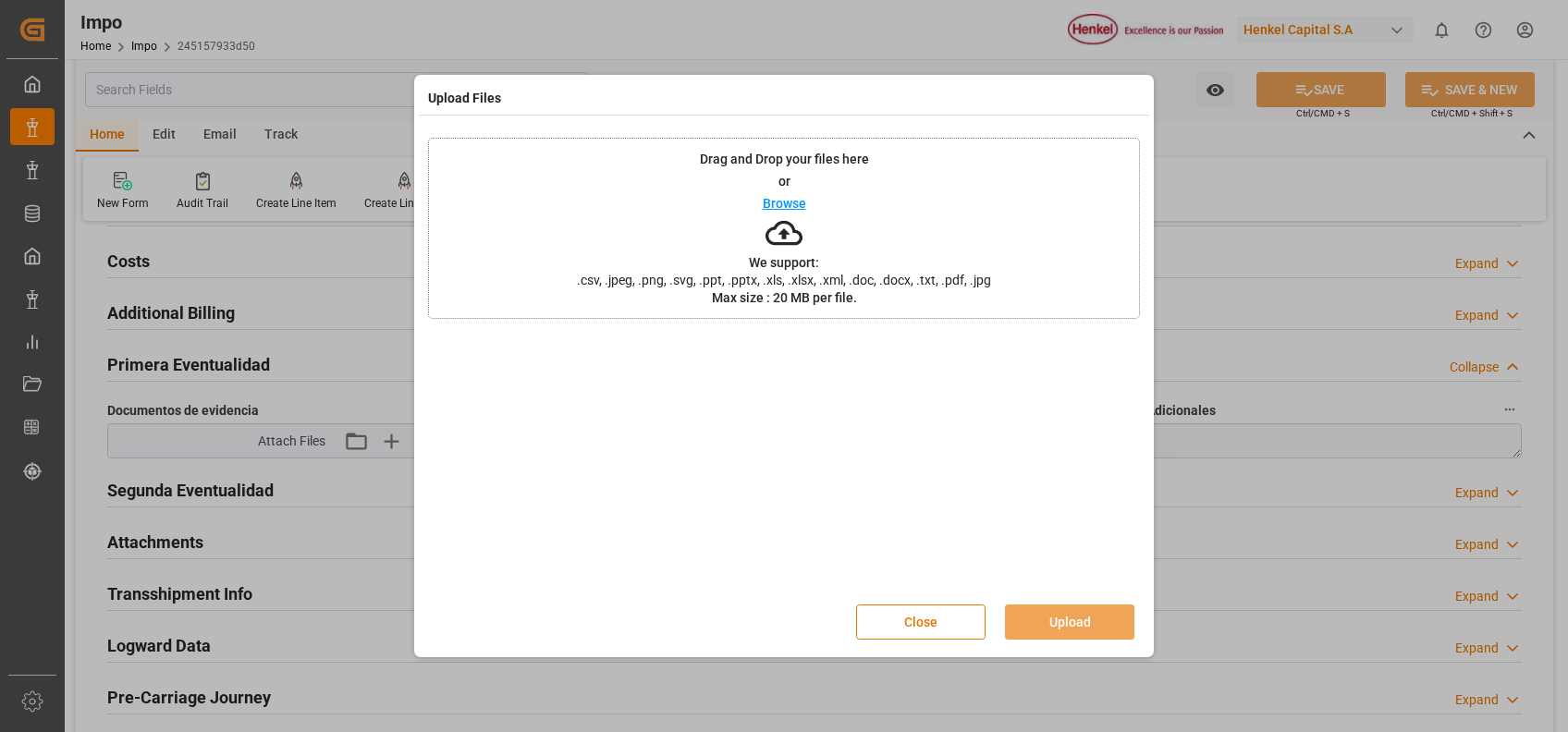
click at [789, 244] on icon at bounding box center [784, 233] width 37 height 25
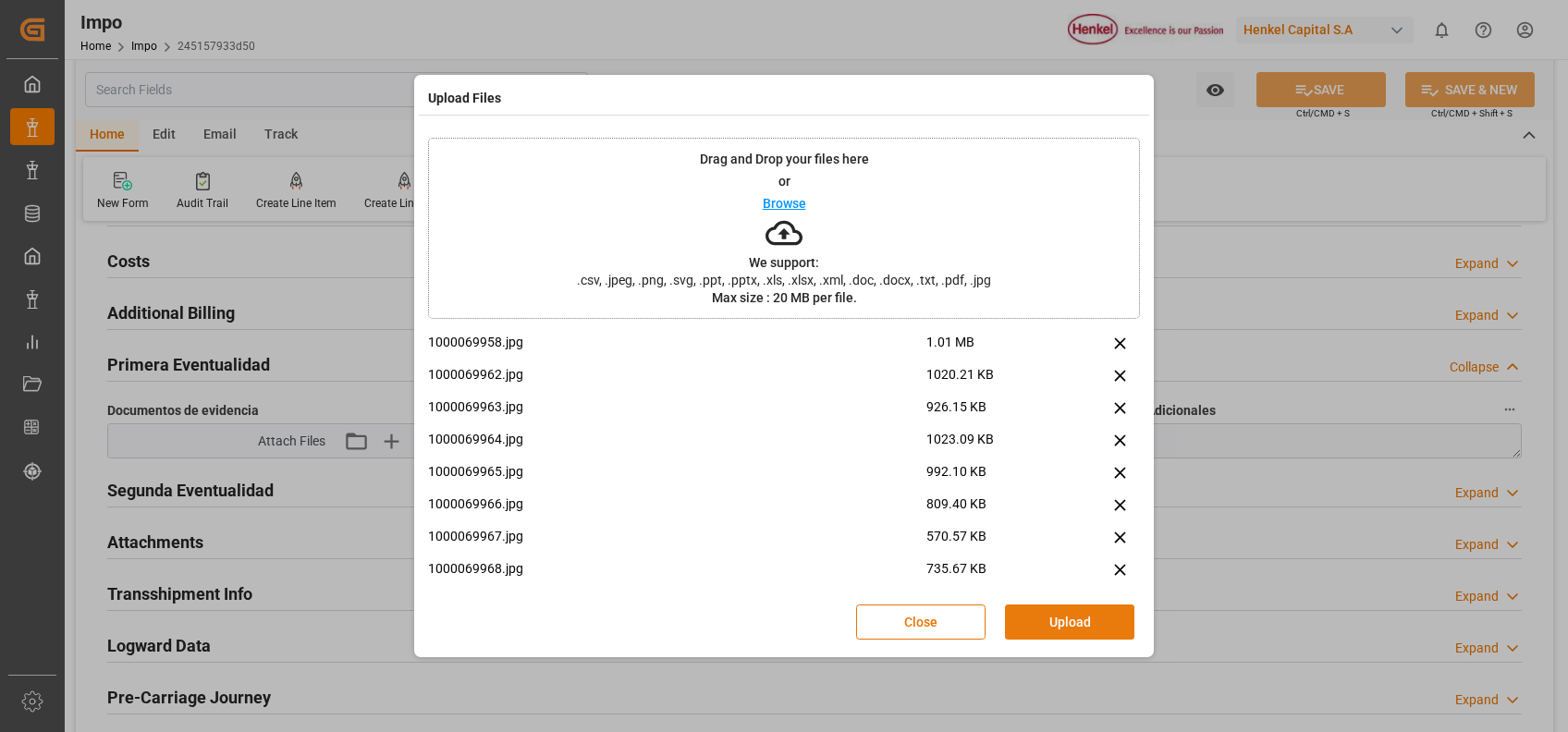
click at [1094, 622] on button "Upload" at bounding box center [1069, 622] width 129 height 35
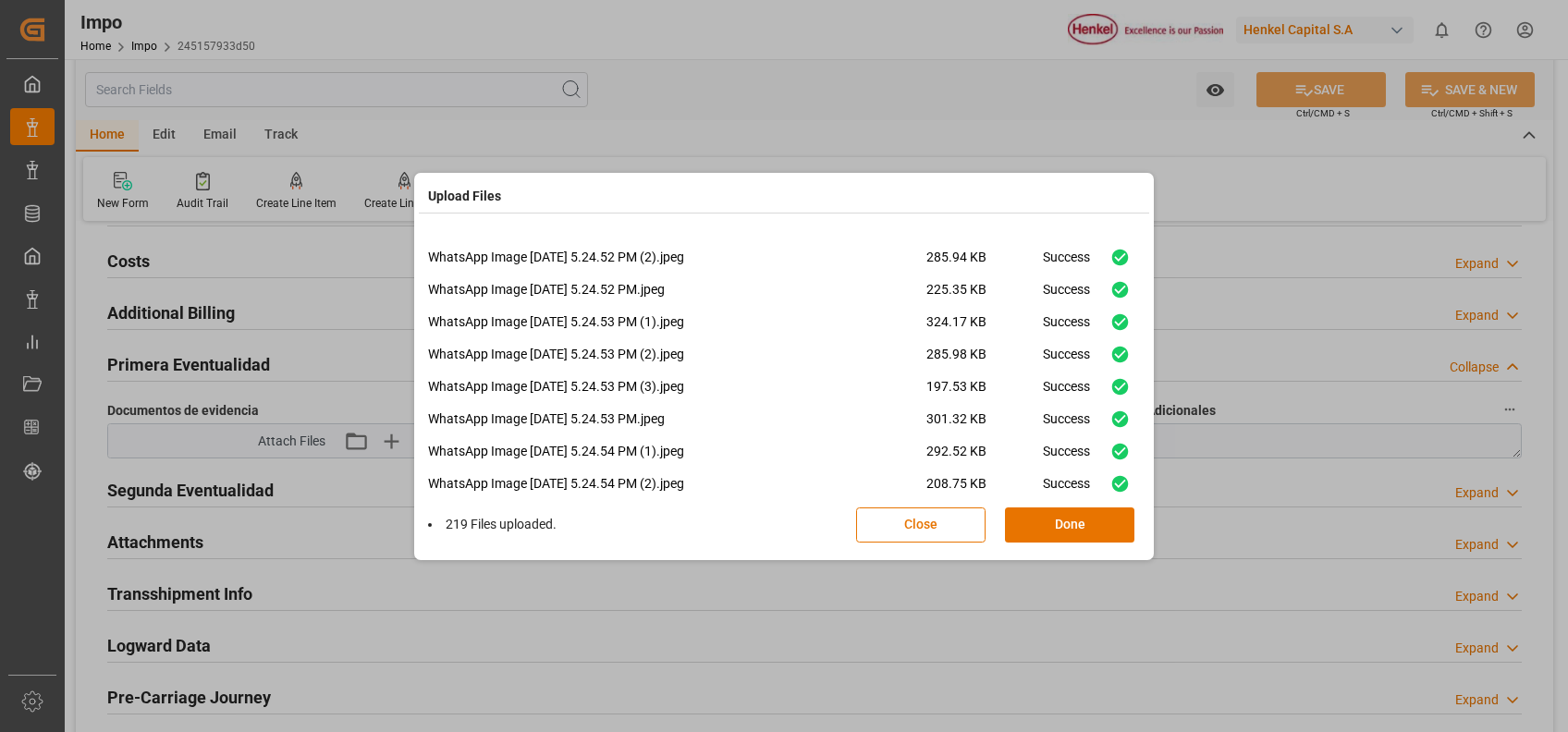
scroll to position [6837, 0]
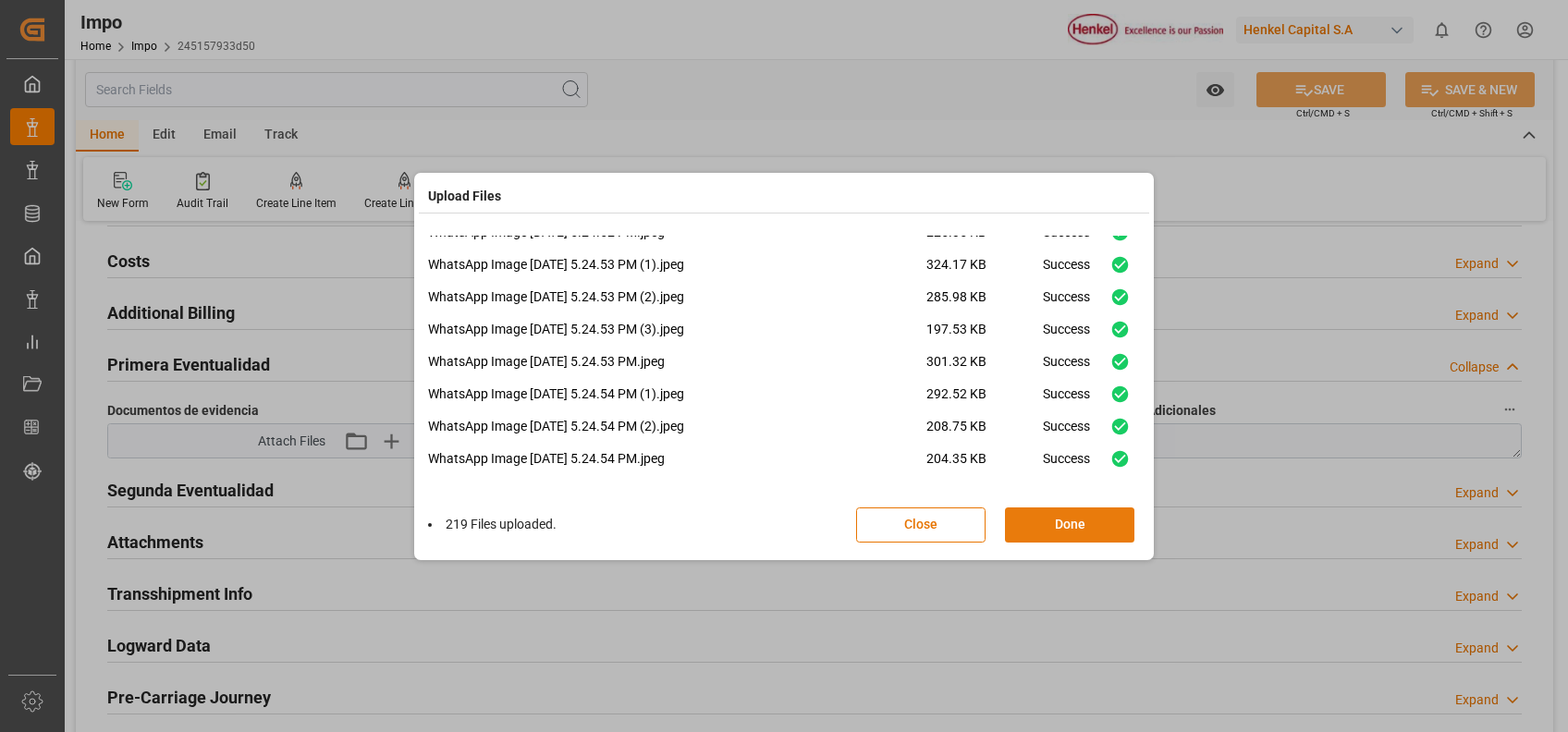
click at [1053, 518] on button "Done" at bounding box center [1069, 525] width 129 height 35
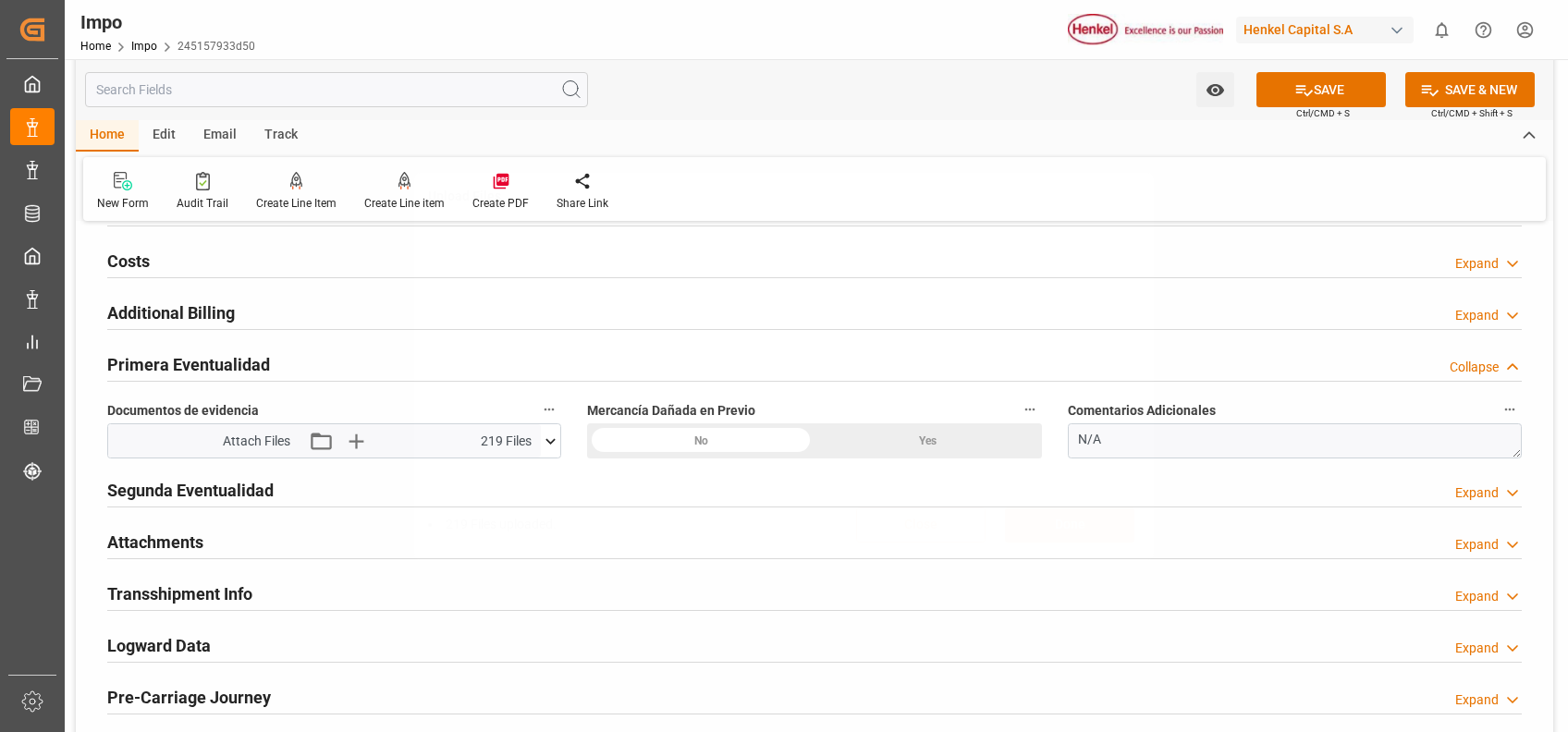
scroll to position [0, 0]
click at [1319, 84] on button "SAVE" at bounding box center [1321, 90] width 129 height 35
